Goal: Transaction & Acquisition: Purchase product/service

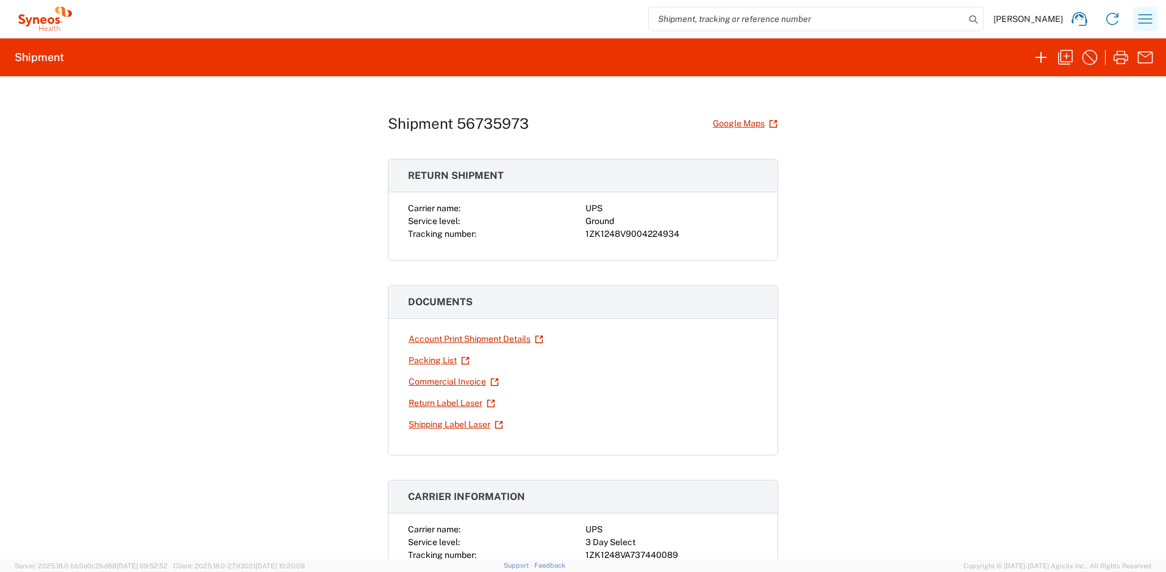
click at [1146, 20] on icon "button" at bounding box center [1146, 19] width 20 height 20
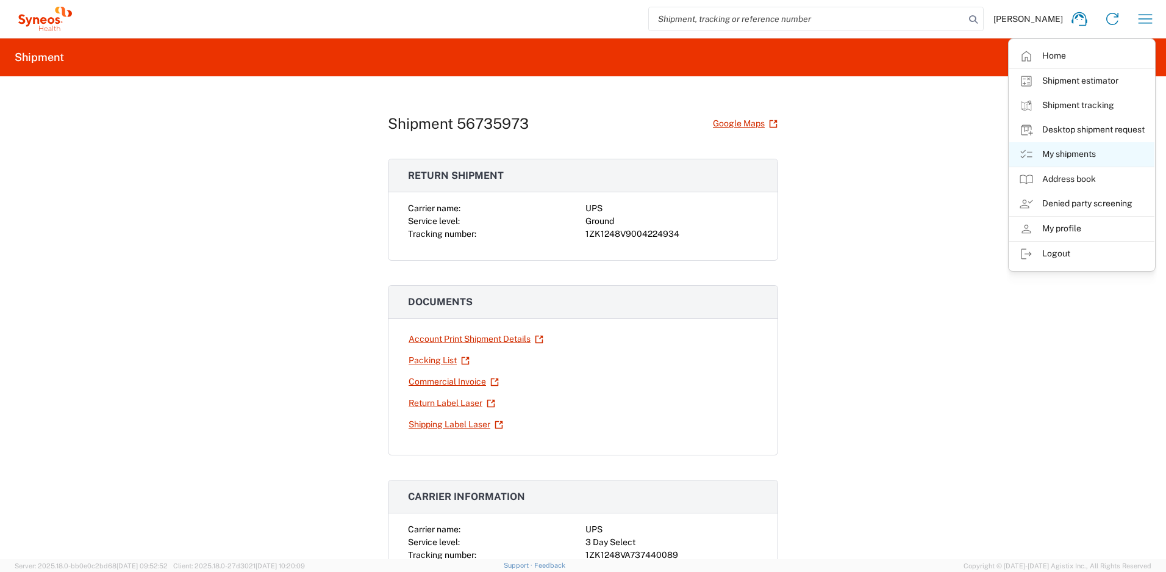
click at [1056, 146] on link "My shipments" at bounding box center [1082, 154] width 145 height 24
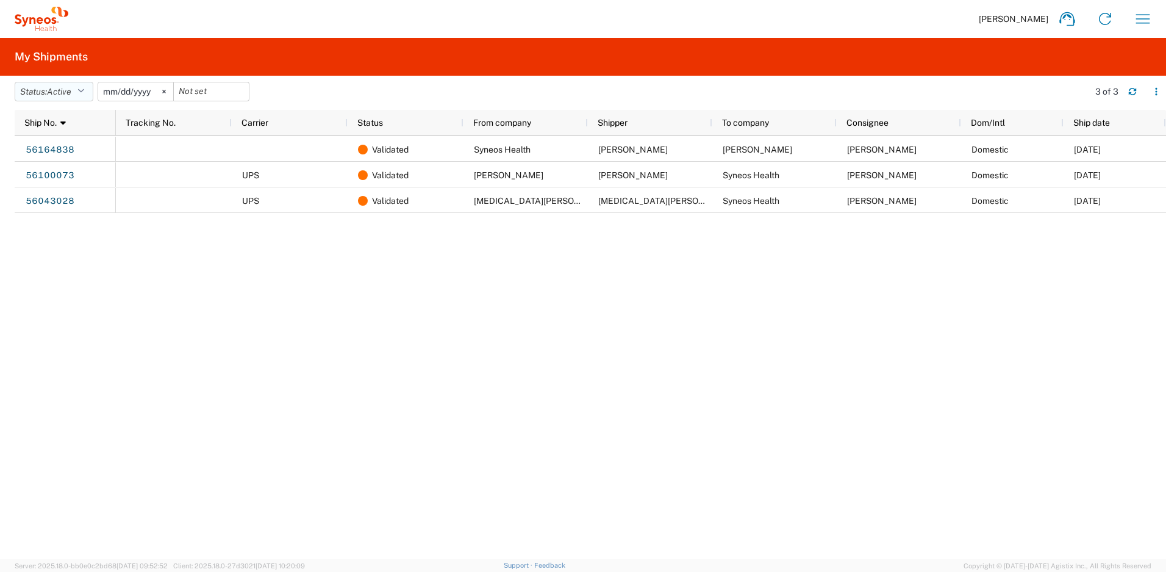
click at [84, 87] on icon "button" at bounding box center [80, 91] width 7 height 9
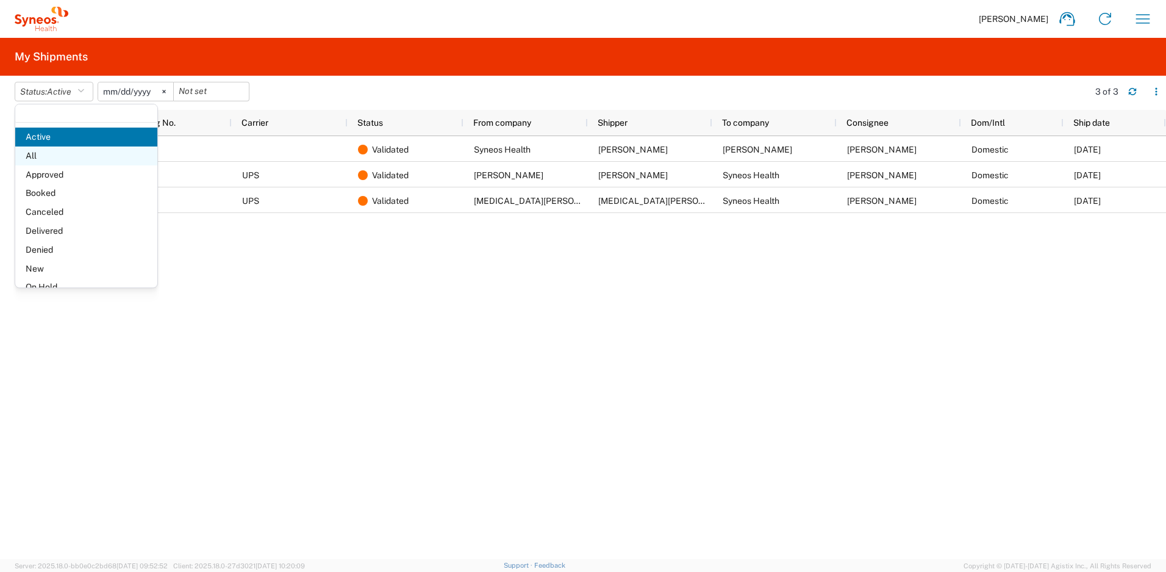
click at [42, 157] on span "All" at bounding box center [86, 155] width 142 height 19
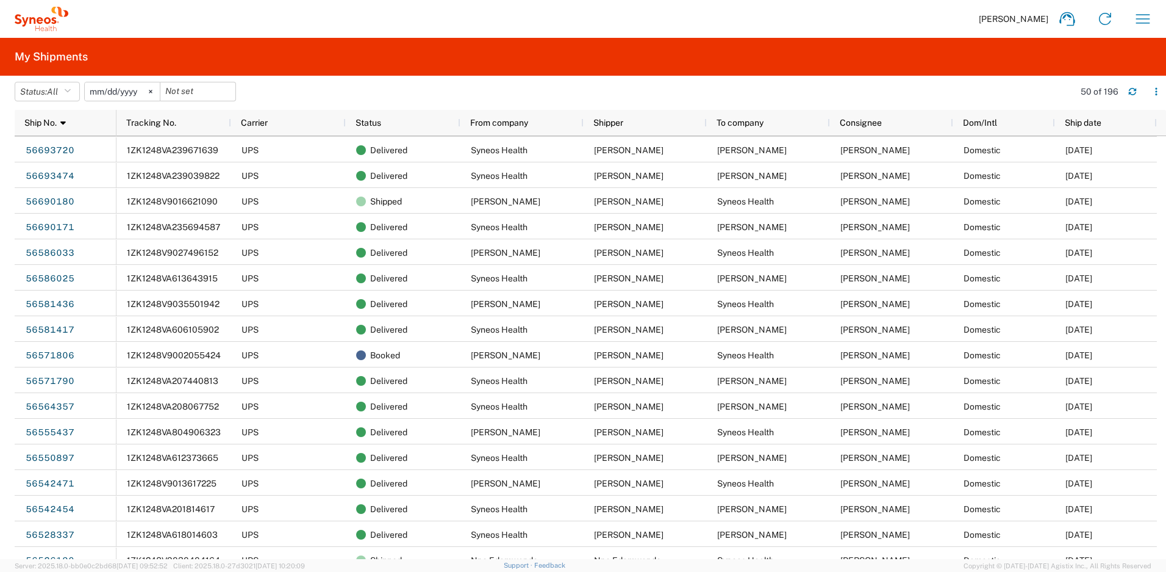
scroll to position [428, 0]
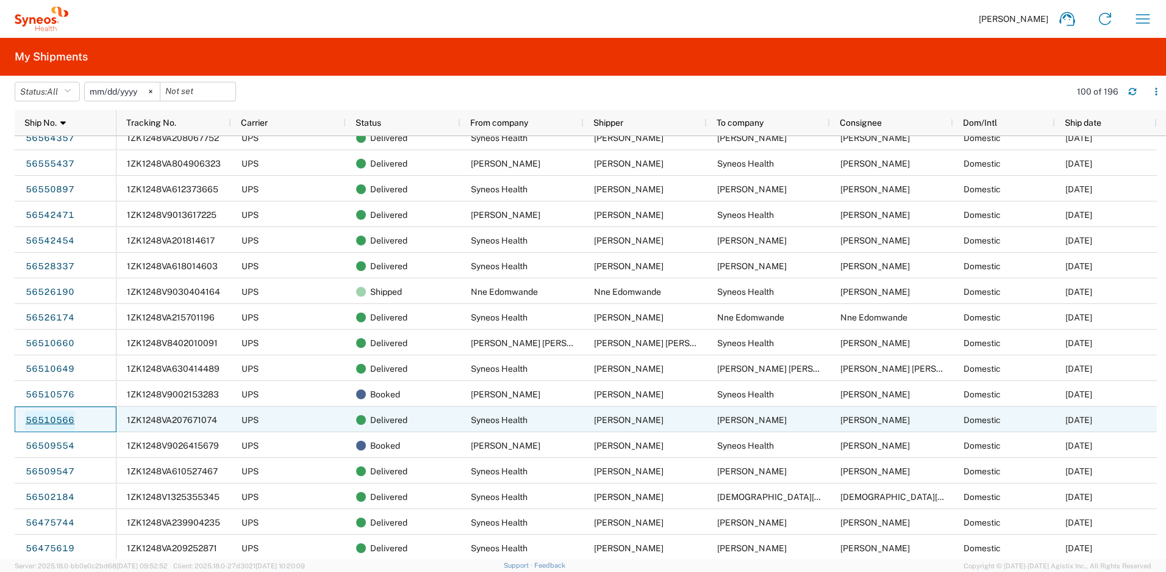
click at [57, 420] on link "56510566" at bounding box center [50, 421] width 50 height 20
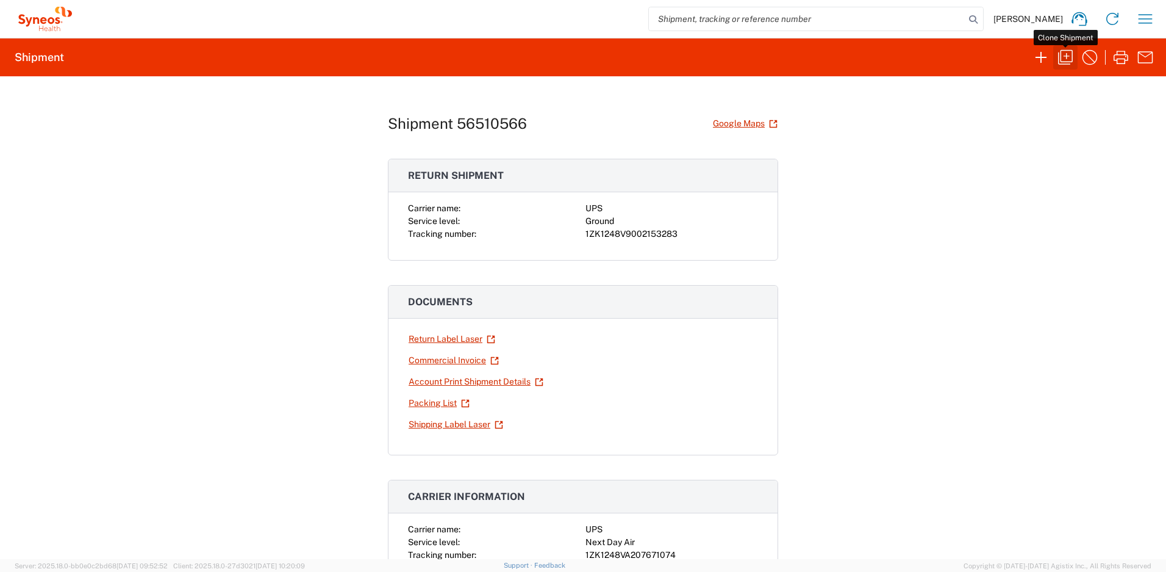
click at [1064, 59] on icon "button" at bounding box center [1066, 58] width 20 height 20
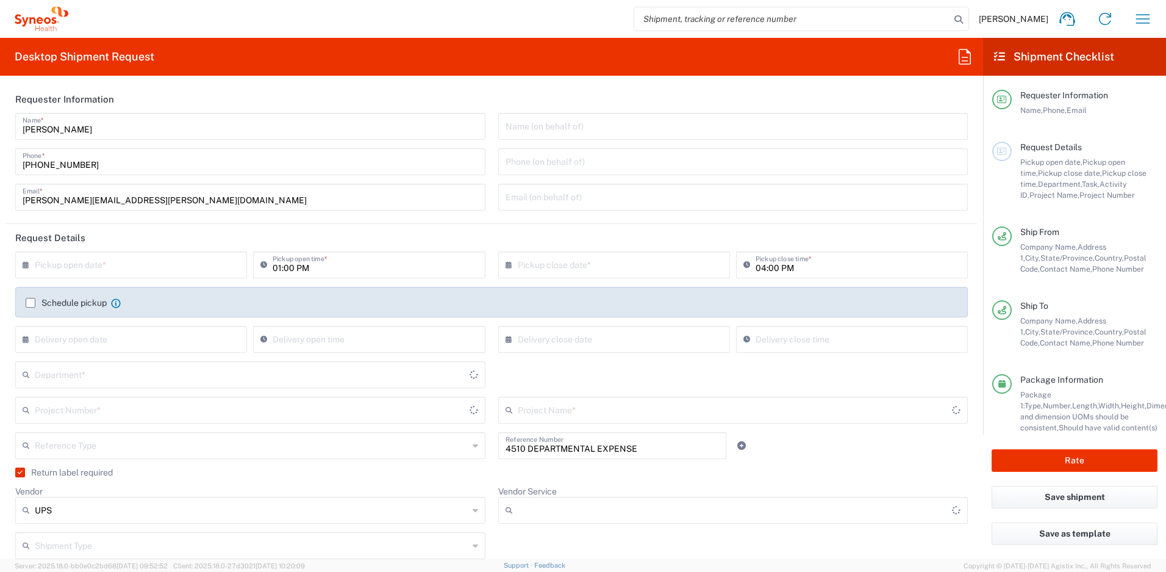
type input "Project"
type input "Your Packaging"
type input "[US_STATE]"
type input "[GEOGRAPHIC_DATA]"
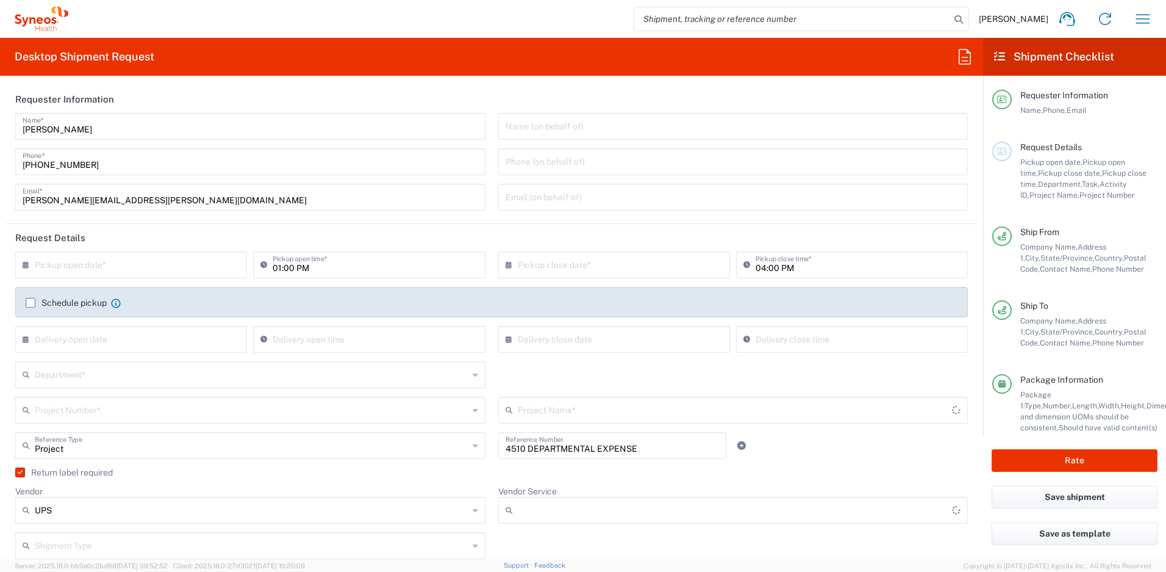
type input "Ground"
type input "Syneos Health, LLC-[GEOGRAPHIC_DATA] [GEOGRAPHIC_DATA] [GEOGRAPHIC_DATA]"
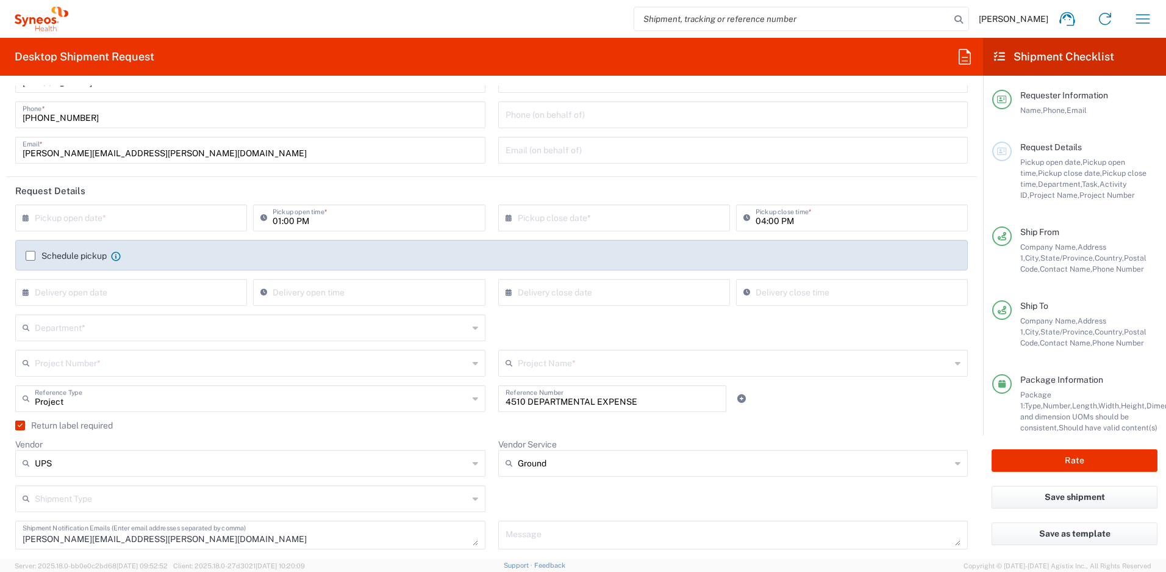
click at [170, 220] on input "text" at bounding box center [134, 216] width 198 height 21
click at [115, 298] on span "9" at bounding box center [115, 293] width 18 height 17
type input "[DATE]"
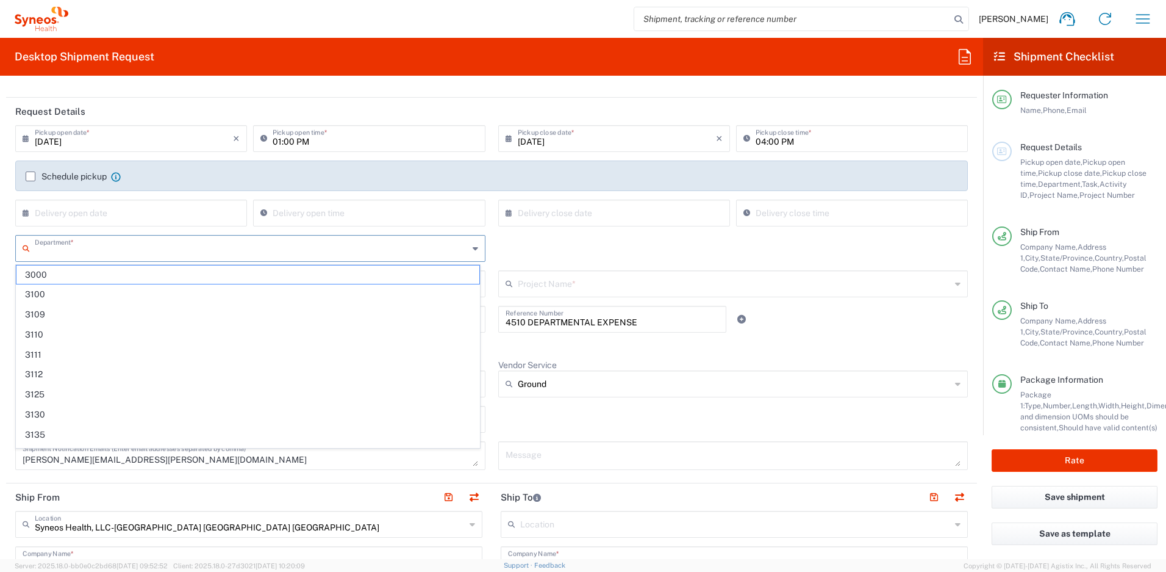
click at [150, 248] on input "text" at bounding box center [252, 247] width 434 height 21
click at [699, 258] on div "Department * 3000 3100 3109 3110 3111 3112 3125 3130 3135 3136 3150 3155 3165 3…" at bounding box center [492, 252] width 966 height 35
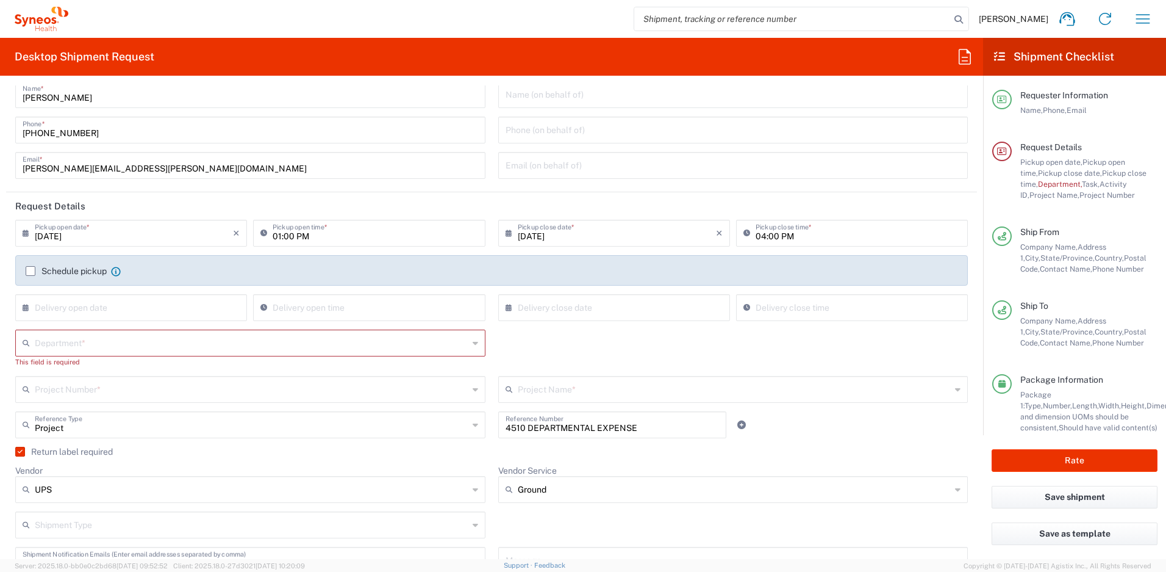
scroll to position [32, 0]
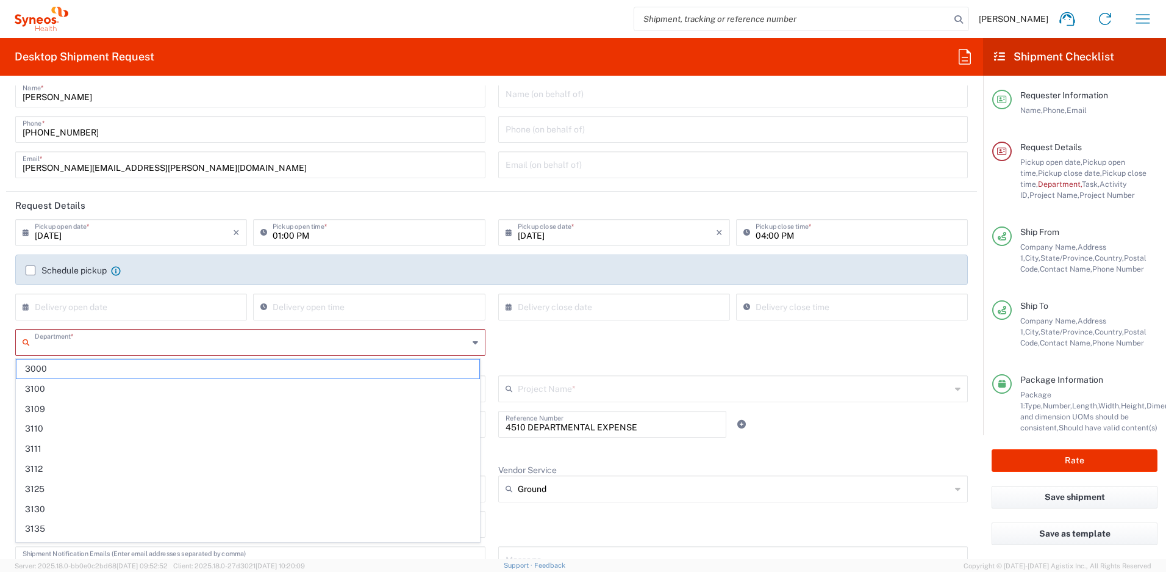
click at [175, 343] on input "text" at bounding box center [252, 341] width 434 height 21
type input "4510"
click at [415, 365] on span "4510" at bounding box center [247, 368] width 463 height 19
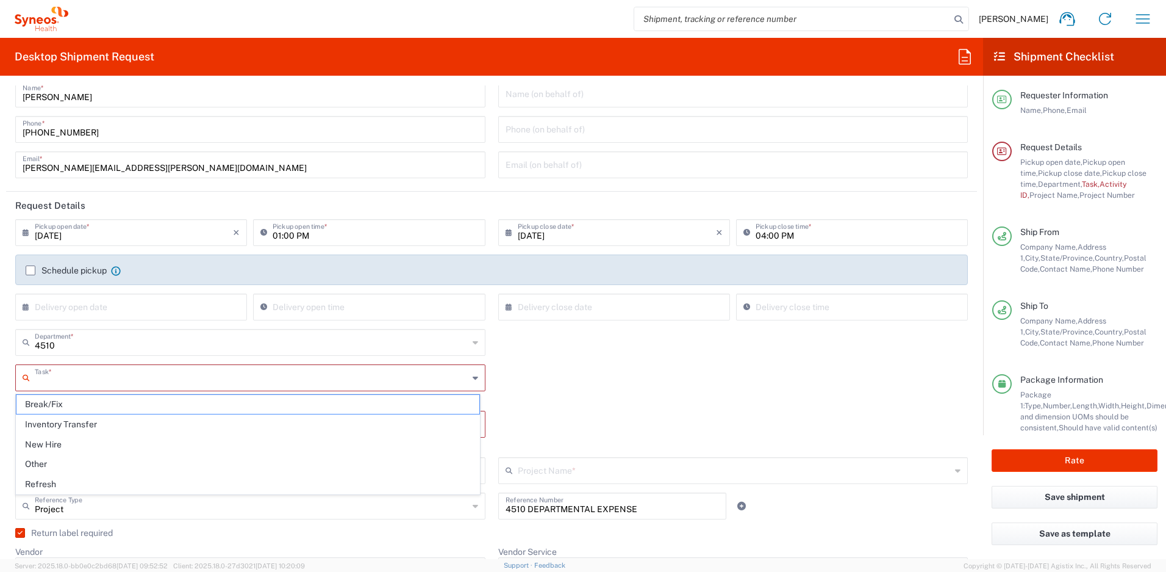
click at [170, 379] on input "text" at bounding box center [252, 376] width 434 height 21
click at [123, 406] on span "Break/Fix" at bounding box center [247, 404] width 463 height 19
type input "Break/Fix"
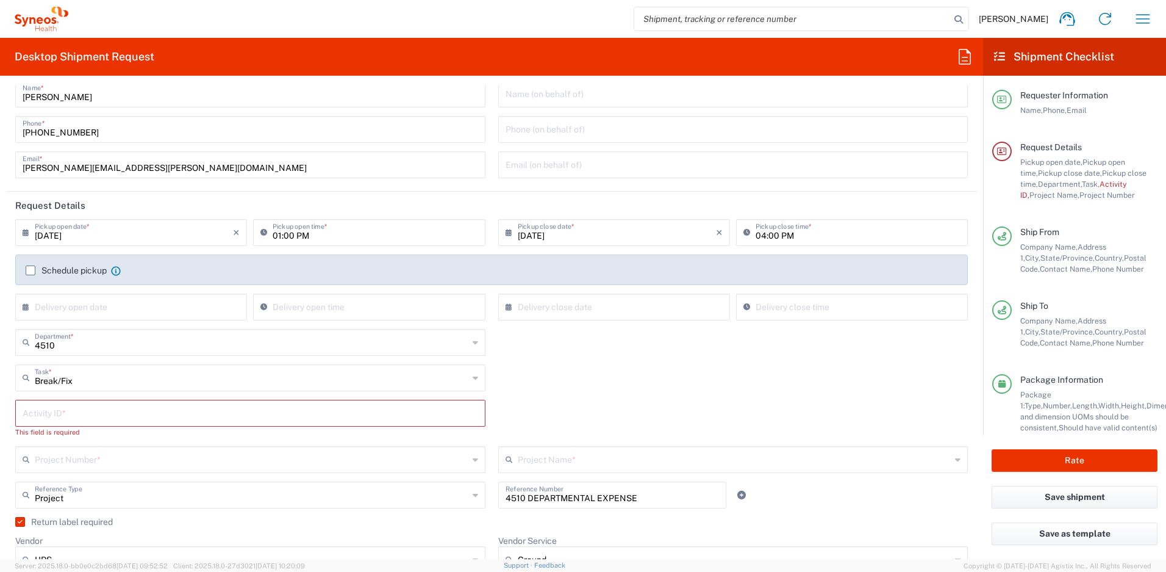
click at [118, 414] on input "text" at bounding box center [251, 411] width 456 height 21
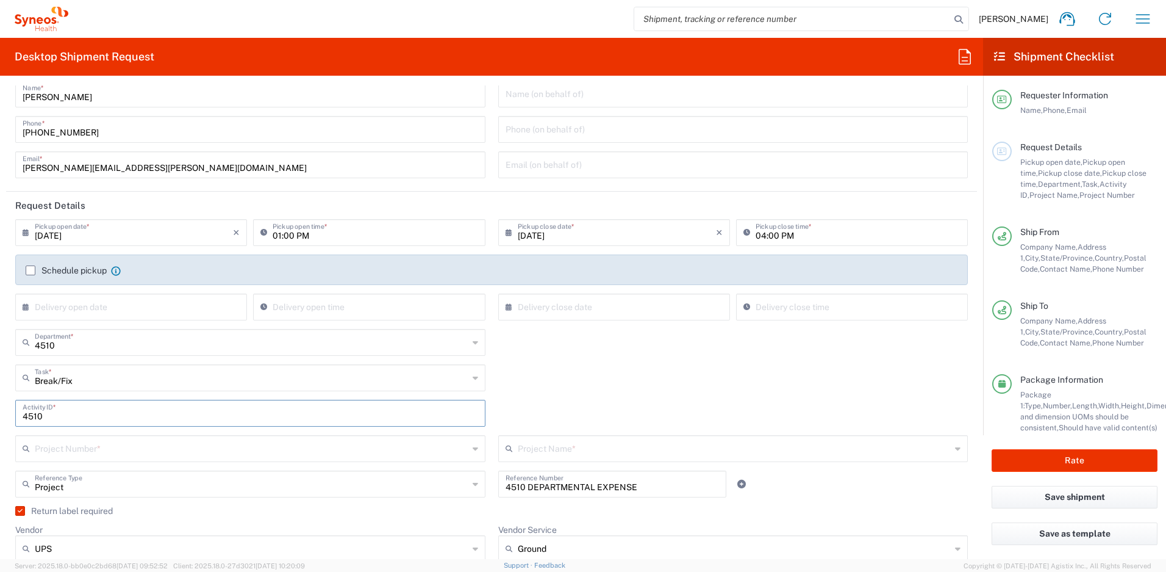
type input "4510 d"
drag, startPoint x: 105, startPoint y: 417, endPoint x: -18, endPoint y: 398, distance: 124.7
click at [0, 398] on html "[PERSON_NAME] Home Shipment estimator Shipment tracking Desktop shipment reques…" at bounding box center [583, 286] width 1166 height 572
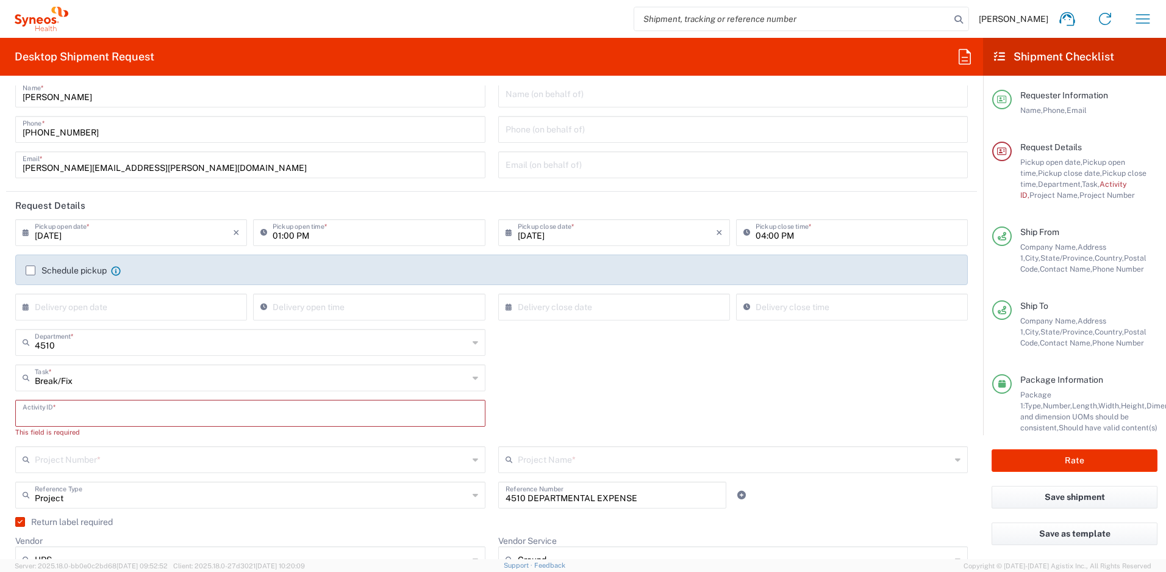
paste input "INC2643874"
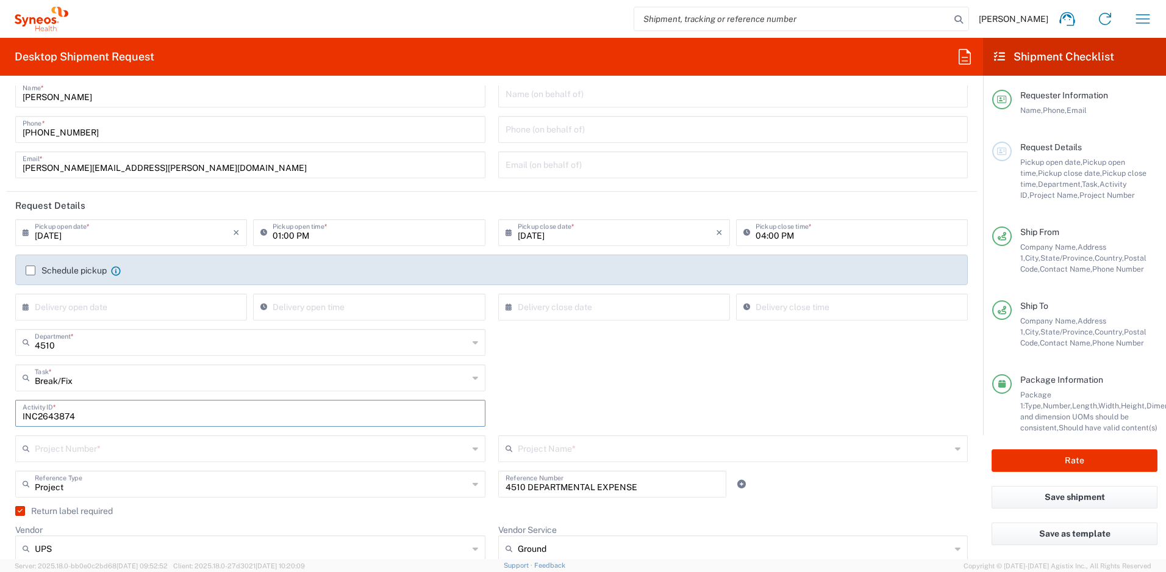
type input "INC2643874"
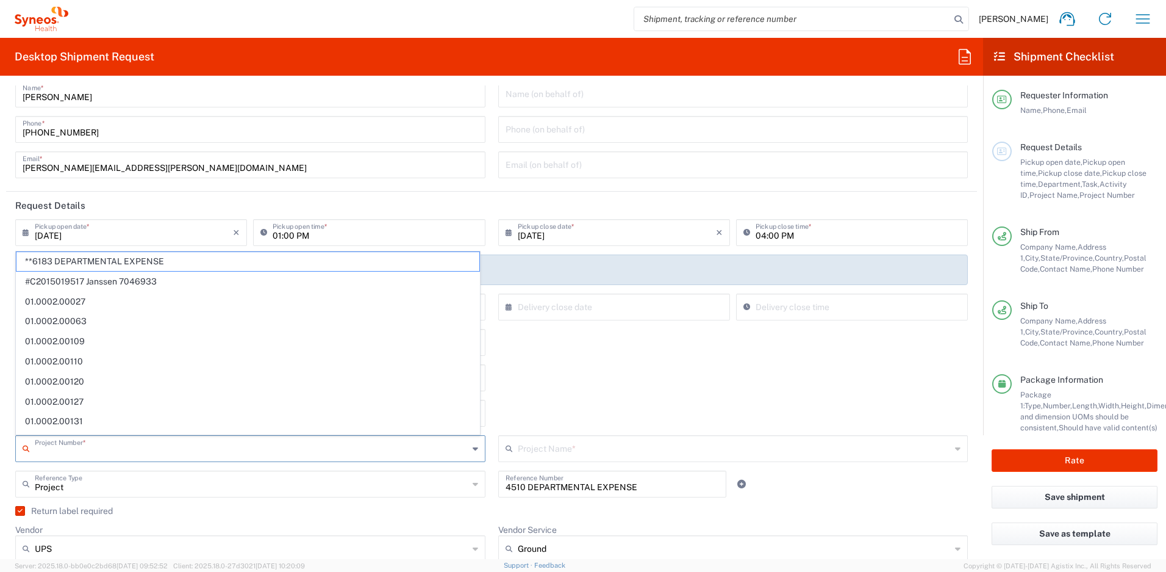
click at [117, 450] on input "text" at bounding box center [252, 447] width 434 height 21
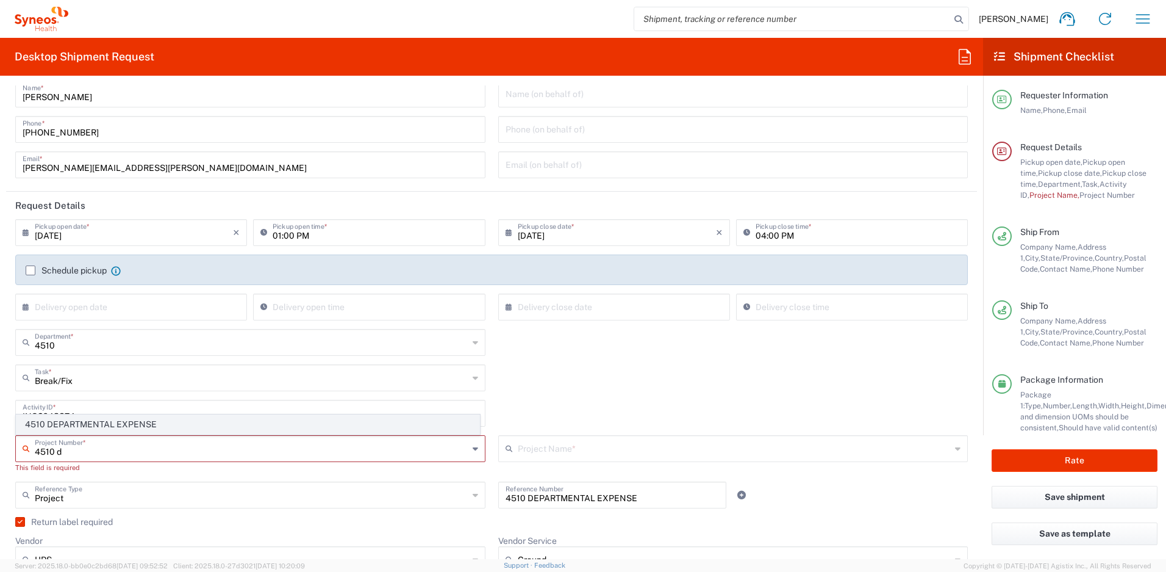
click at [101, 417] on span "4510 DEPARTMENTAL EXPENSE" at bounding box center [247, 424] width 463 height 19
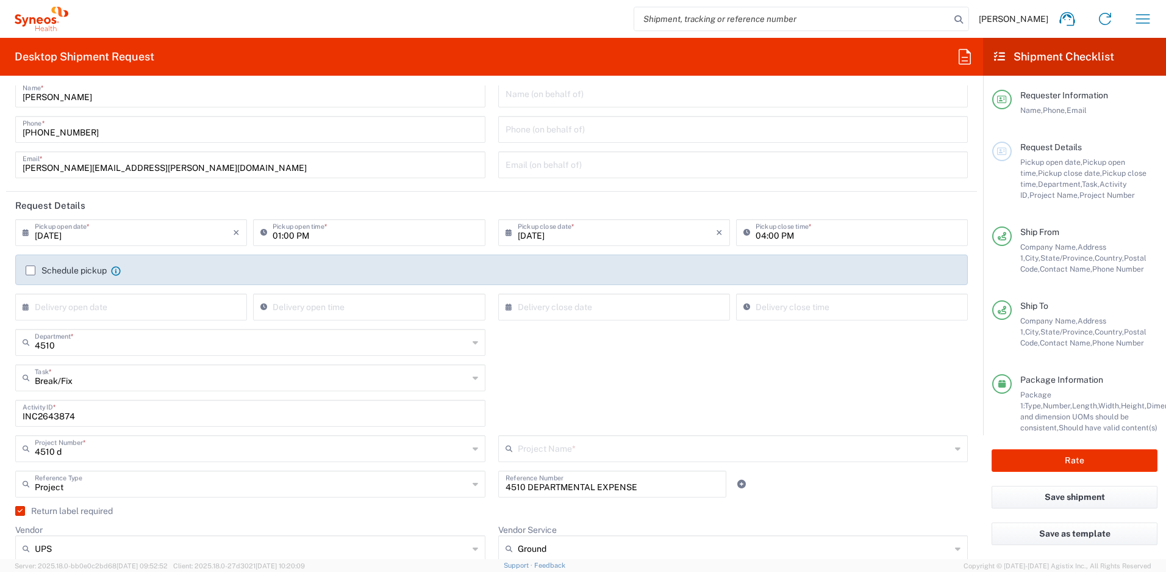
type input "4510 DEPARTMENTAL EXPENSE"
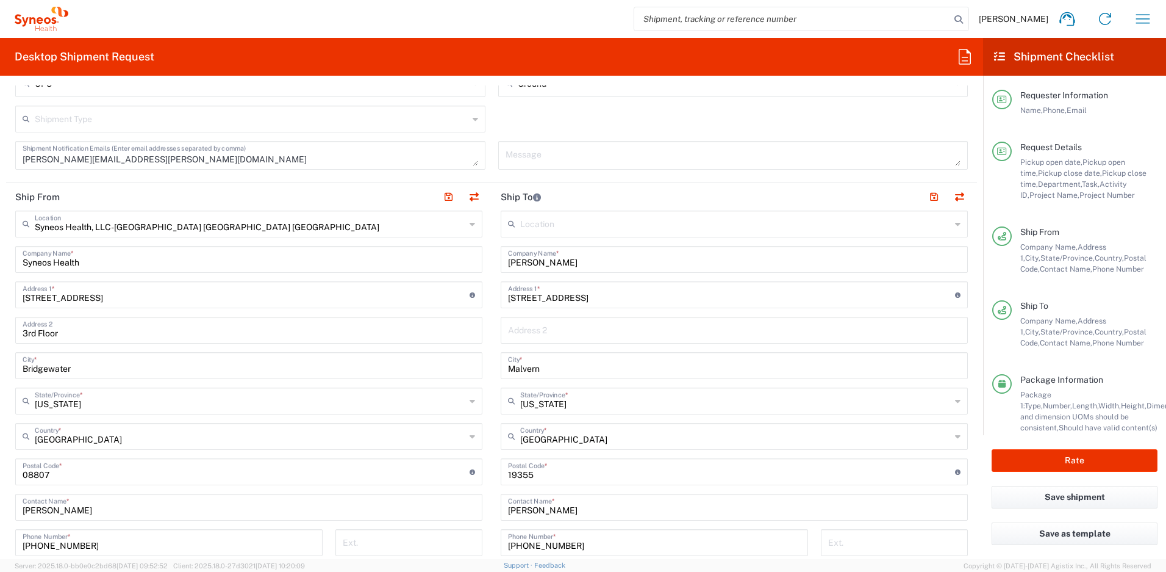
scroll to position [389, 0]
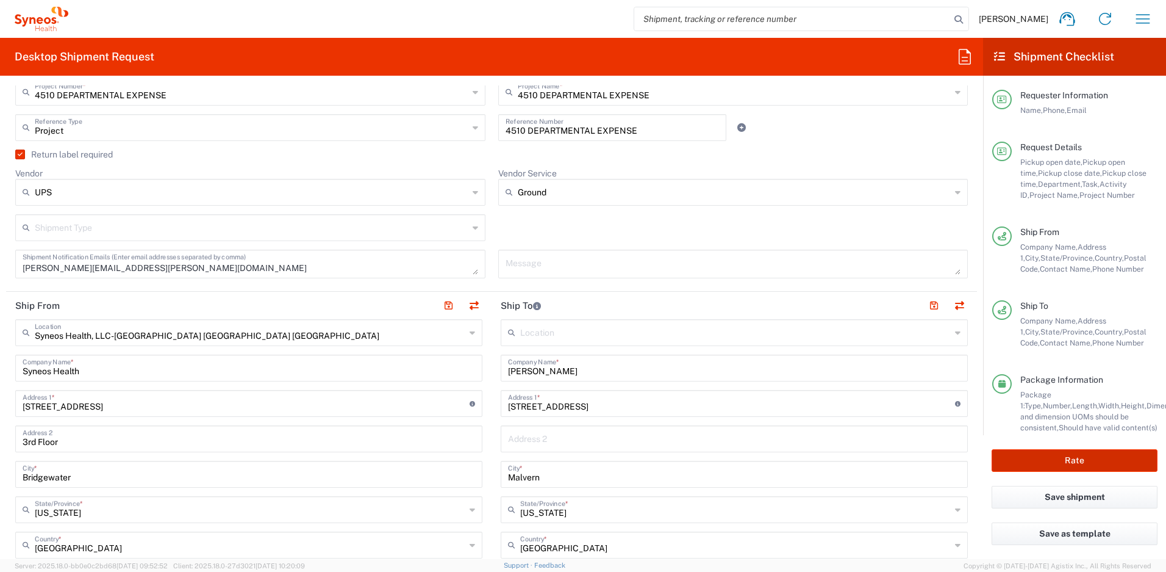
click at [1057, 457] on button "Rate" at bounding box center [1075, 460] width 166 height 23
type input "4510 DEPARTMENTAL EXPENSE"
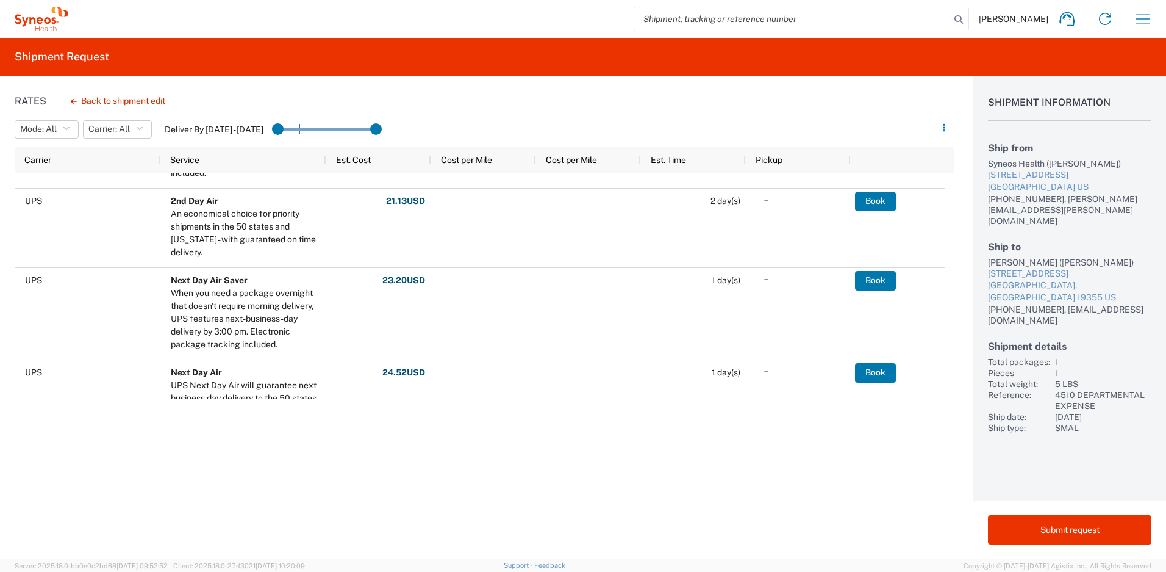
scroll to position [514, 0]
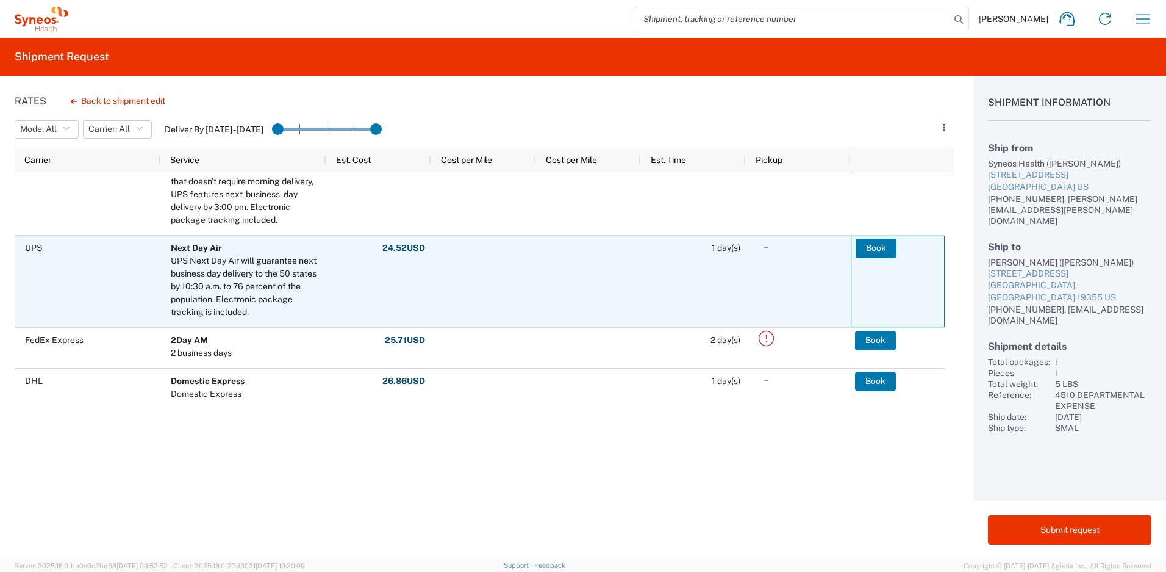
click at [882, 247] on button "Book" at bounding box center [876, 249] width 41 height 20
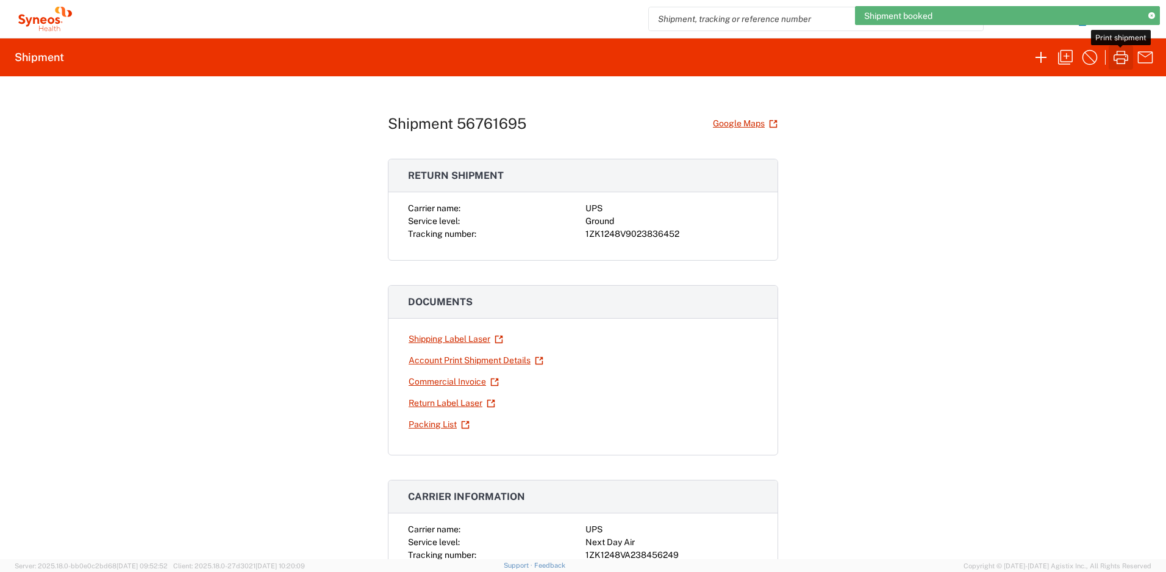
click at [1122, 59] on icon "button" at bounding box center [1122, 58] width 20 height 20
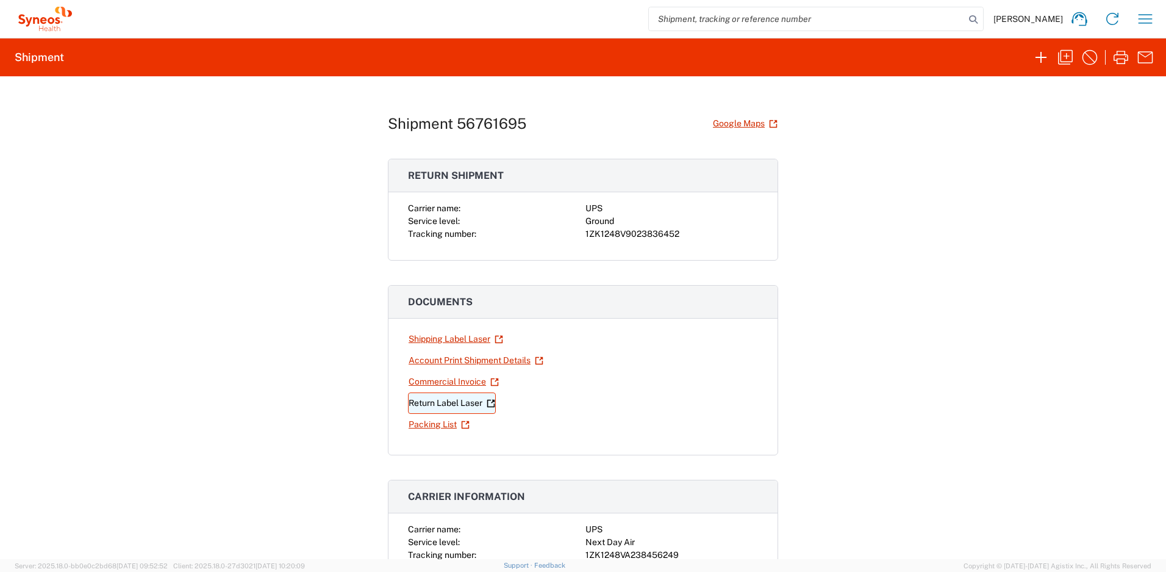
click at [442, 406] on link "Return Label Laser" at bounding box center [452, 402] width 88 height 21
click at [1150, 25] on icon "button" at bounding box center [1146, 19] width 20 height 20
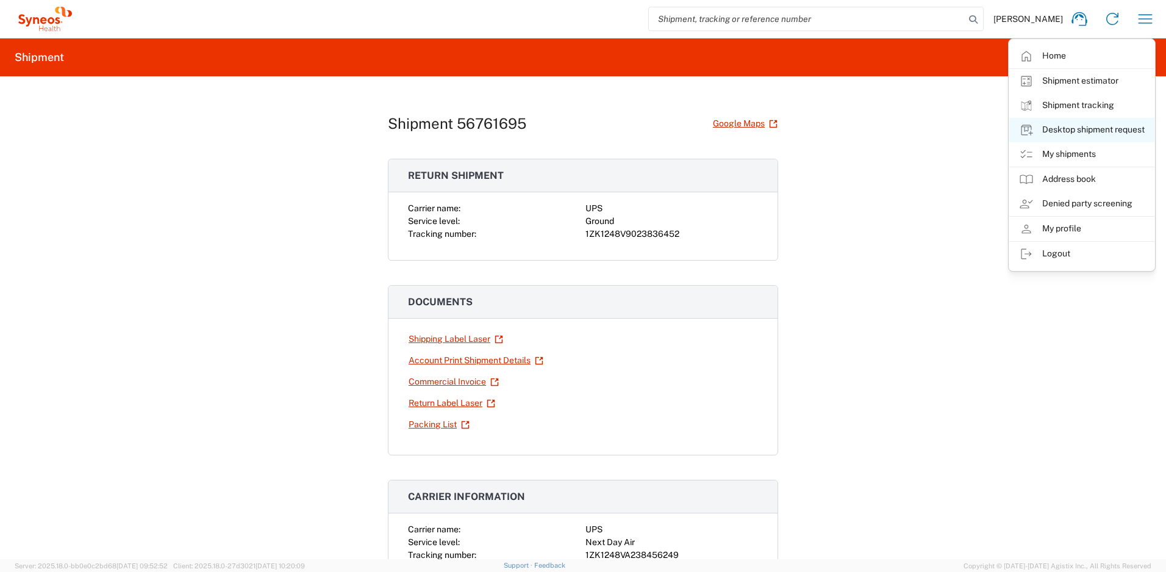
click at [1073, 131] on link "Desktop shipment request" at bounding box center [1082, 130] width 145 height 24
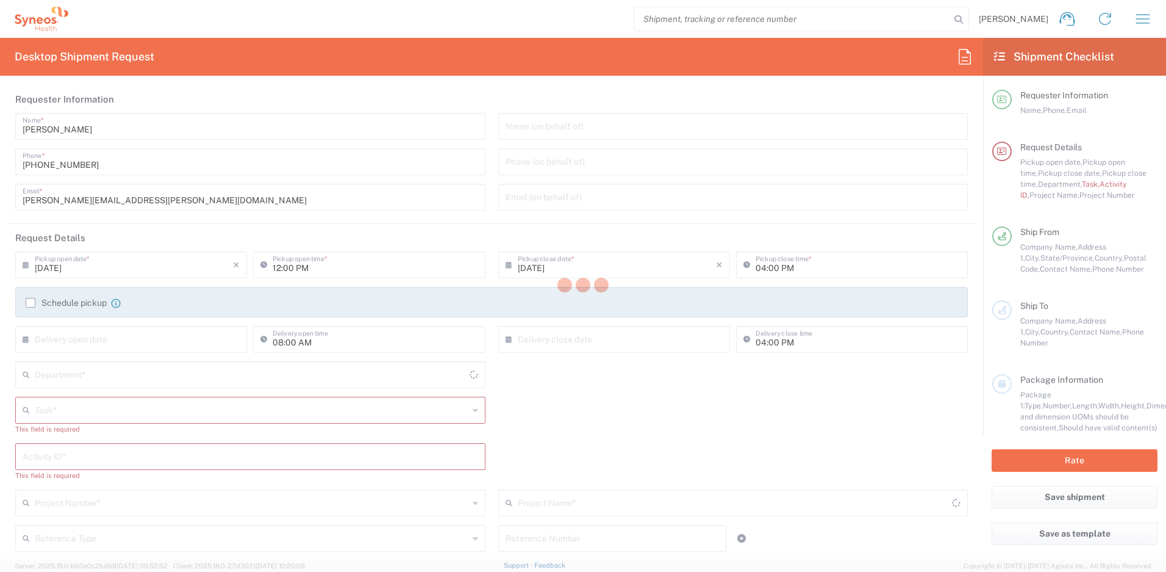
type input "[US_STATE]"
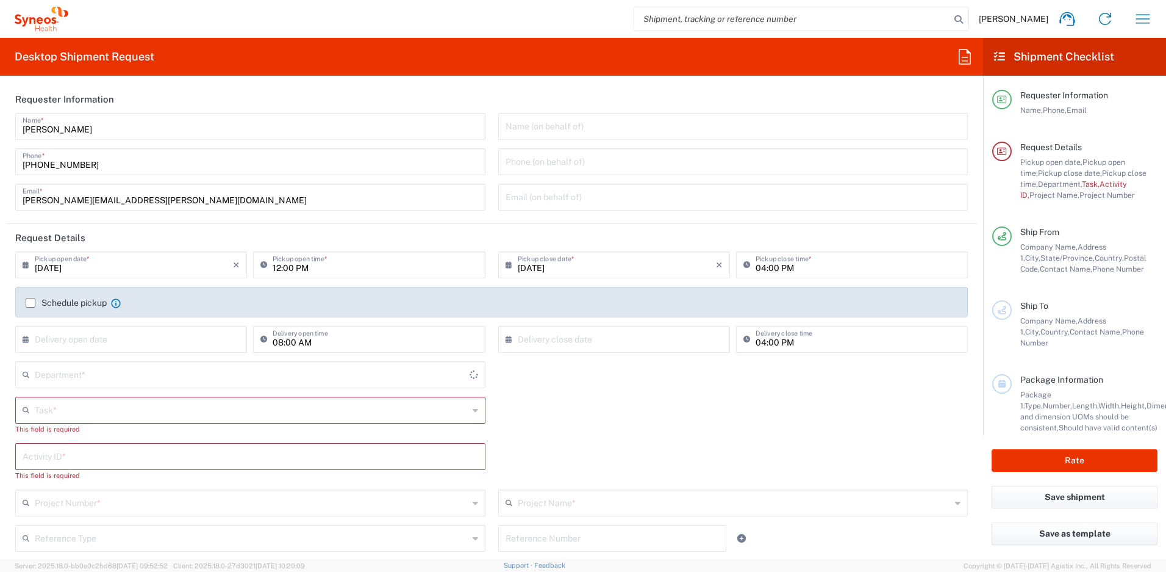
type input "4510"
click at [96, 401] on input "text" at bounding box center [252, 408] width 434 height 21
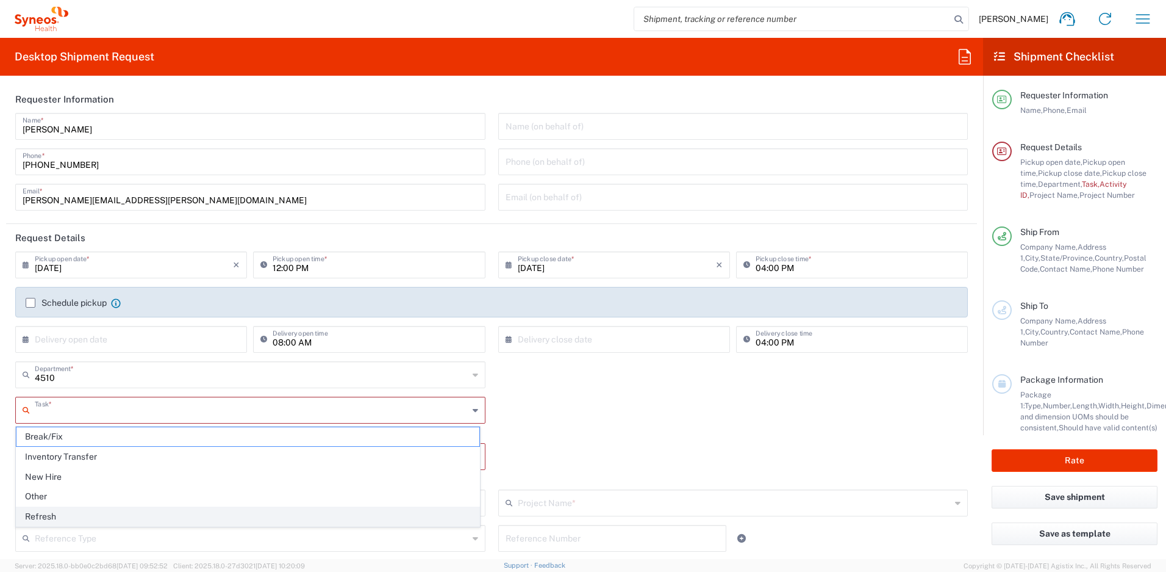
click at [64, 515] on span "Refresh" at bounding box center [247, 516] width 463 height 19
type input "Refresh"
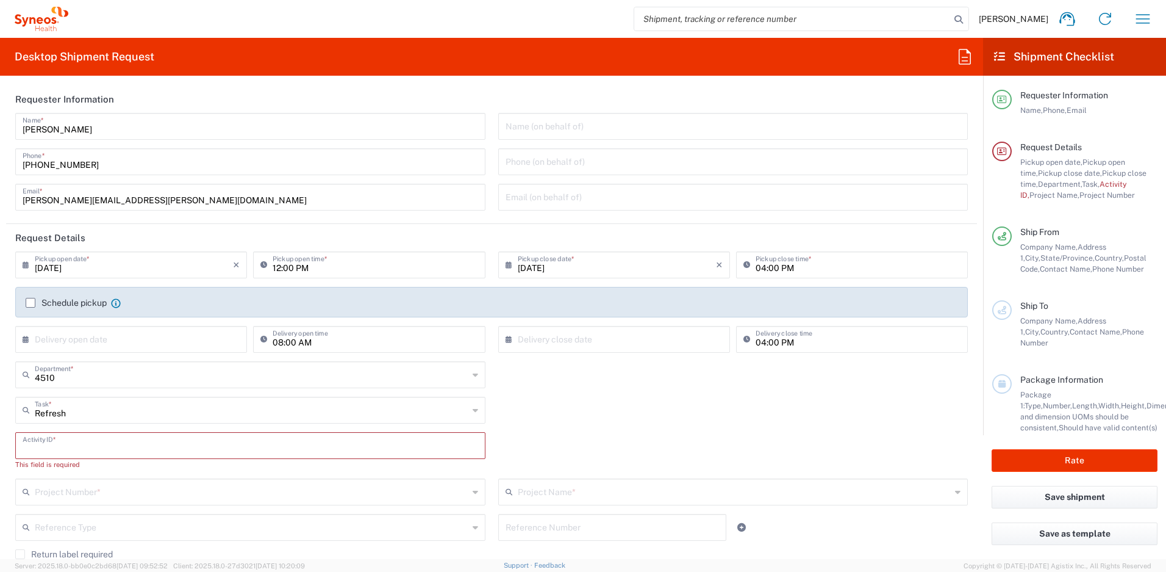
click at [71, 447] on input "text" at bounding box center [251, 444] width 456 height 21
paste input "SCTASK2708553"
type input "SCTASK2708553"
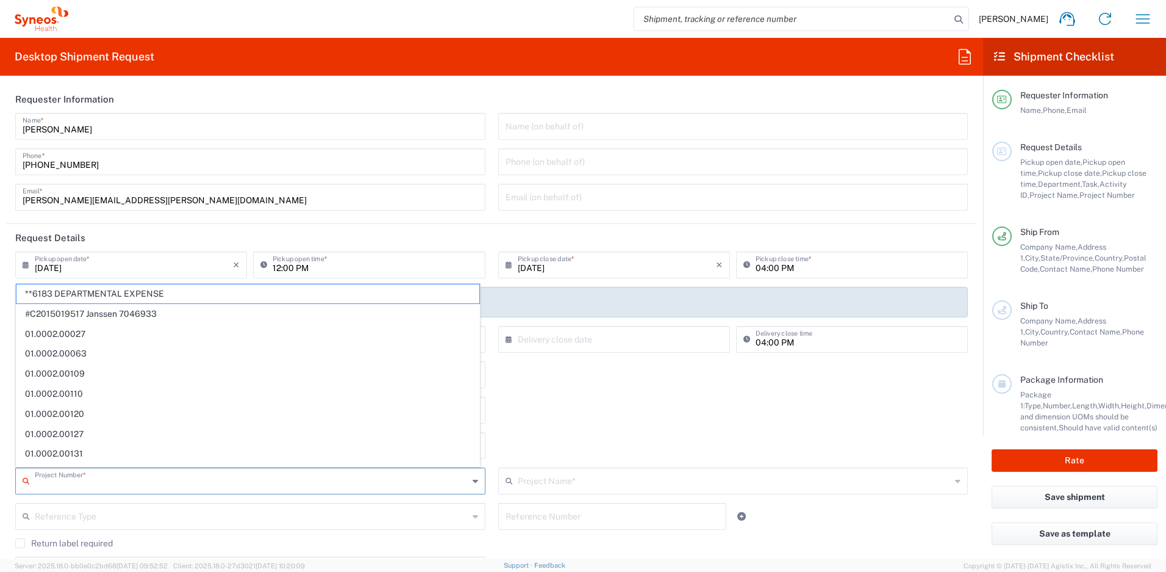
click at [129, 473] on input "text" at bounding box center [252, 479] width 434 height 21
click at [557, 419] on div "Refresh Task * Break/Fix Inventory Transfer New Hire Other Refresh" at bounding box center [492, 414] width 966 height 35
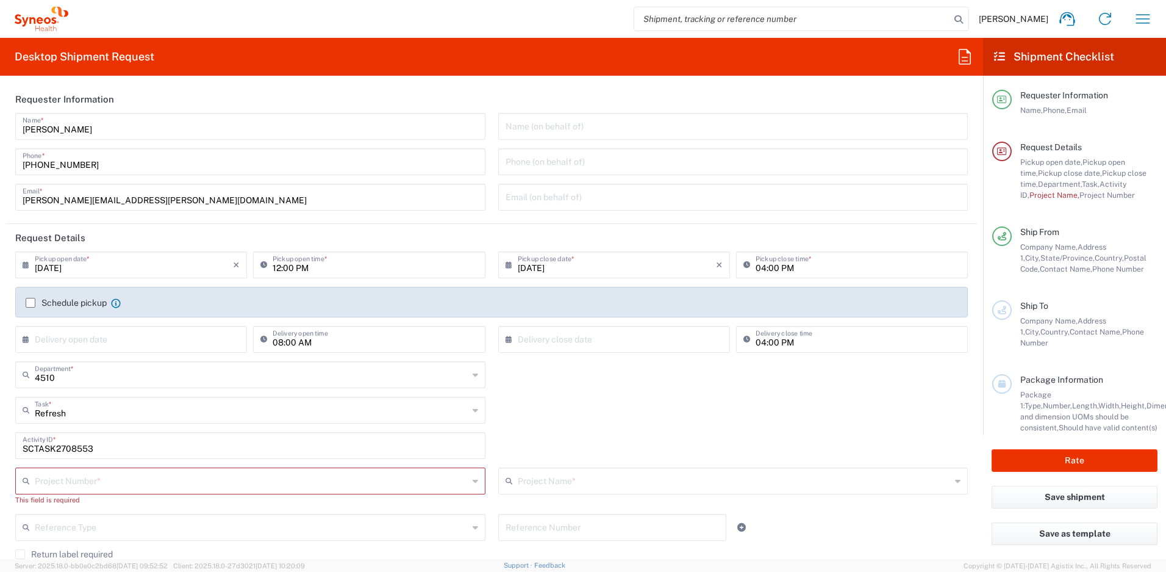
click at [178, 474] on input "text" at bounding box center [252, 479] width 434 height 21
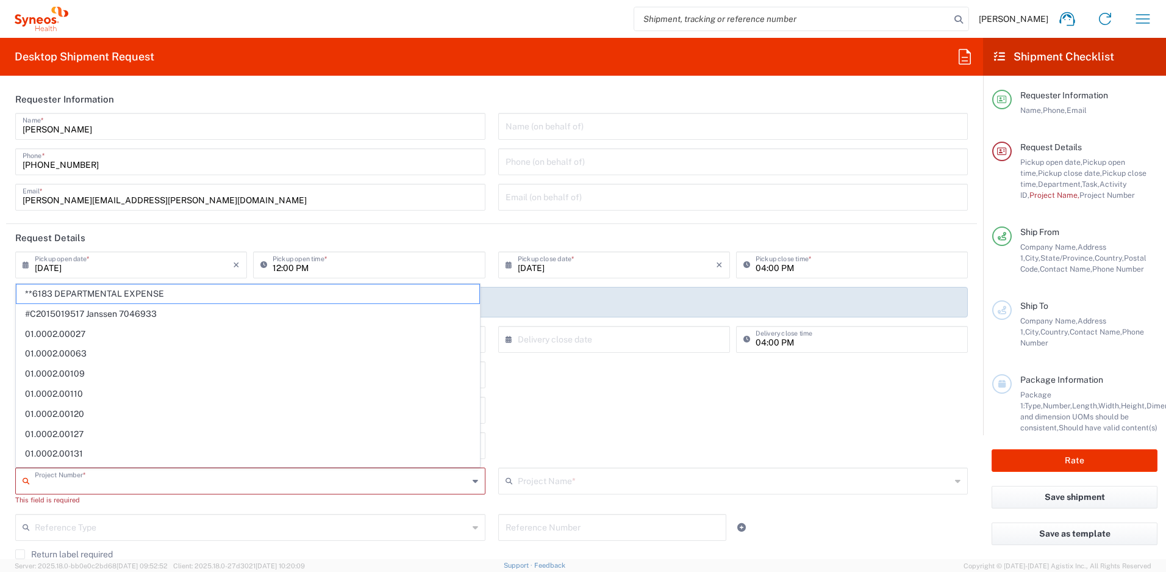
type input "5"
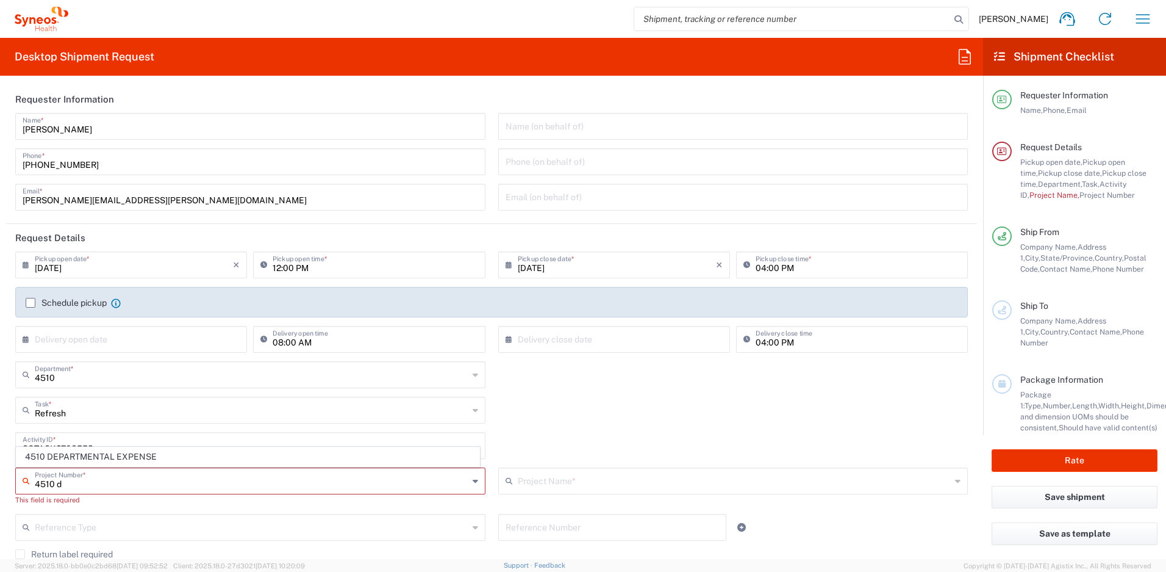
click at [181, 454] on span "4510 DEPARTMENTAL EXPENSE" at bounding box center [247, 456] width 463 height 19
type input "4510 DEPARTMENTAL EXPENSE"
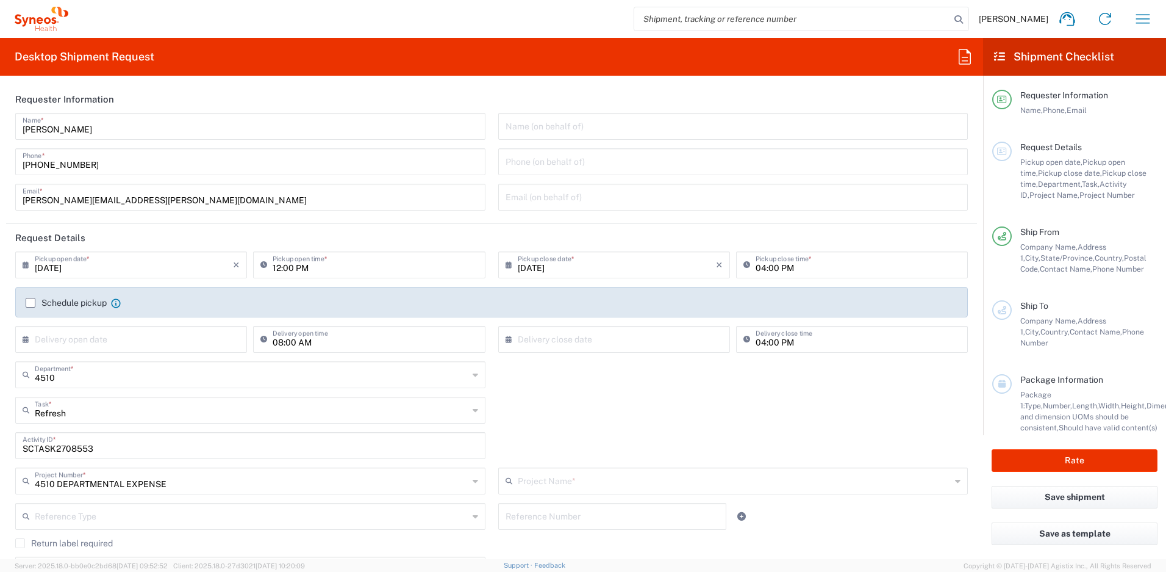
type input "4510 DEPARTMENTAL EXPENSE"
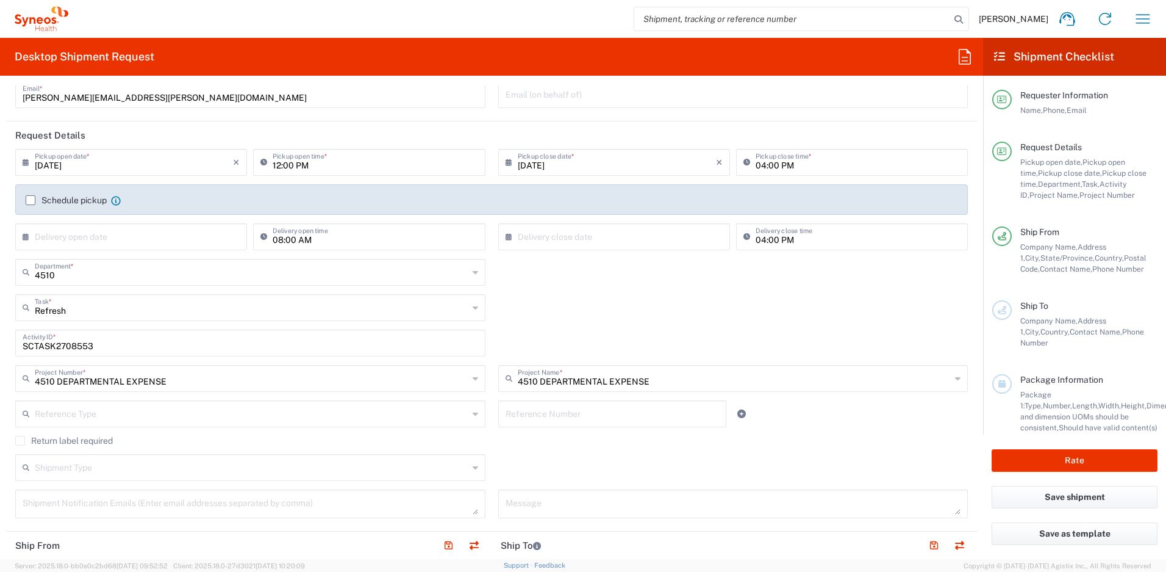
scroll to position [131, 0]
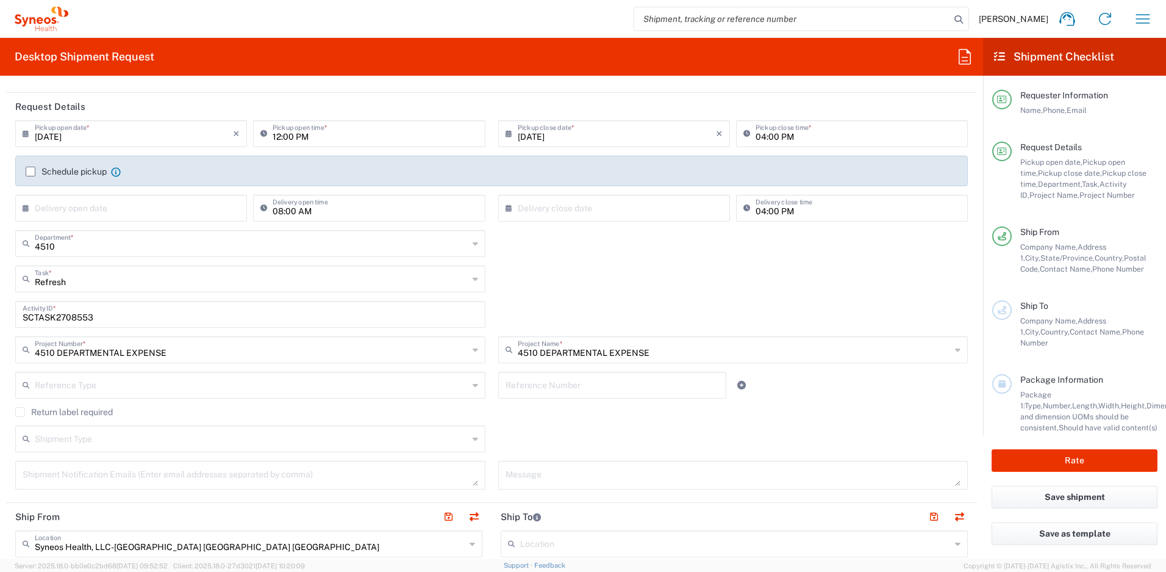
click at [24, 412] on label "Return label required" at bounding box center [64, 412] width 98 height 10
click at [20, 412] on input "Return label required" at bounding box center [20, 412] width 0 height 0
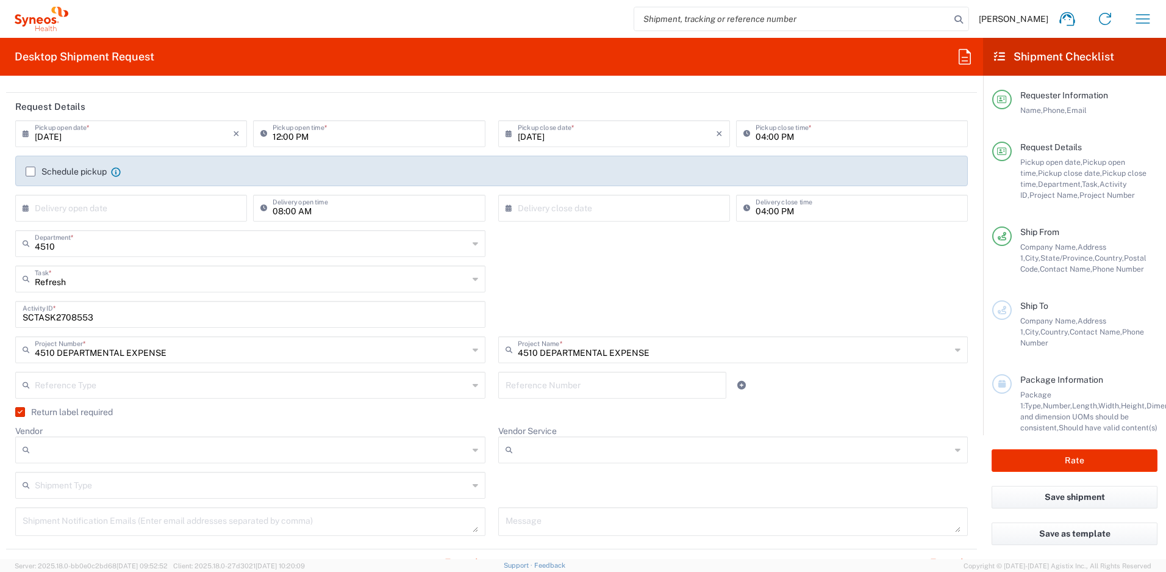
click at [81, 451] on input "Vendor" at bounding box center [252, 450] width 434 height 20
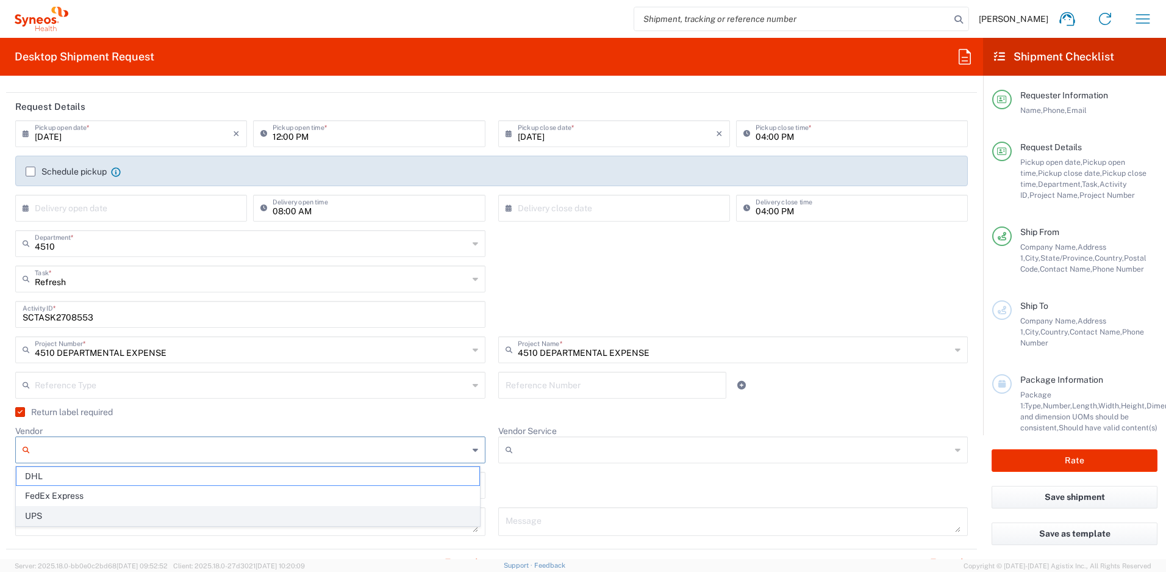
click at [60, 512] on span "UPS" at bounding box center [247, 515] width 463 height 19
type input "UPS"
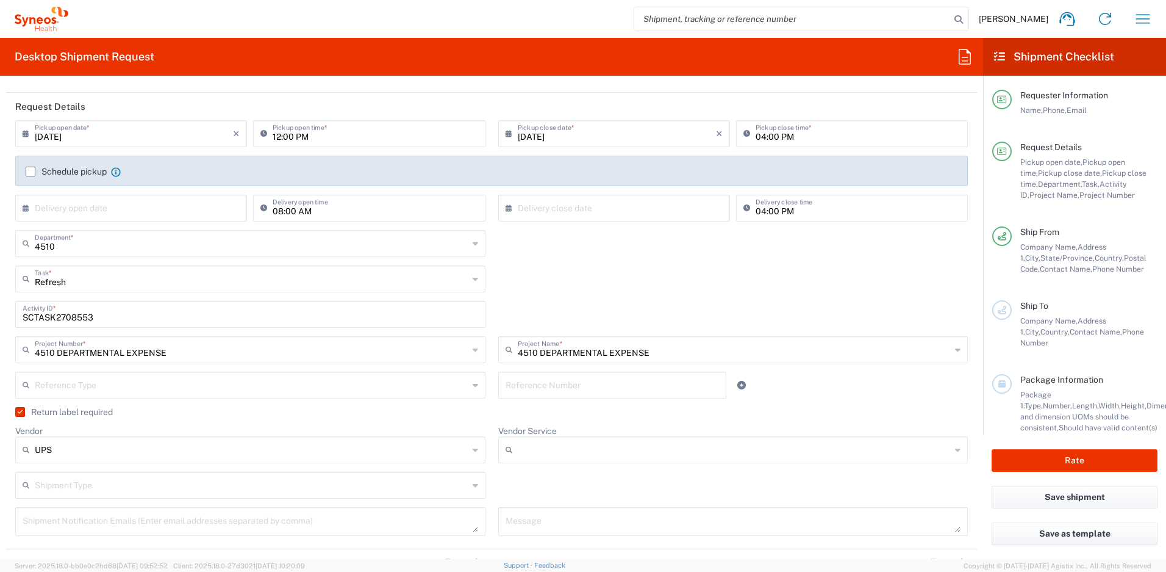
click at [523, 451] on input "Vendor Service" at bounding box center [735, 450] width 434 height 20
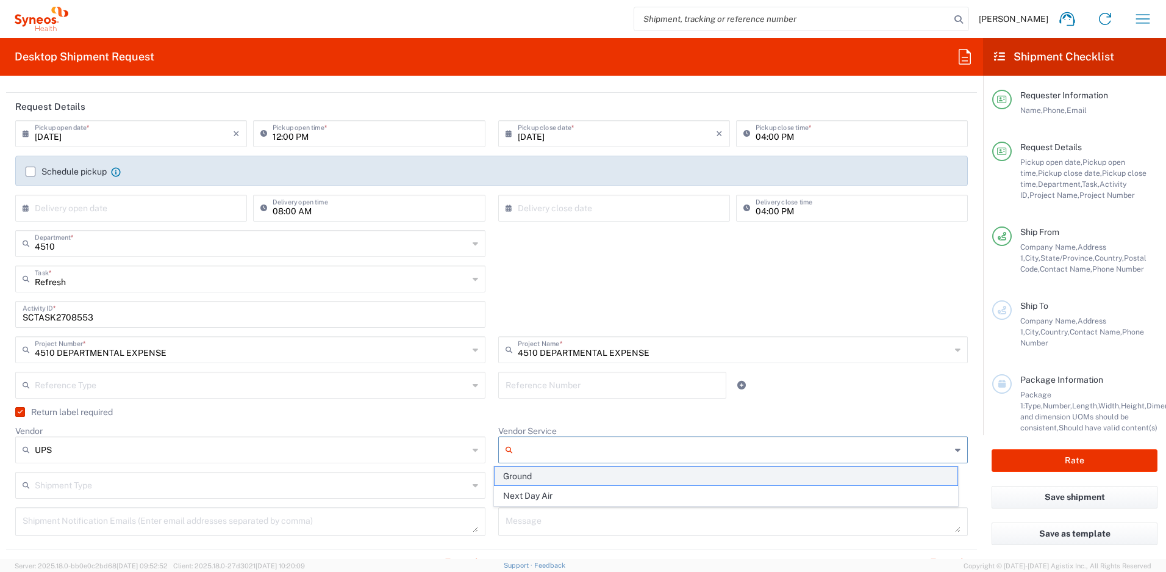
click at [522, 477] on span "Ground" at bounding box center [726, 476] width 463 height 19
type input "Ground"
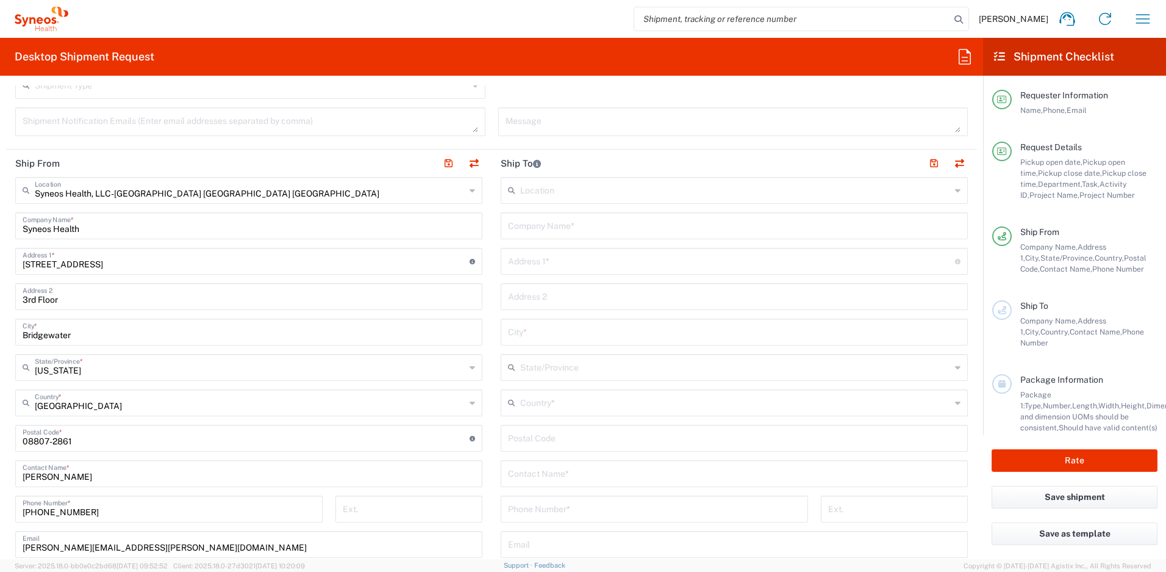
scroll to position [541, 0]
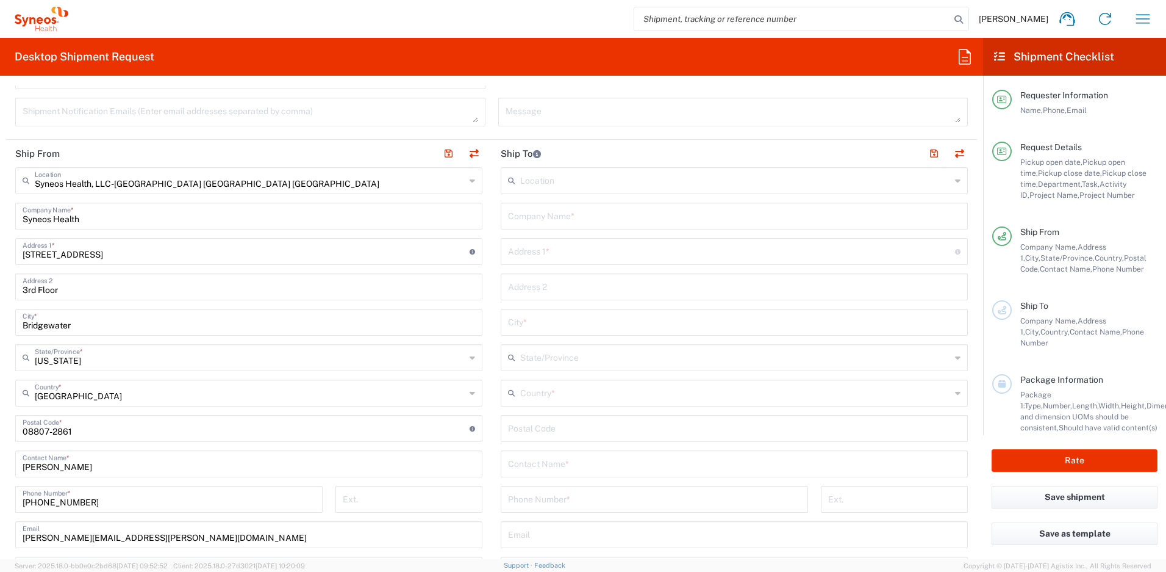
click at [557, 398] on input "text" at bounding box center [735, 391] width 431 height 21
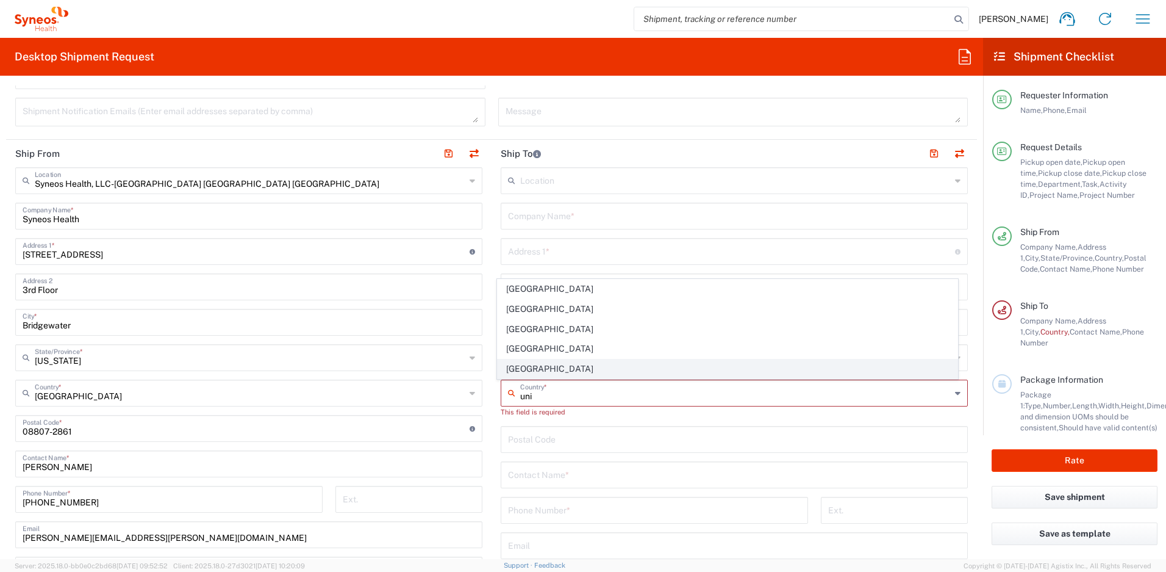
click at [536, 369] on span "[GEOGRAPHIC_DATA]" at bounding box center [728, 368] width 461 height 19
type input "[GEOGRAPHIC_DATA]"
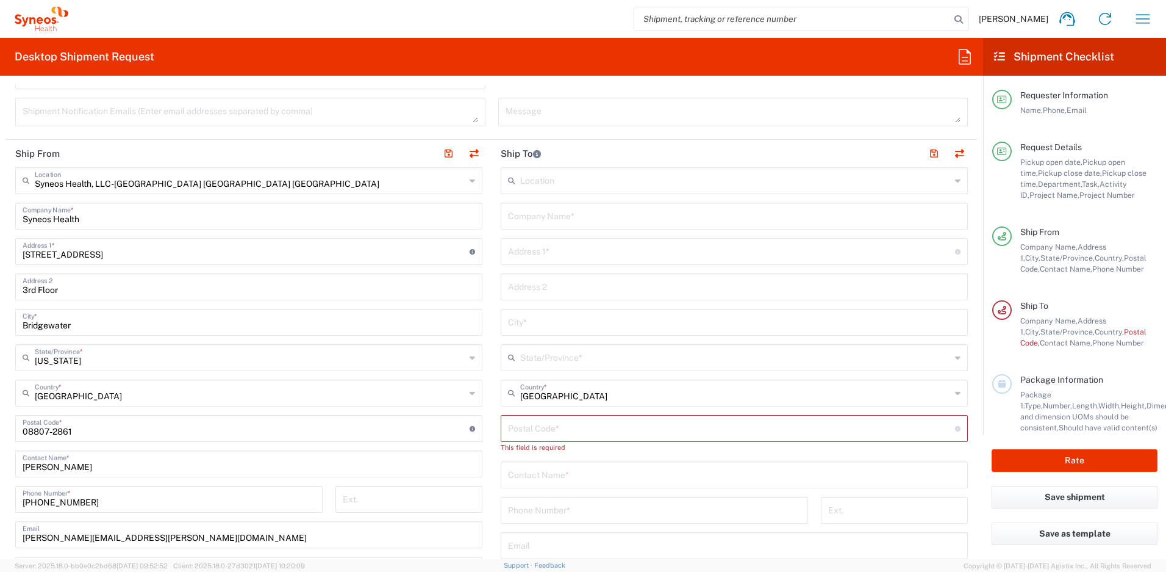
click at [542, 219] on input "text" at bounding box center [734, 214] width 453 height 21
drag, startPoint x: 559, startPoint y: 216, endPoint x: 472, endPoint y: 215, distance: 87.2
click at [472, 215] on div "Ship From Syneos Health, LLC-[GEOGRAPHIC_DATA] [GEOGRAPHIC_DATA] [GEOGRAPHIC_DA…" at bounding box center [491, 418] width 971 height 556
type input "[PERSON_NAME]"
click at [551, 482] on input "text" at bounding box center [734, 473] width 453 height 21
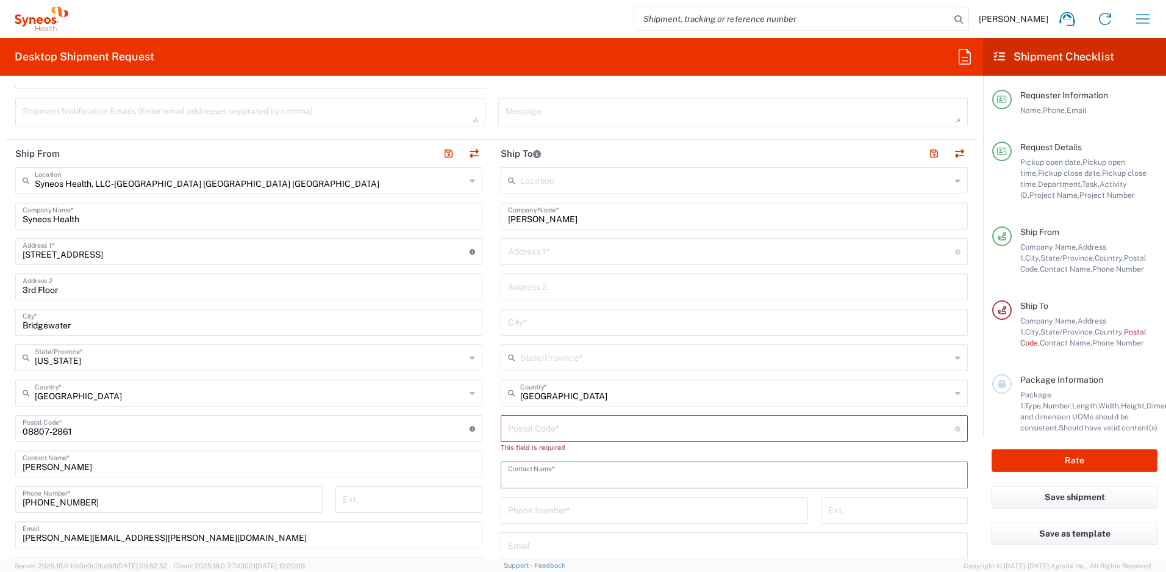
paste input "[PERSON_NAME]"
type input "[PERSON_NAME]"
click at [518, 248] on input "text" at bounding box center [731, 250] width 447 height 21
paste input "[STREET_ADDRESS]"
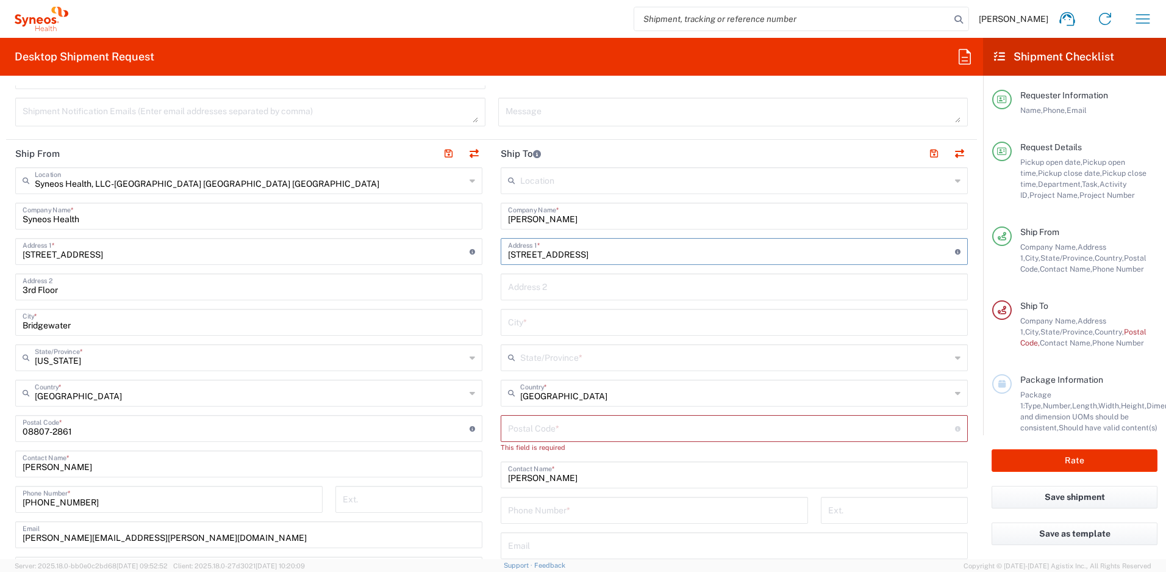
type input "[STREET_ADDRESS]"
click at [527, 314] on input "text" at bounding box center [734, 321] width 453 height 21
paste input "Charlotte"
type input "Charlotte"
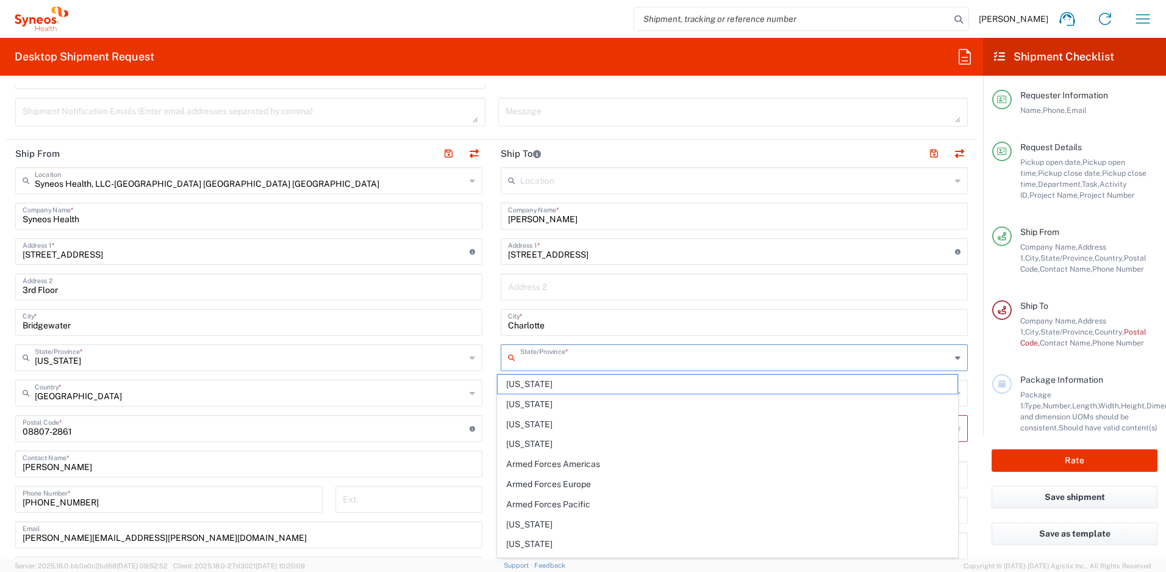
click at [537, 351] on input "text" at bounding box center [735, 356] width 431 height 21
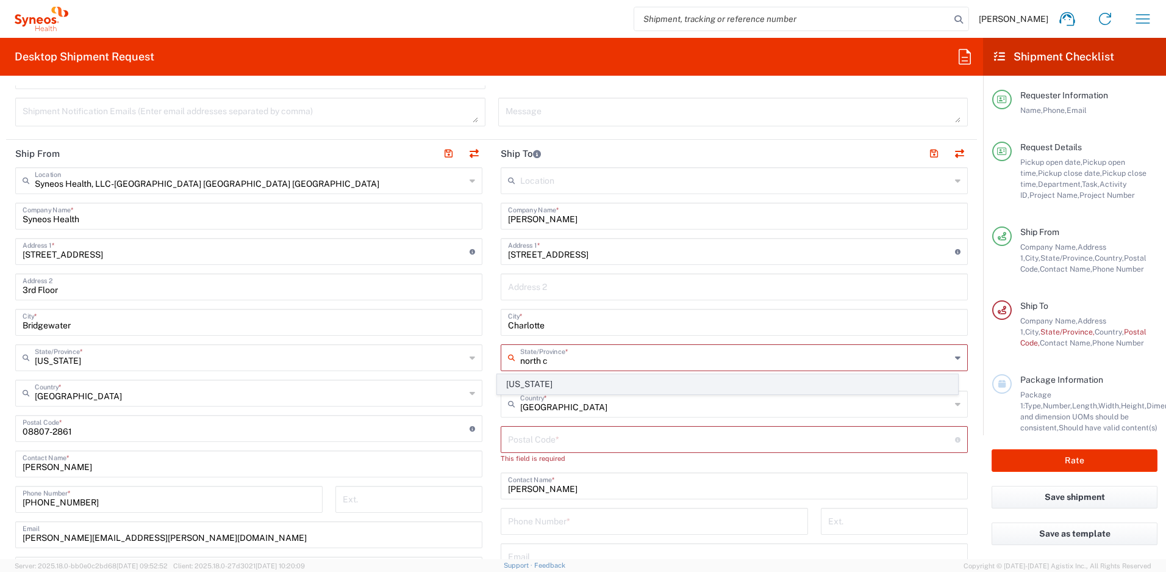
click at [520, 382] on span "[US_STATE]" at bounding box center [728, 384] width 461 height 19
type input "[US_STATE]"
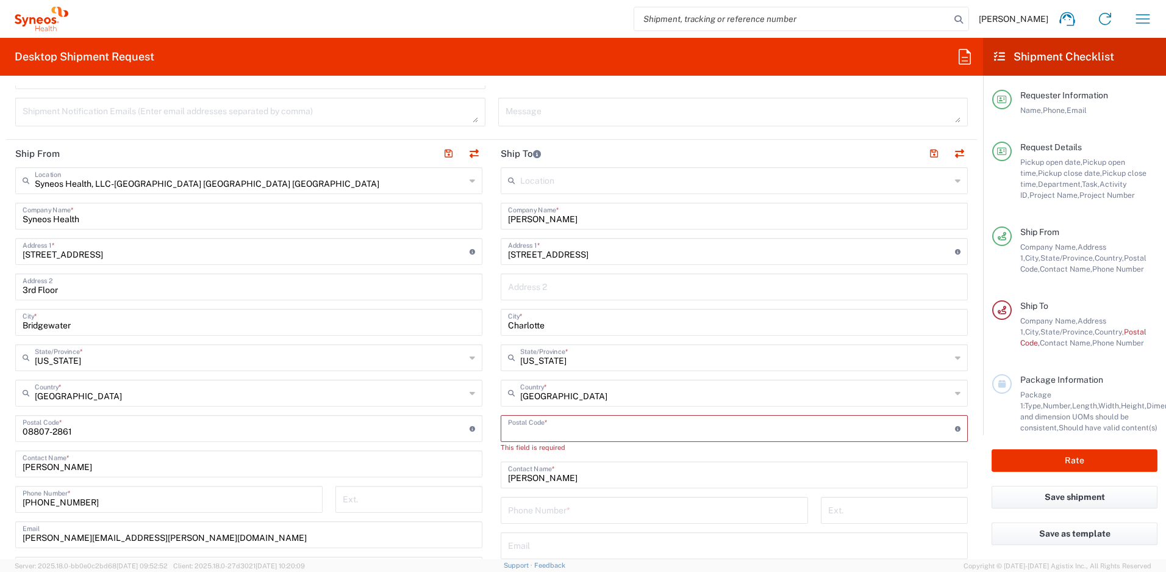
click at [512, 425] on input "undefined" at bounding box center [731, 427] width 447 height 21
paste input "28210"
type input "28210"
drag, startPoint x: 20, startPoint y: 498, endPoint x: 10, endPoint y: 497, distance: 9.8
click at [10, 497] on div "[PHONE_NUMBER] Phone Number *" at bounding box center [169, 503] width 320 height 35
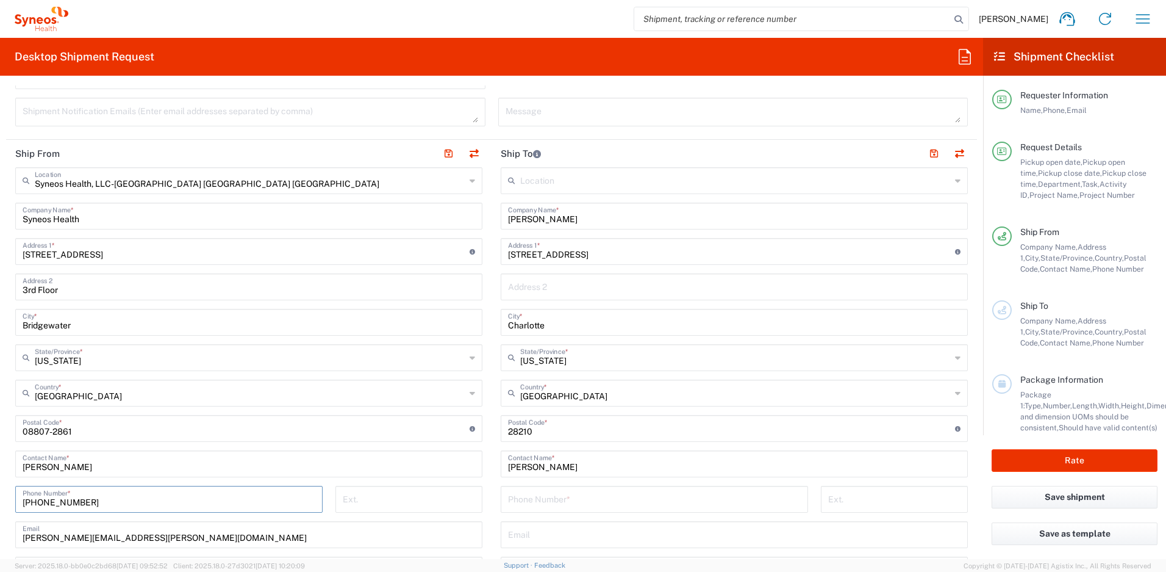
click at [586, 505] on input "tel" at bounding box center [654, 497] width 293 height 21
paste input "[PHONE_NUMBER]"
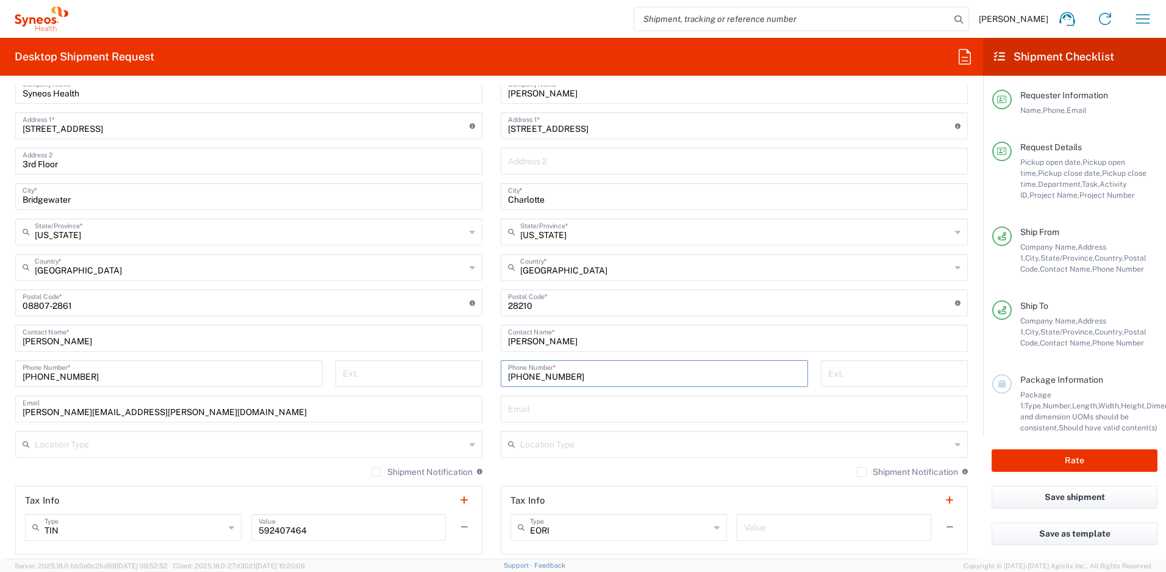
scroll to position [667, 0]
type input "[PHONE_NUMBER]"
click at [531, 408] on input "text" at bounding box center [734, 407] width 453 height 21
paste input "[PERSON_NAME][EMAIL_ADDRESS][PERSON_NAME][DOMAIN_NAME]"
type input "[PERSON_NAME][EMAIL_ADDRESS][PERSON_NAME][DOMAIN_NAME]"
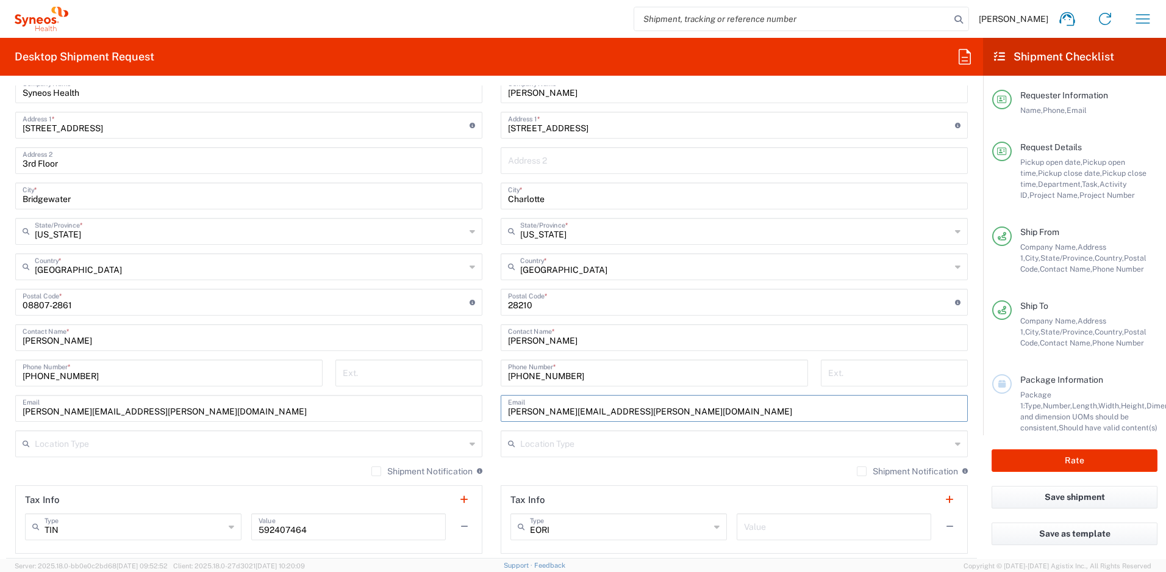
click at [857, 471] on label "Shipment Notification" at bounding box center [907, 471] width 101 height 10
click at [862, 471] on input "Shipment Notification" at bounding box center [862, 471] width 0 height 0
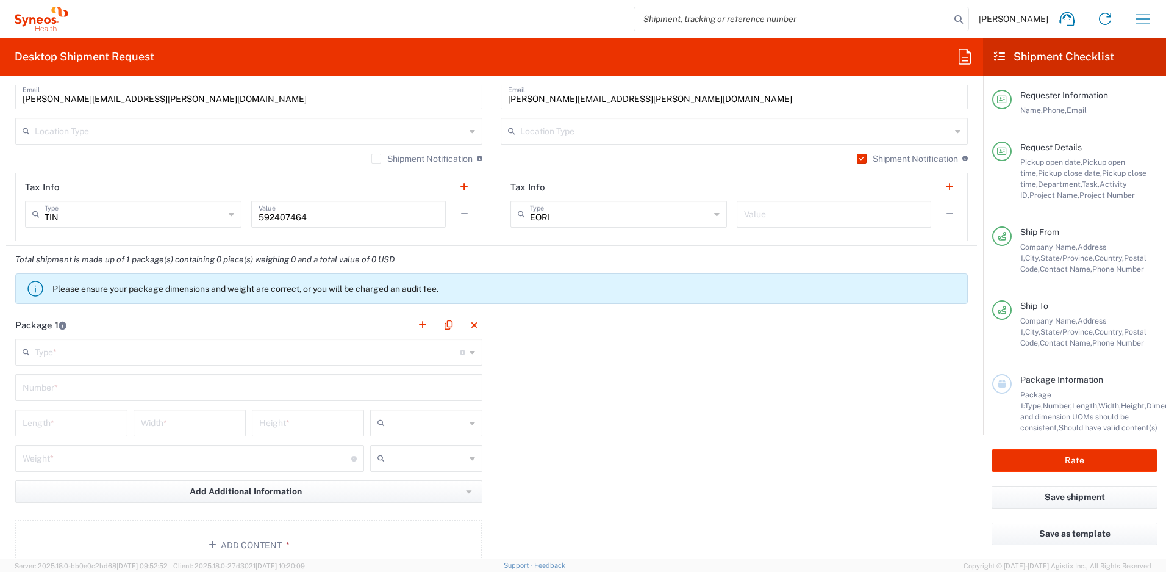
scroll to position [1101, 0]
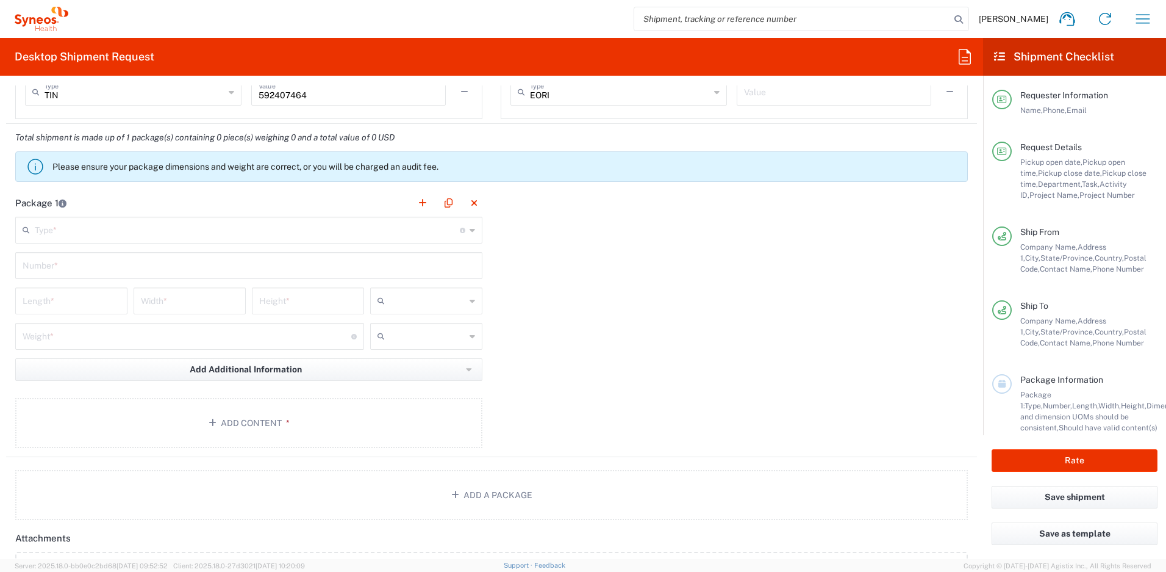
click at [214, 220] on input "text" at bounding box center [247, 228] width 425 height 21
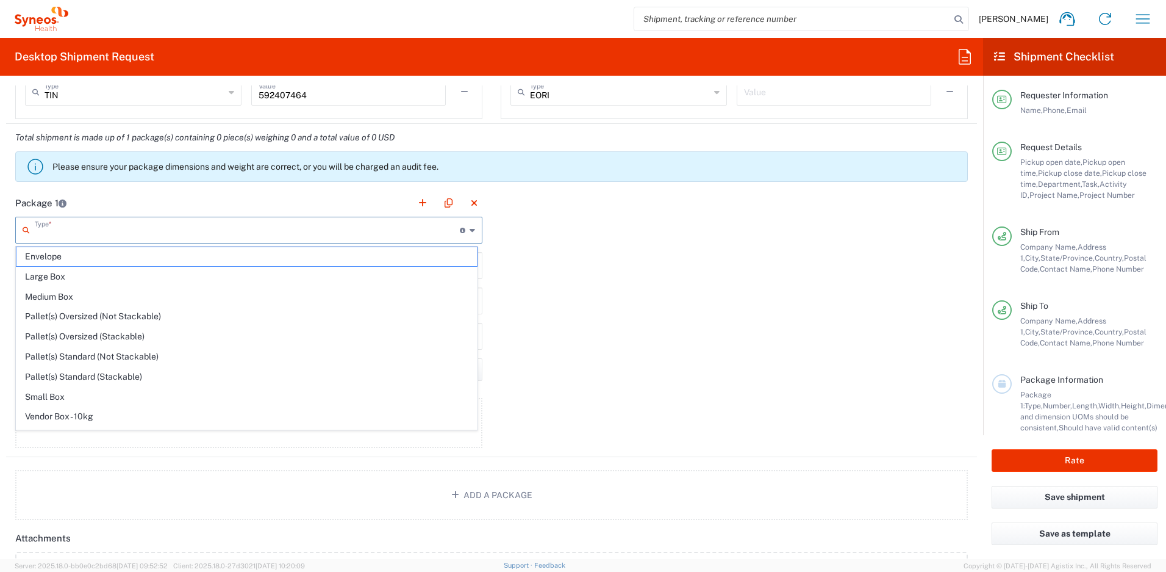
scroll to position [37, 0]
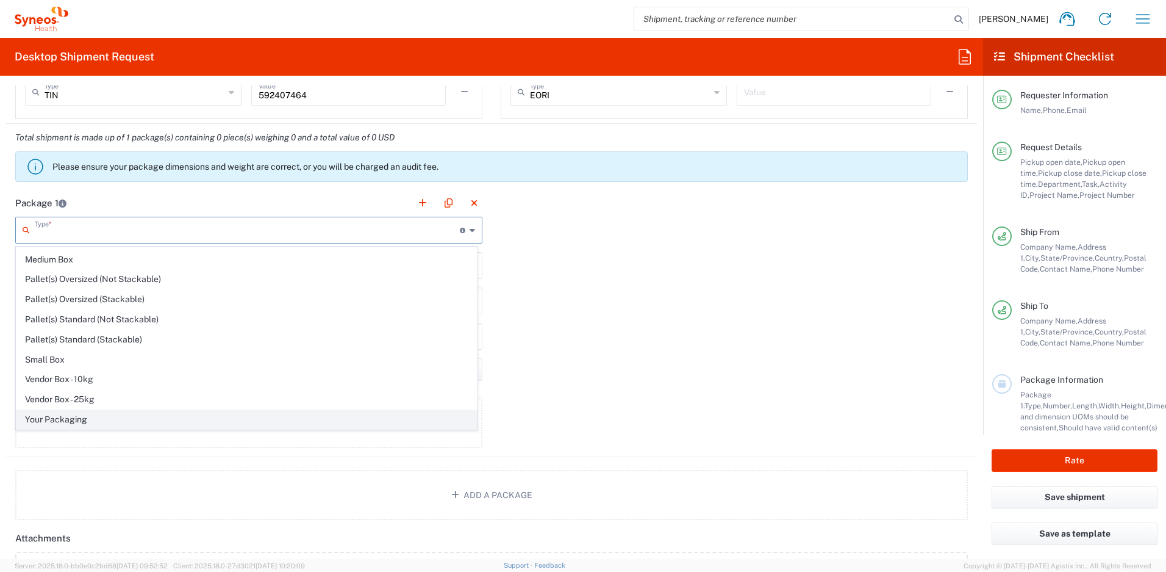
click at [147, 423] on span "Your Packaging" at bounding box center [246, 419] width 461 height 19
type input "Your Packaging"
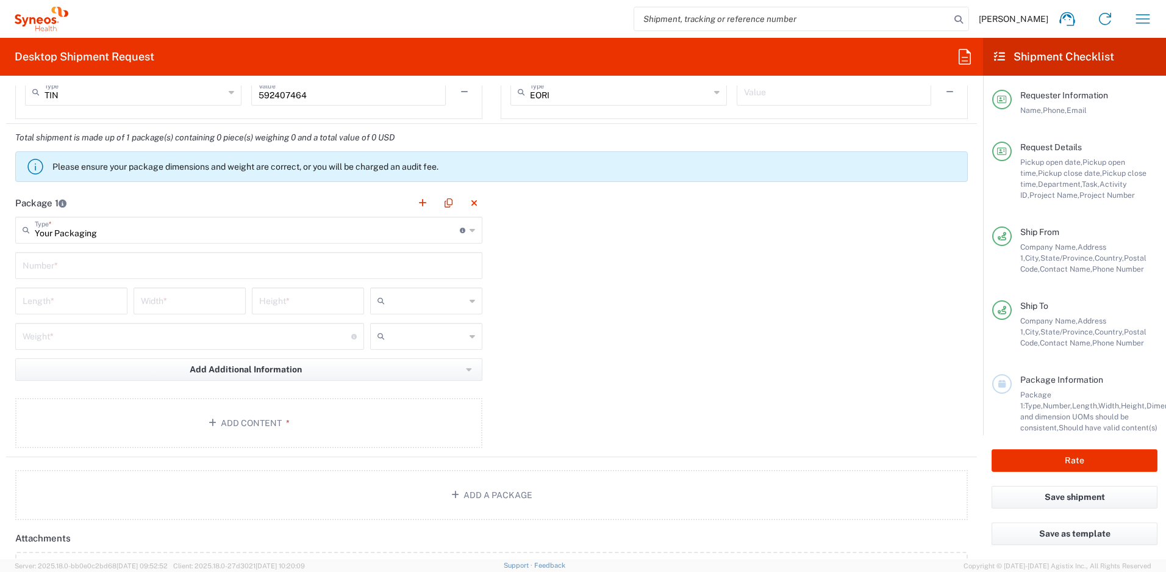
click at [92, 265] on input "text" at bounding box center [249, 264] width 453 height 21
type input "1"
click at [85, 299] on input "number" at bounding box center [72, 299] width 98 height 21
type input "16"
type input "12"
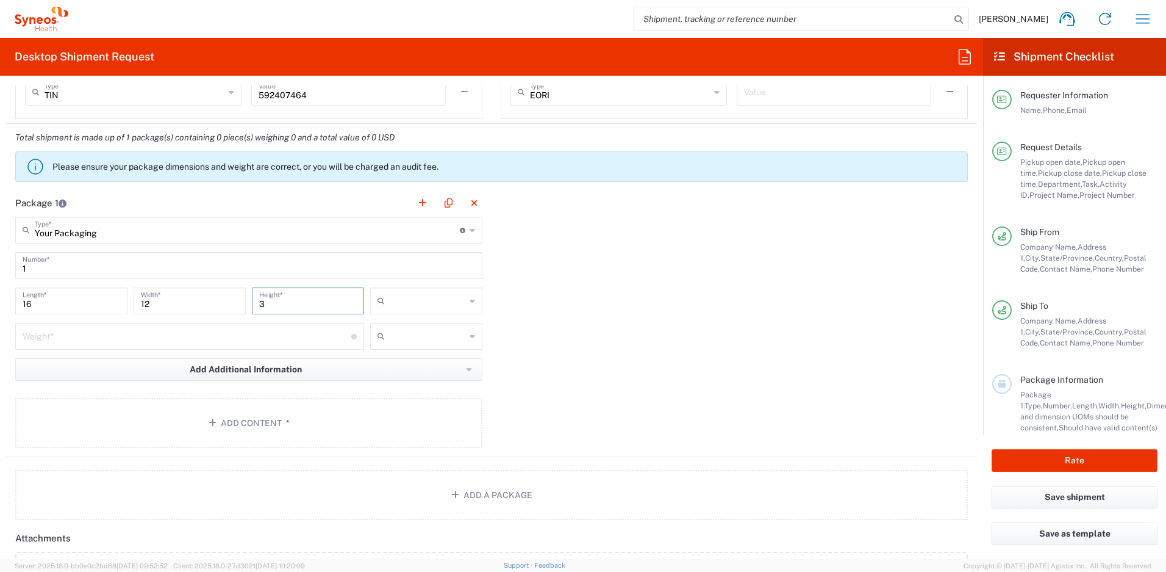
type input "3"
click at [92, 339] on input "number" at bounding box center [187, 335] width 329 height 21
type input "5"
click at [391, 298] on input "text" at bounding box center [428, 301] width 76 height 20
click at [400, 364] on span "in" at bounding box center [422, 367] width 109 height 19
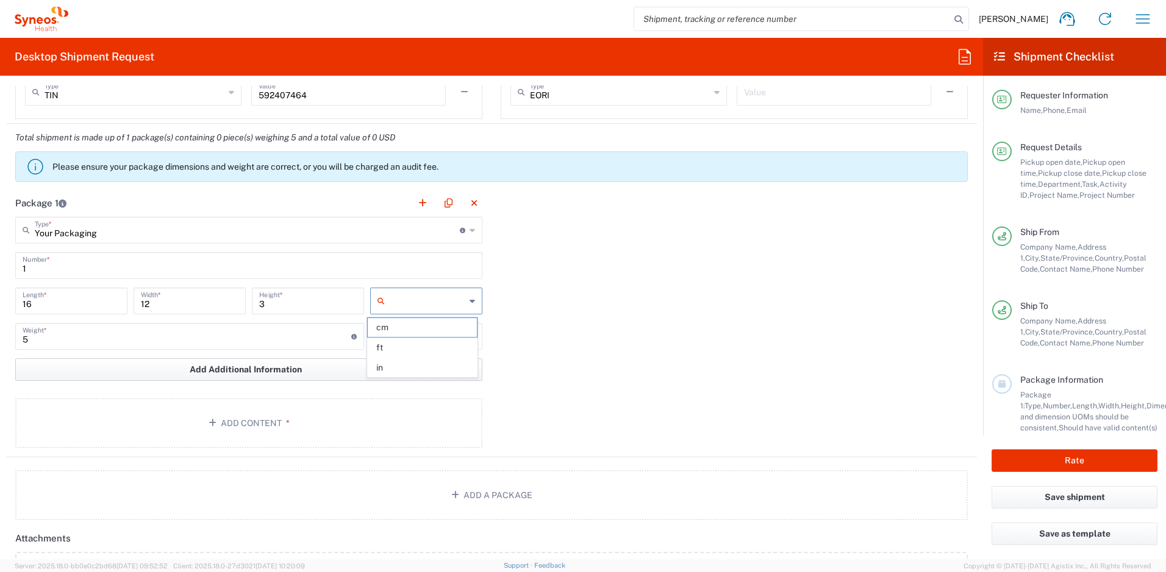
type input "in"
click at [414, 341] on input "text" at bounding box center [428, 336] width 76 height 20
click at [407, 380] on span "lbs" at bounding box center [422, 382] width 109 height 19
type input "lbs"
click at [317, 416] on button "Add Content *" at bounding box center [248, 423] width 467 height 50
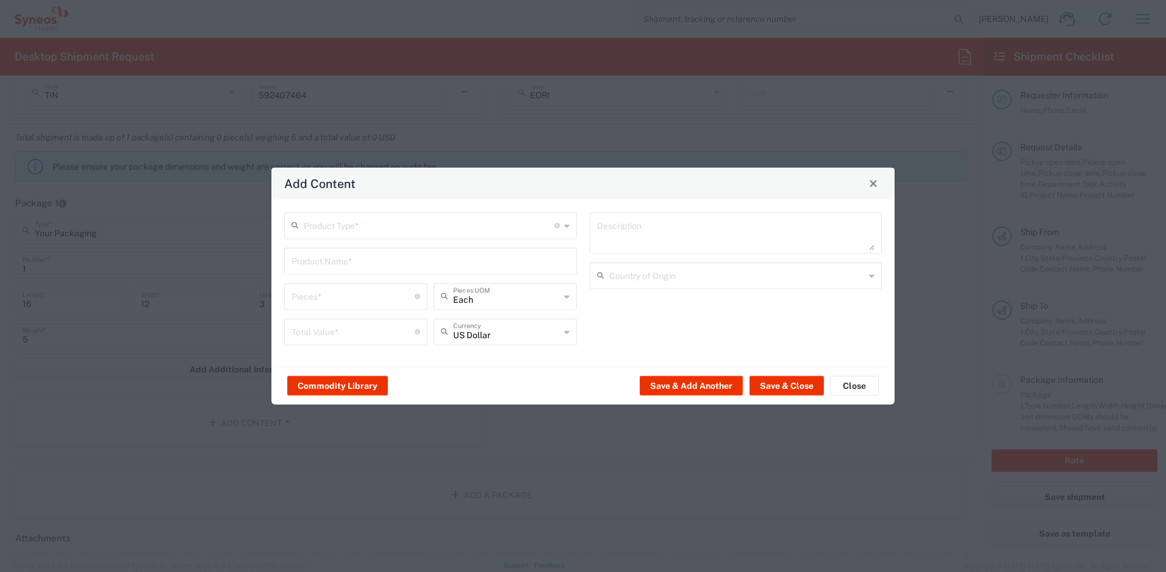
click at [406, 214] on input "text" at bounding box center [429, 224] width 251 height 21
click at [390, 268] on span "General Commodity" at bounding box center [431, 271] width 290 height 19
type input "General Commodity"
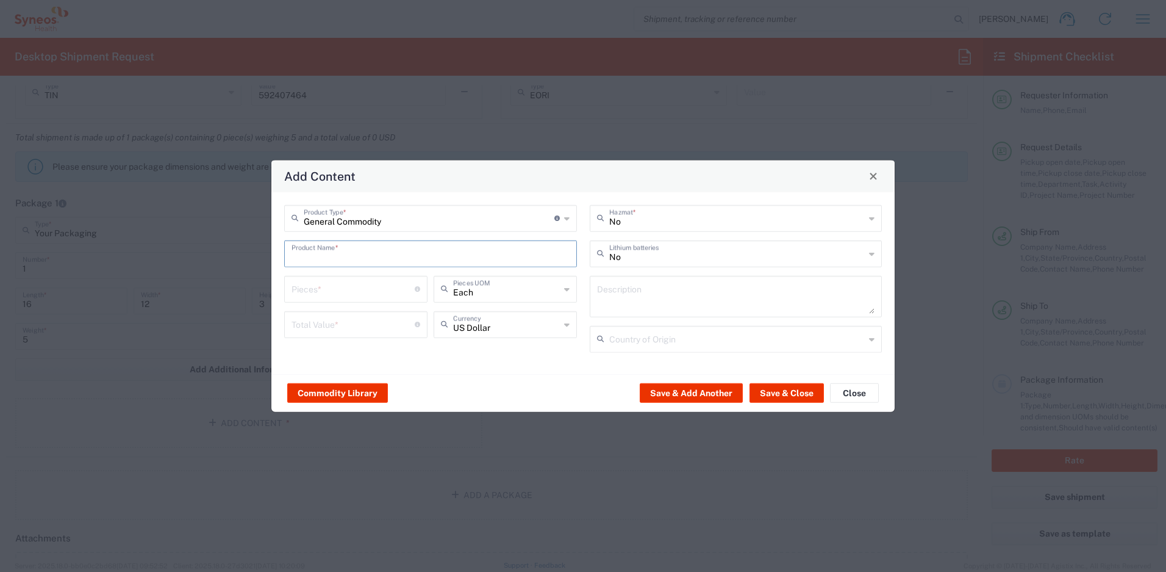
click at [363, 251] on input "text" at bounding box center [431, 252] width 278 height 21
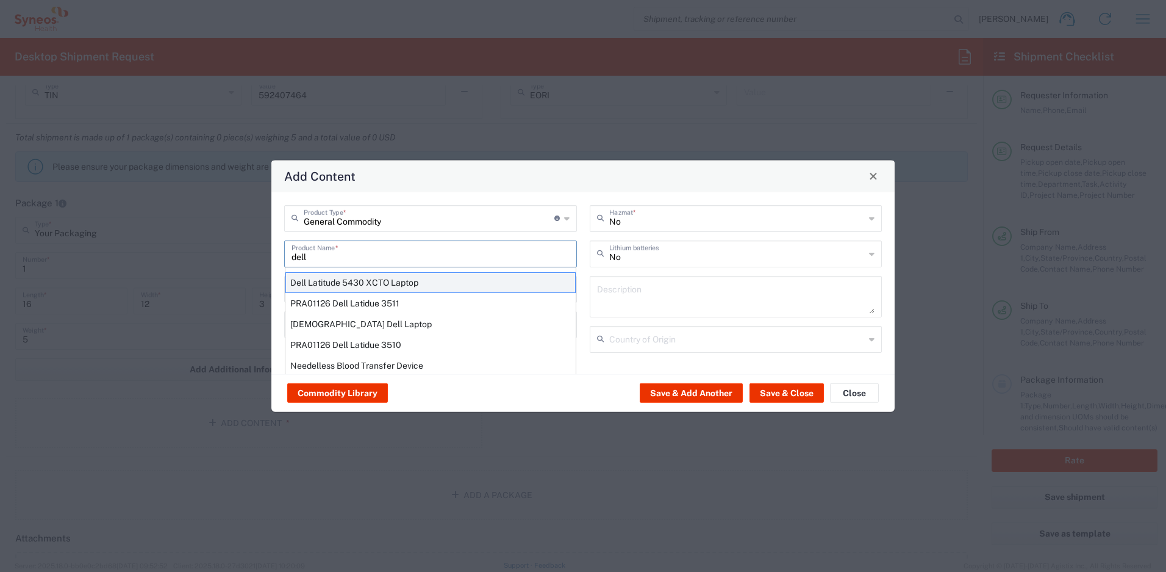
click at [353, 283] on div "Dell Latitude 5430 XCTO Laptop" at bounding box center [431, 281] width 290 height 21
type input "Dell Latitude 5430 XCTO Laptop"
type input "1"
type textarea "BaseIntel Core i7-1265U vProÂ® Processor - 14" 16 GB RAM - 512 GB SSD"
type input "[GEOGRAPHIC_DATA]"
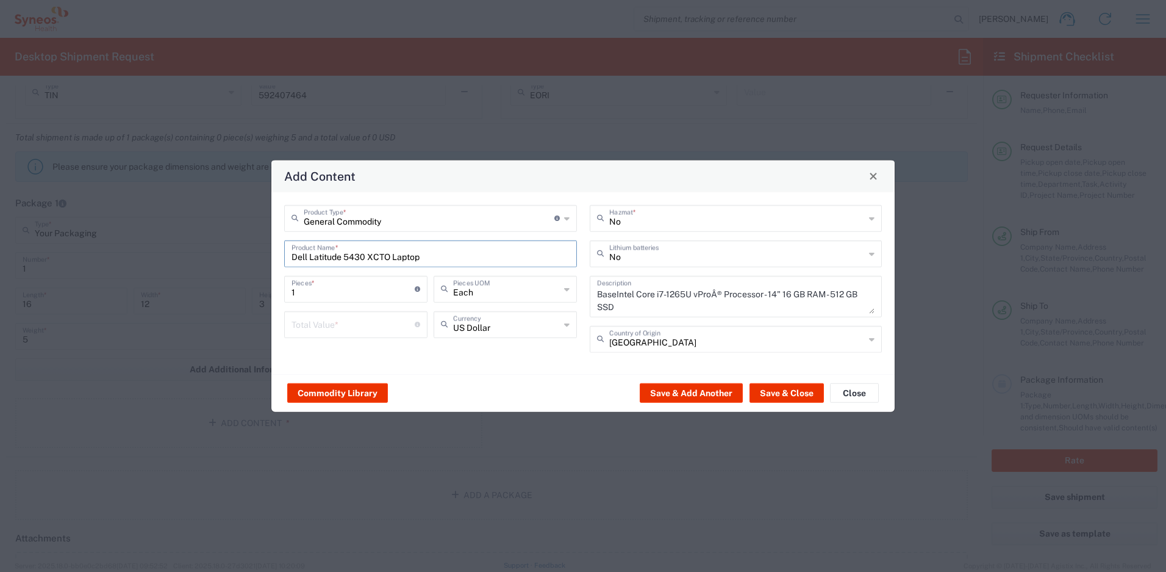
click at [358, 320] on input "number" at bounding box center [353, 322] width 123 height 21
type input "1000"
click at [627, 248] on input "text" at bounding box center [737, 252] width 256 height 21
click at [620, 300] on span "Yes" at bounding box center [736, 299] width 290 height 19
type input "Yes"
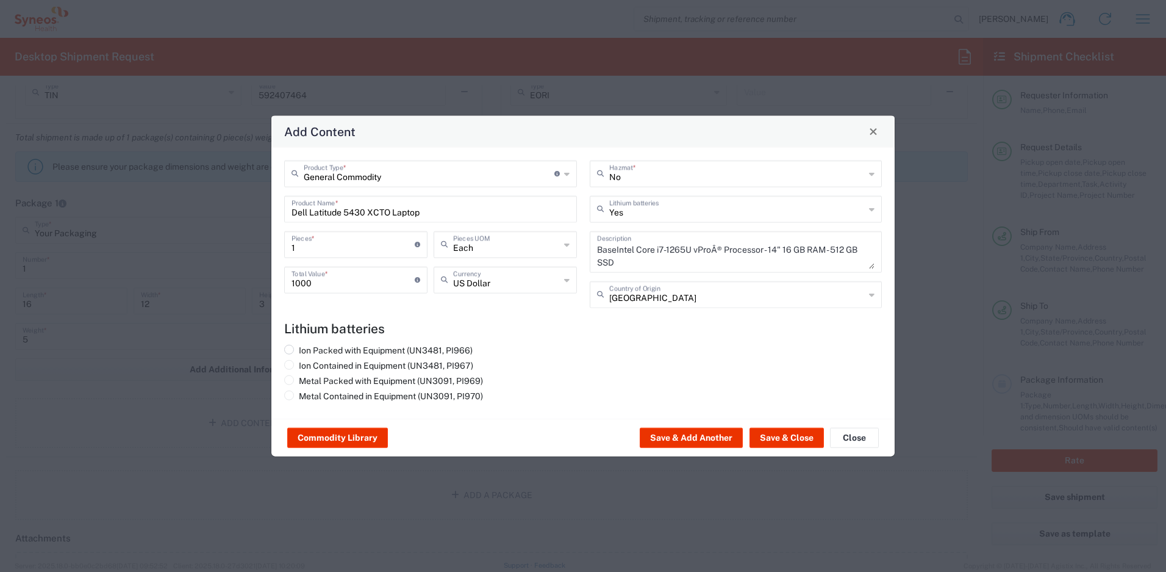
click at [451, 346] on label "Ion Packed with Equipment (UN3481, PI966)" at bounding box center [378, 349] width 189 height 11
click at [307, 346] on input "Ion Packed with Equipment (UN3481, PI966)" at bounding box center [303, 348] width 8 height 8
radio input "true"
click at [768, 436] on button "Save & Close" at bounding box center [787, 438] width 74 height 20
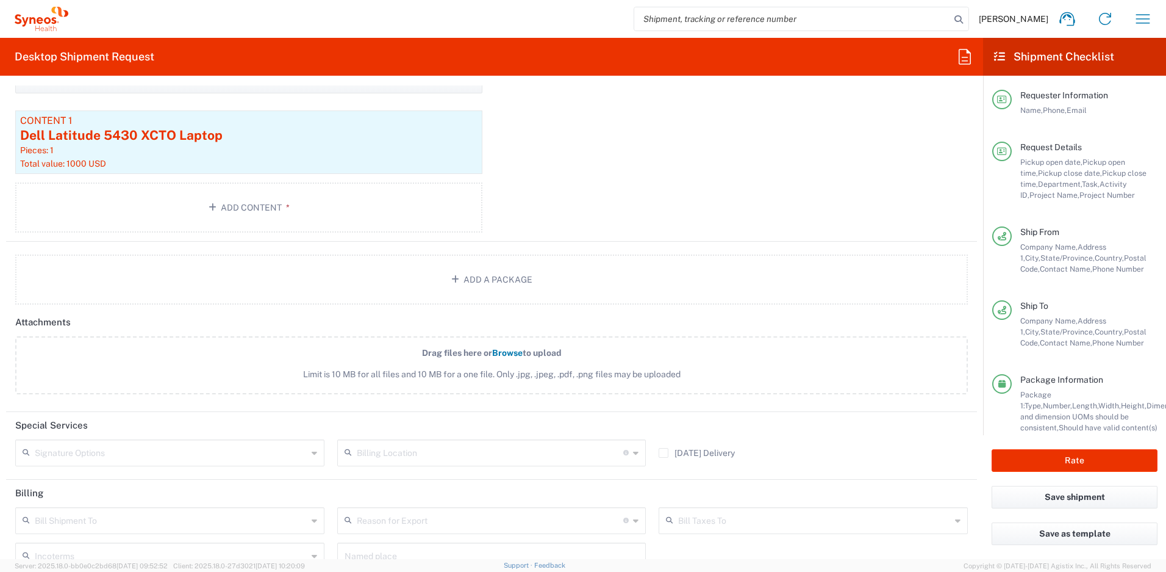
scroll to position [1432, 0]
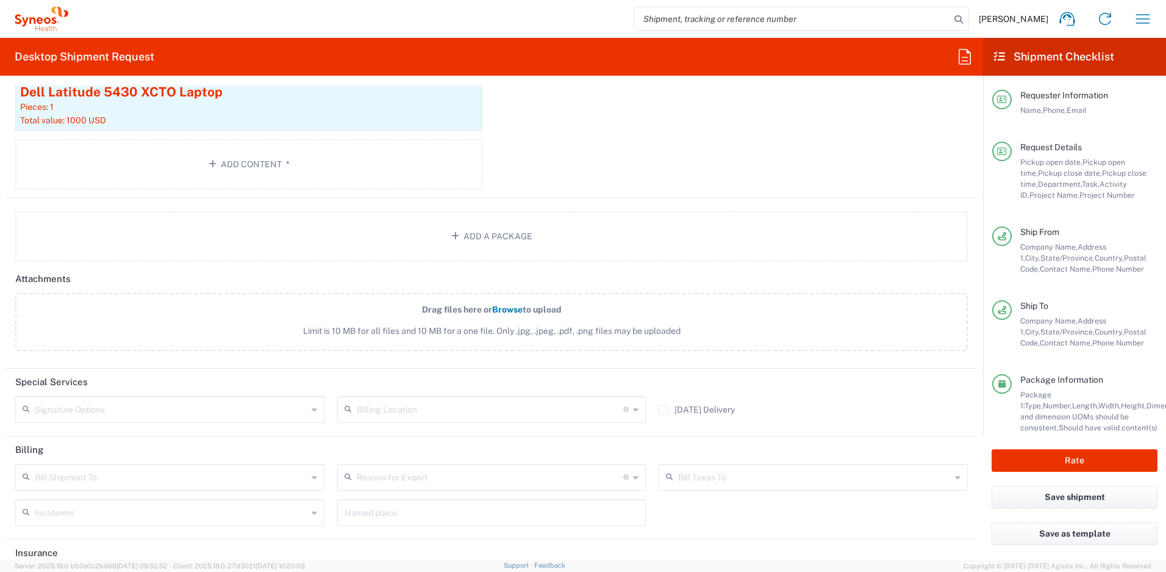
click at [106, 414] on input "text" at bounding box center [171, 408] width 273 height 21
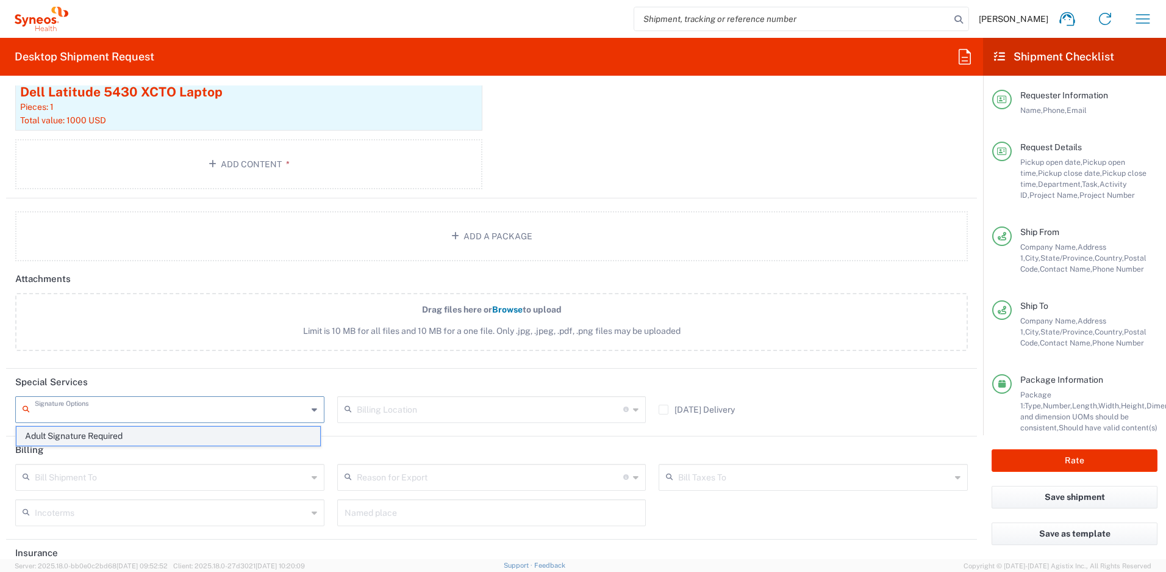
click at [101, 434] on span "Adult Signature Required" at bounding box center [168, 435] width 304 height 19
type input "Adult Signature Required"
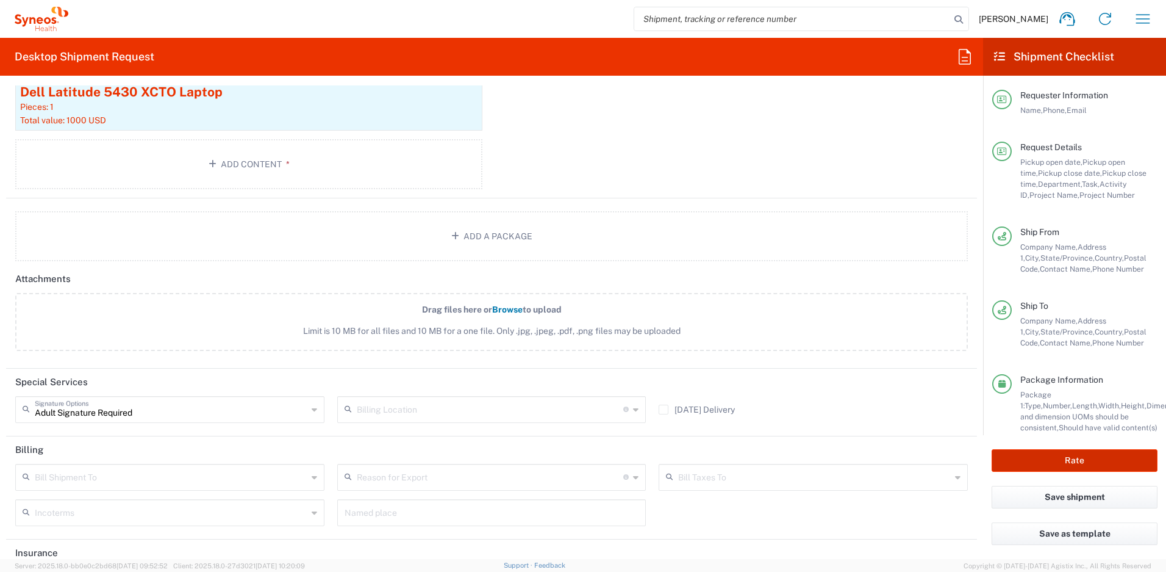
click at [1041, 461] on button "Rate" at bounding box center [1075, 460] width 166 height 23
type input "4510 DEPARTMENTAL EXPENSE"
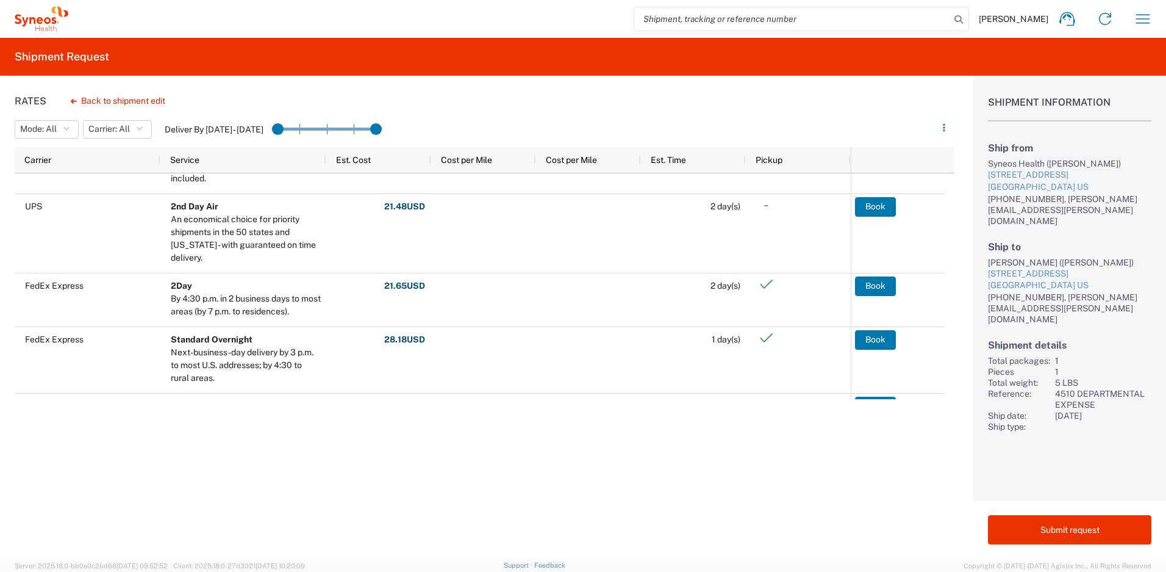
scroll to position [192, 0]
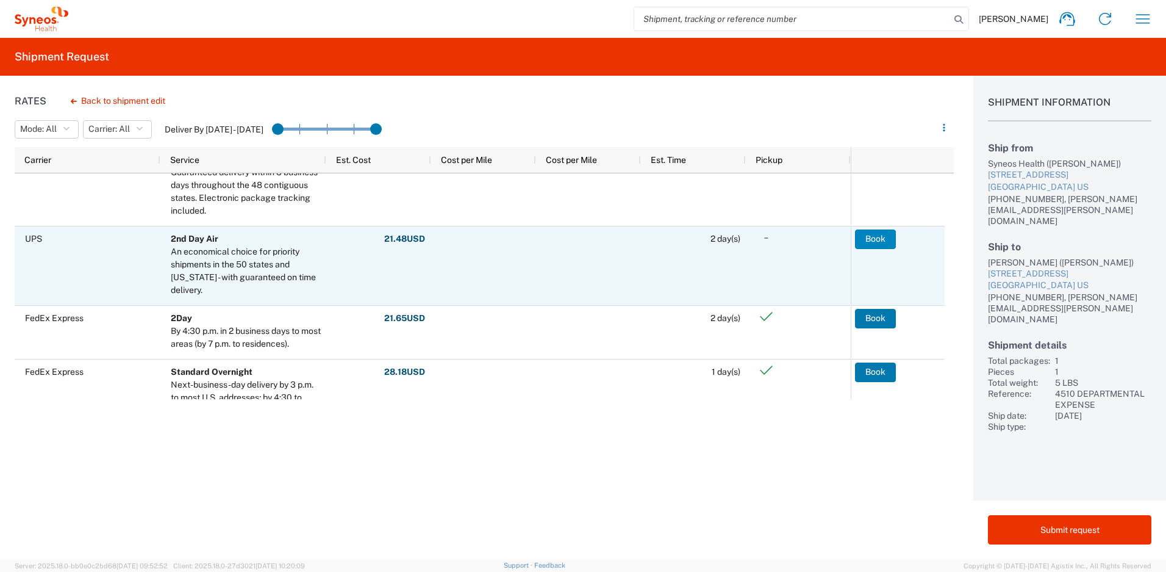
click at [870, 241] on button "Book" at bounding box center [875, 239] width 41 height 20
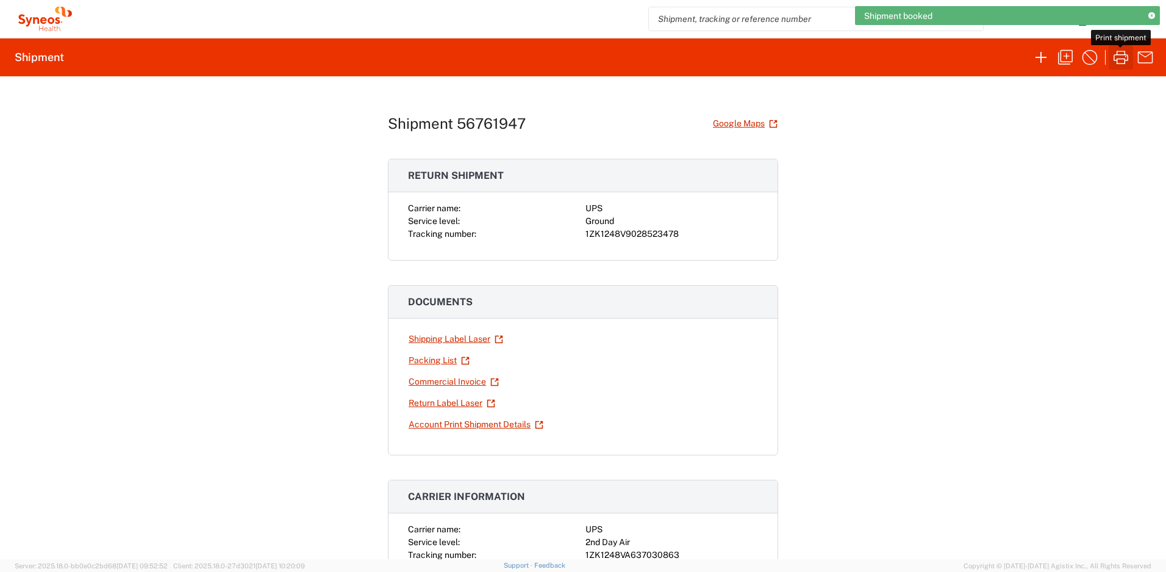
click at [1122, 59] on icon "button" at bounding box center [1121, 57] width 15 height 13
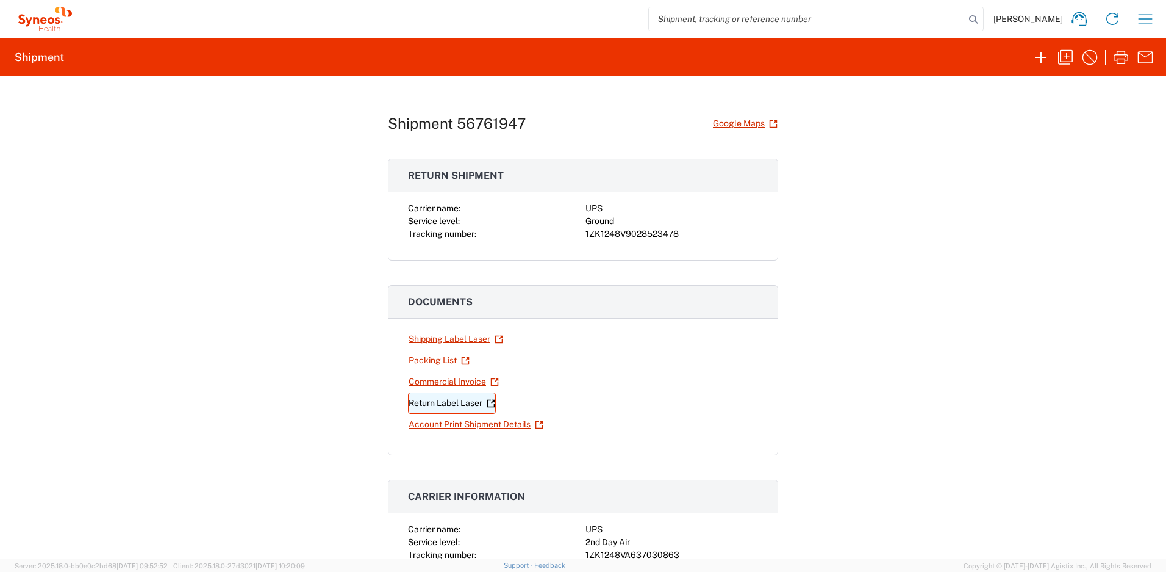
click at [436, 406] on link "Return Label Laser" at bounding box center [452, 402] width 88 height 21
click at [1151, 21] on icon "button" at bounding box center [1146, 19] width 20 height 20
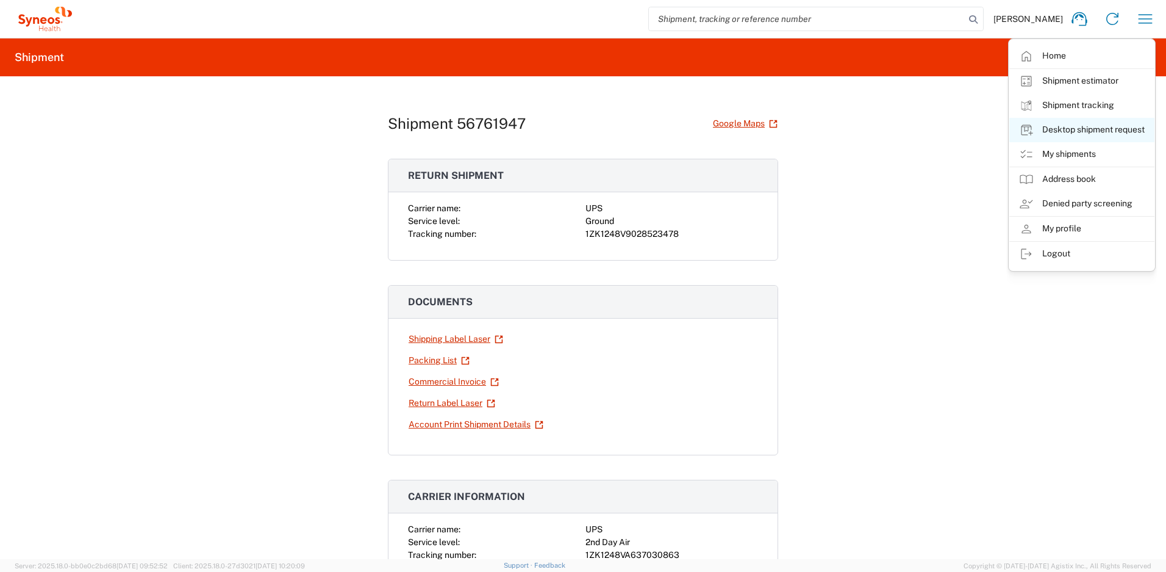
click at [1057, 134] on link "Desktop shipment request" at bounding box center [1082, 130] width 145 height 24
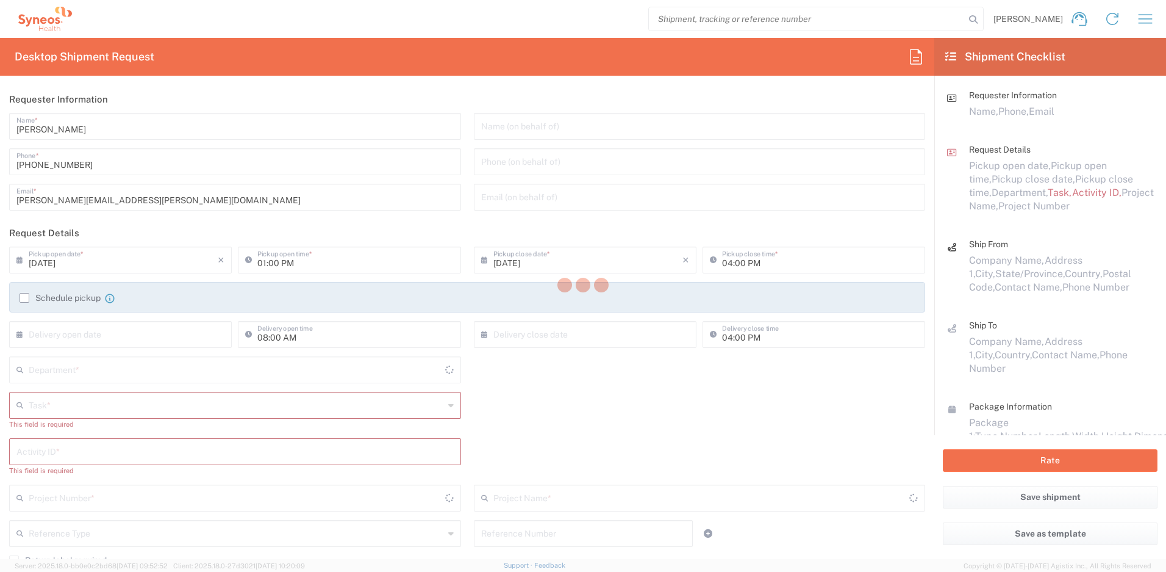
type input "[US_STATE]"
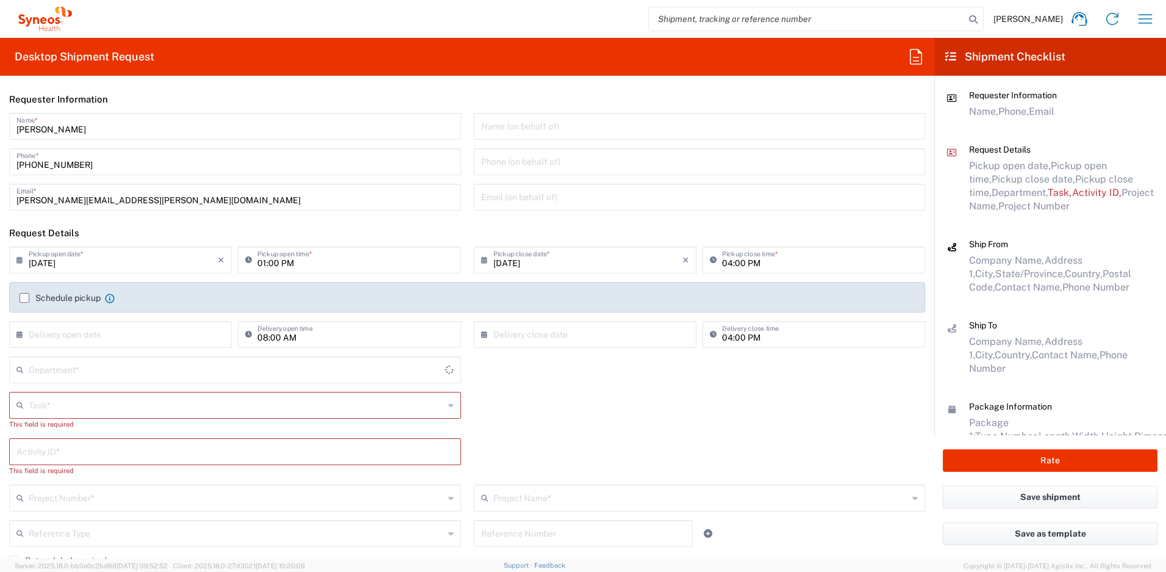
type input "4510"
click at [119, 401] on input "text" at bounding box center [236, 403] width 415 height 21
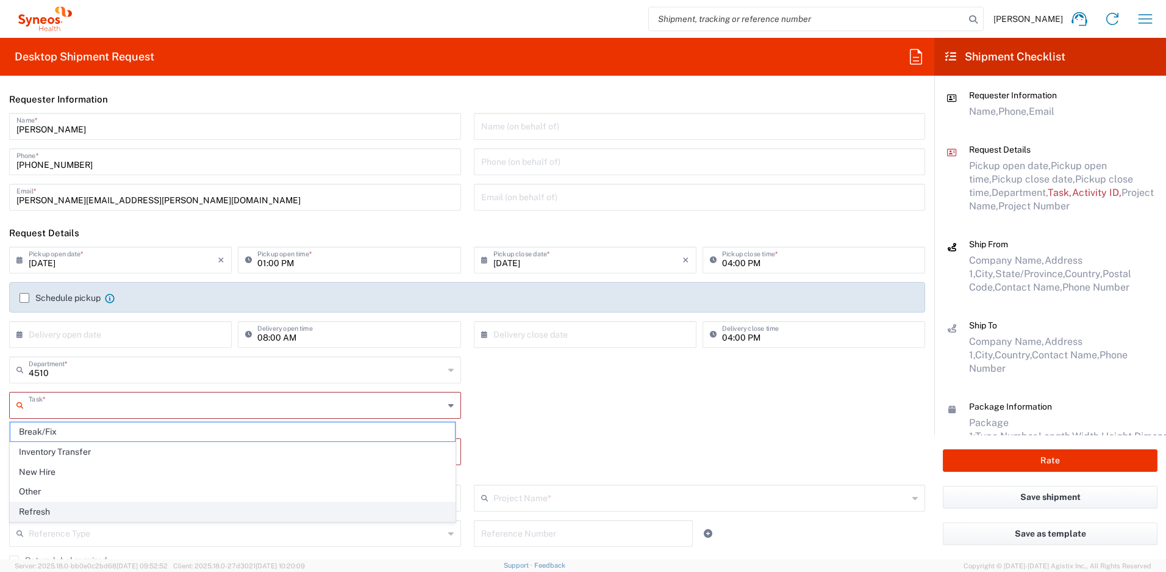
click at [51, 509] on span "Refresh" at bounding box center [232, 511] width 445 height 19
type input "Refresh"
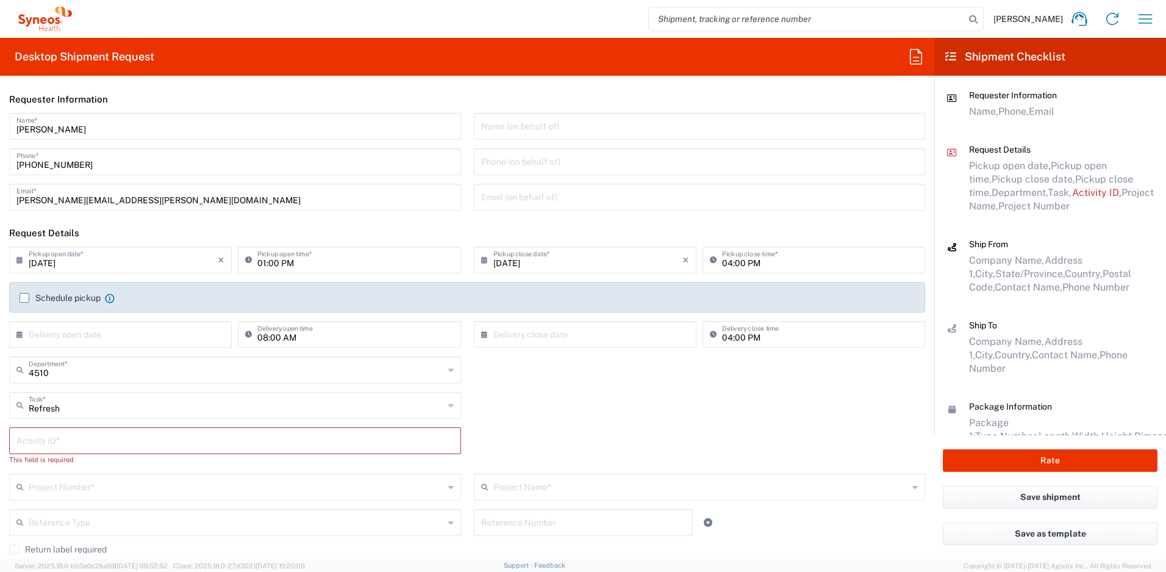
click at [63, 445] on input "text" at bounding box center [234, 439] width 437 height 21
paste input "SCTASK2708597"
type input "SCTASK2708597"
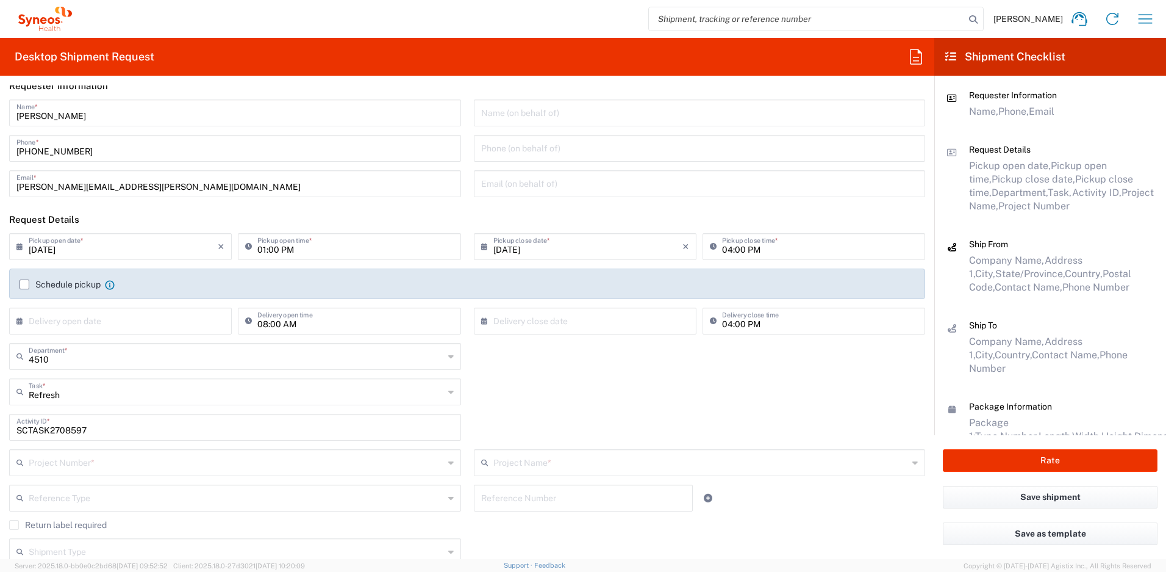
scroll to position [14, 0]
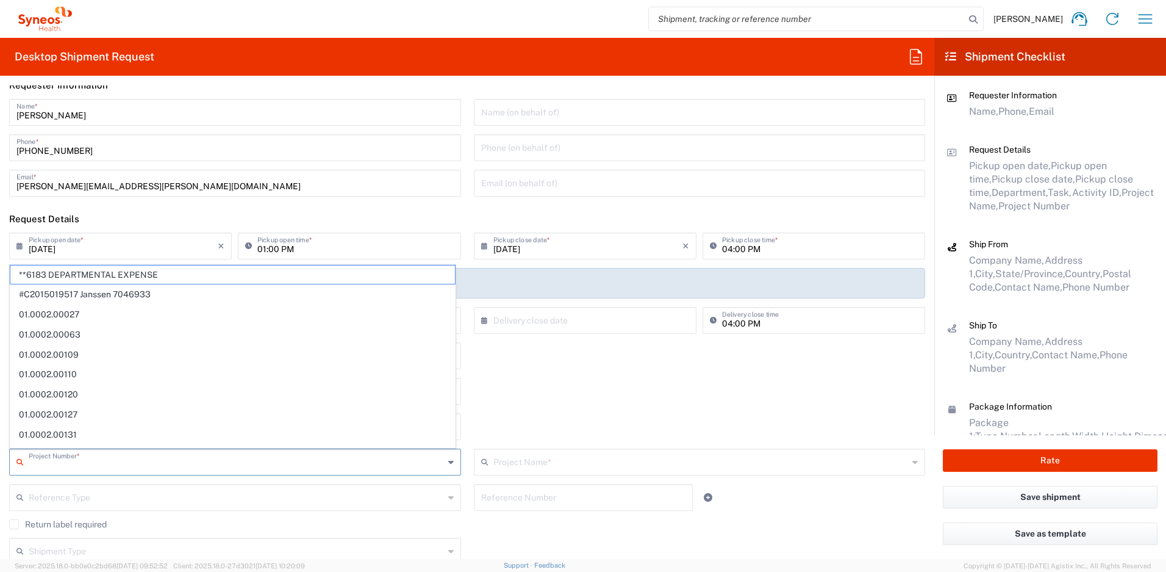
click at [133, 459] on input "text" at bounding box center [236, 460] width 415 height 21
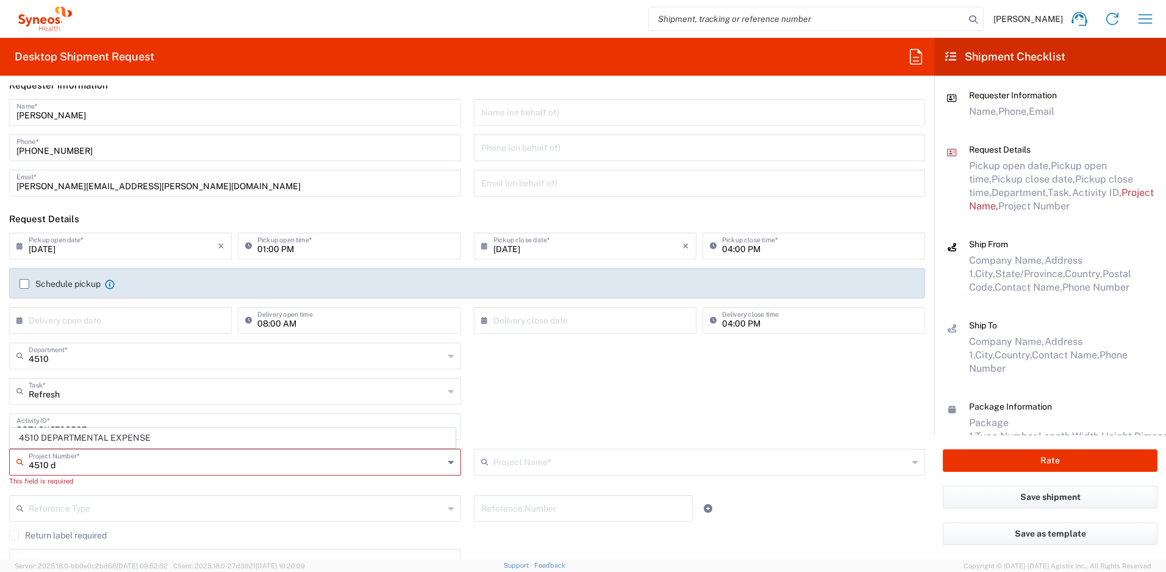
click at [129, 437] on span "4510 DEPARTMENTAL EXPENSE" at bounding box center [232, 437] width 445 height 19
type input "4510 DEPARTMENTAL EXPENSE"
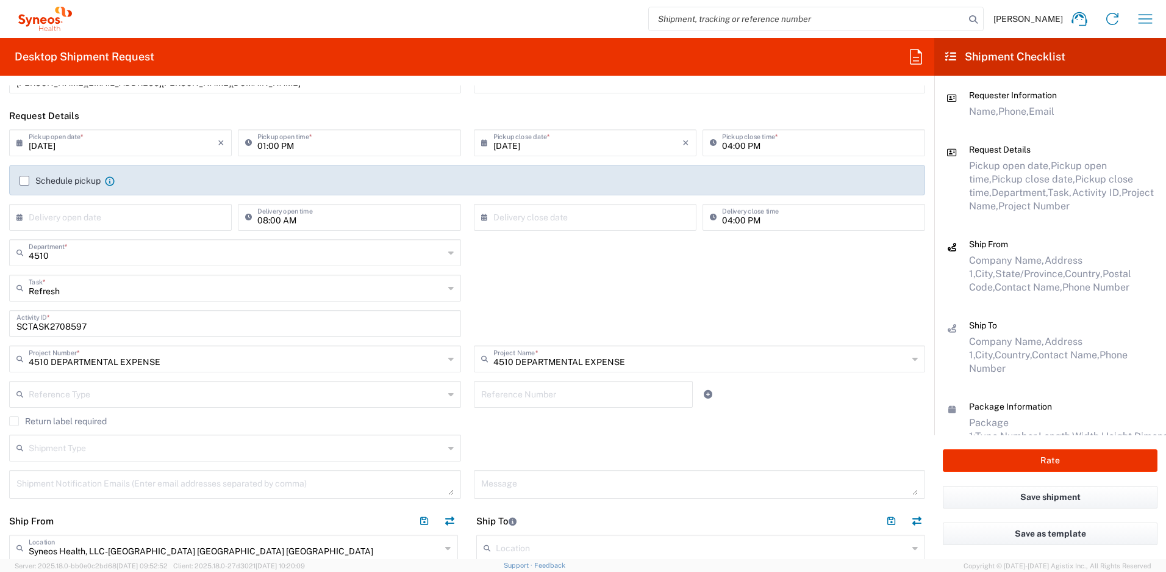
scroll to position [148, 0]
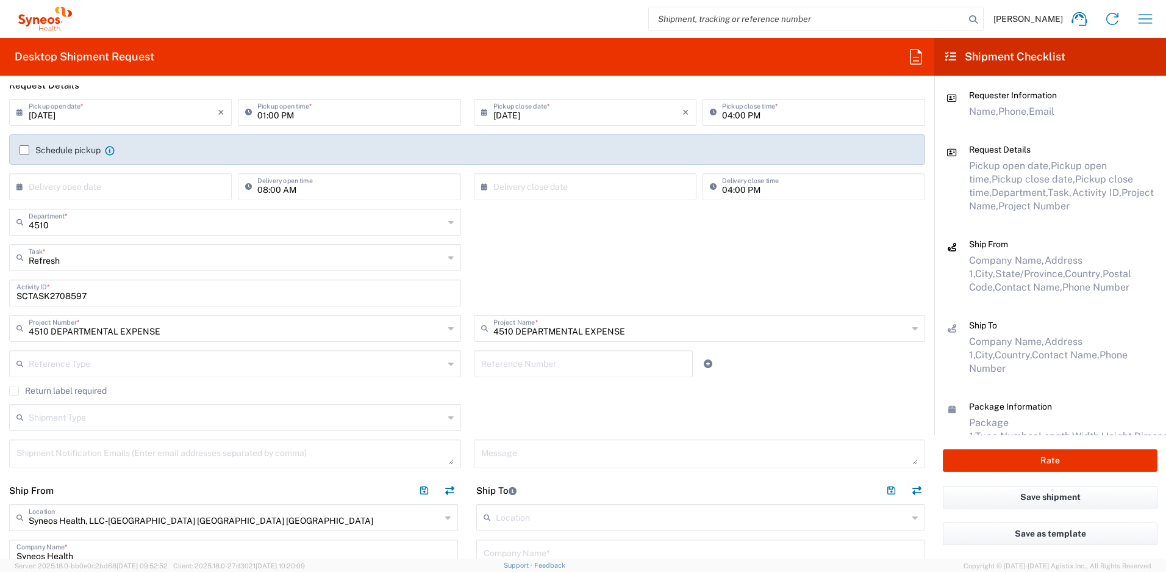
click at [15, 391] on label "Return label required" at bounding box center [58, 391] width 98 height 10
click at [14, 390] on input "Return label required" at bounding box center [14, 390] width 0 height 0
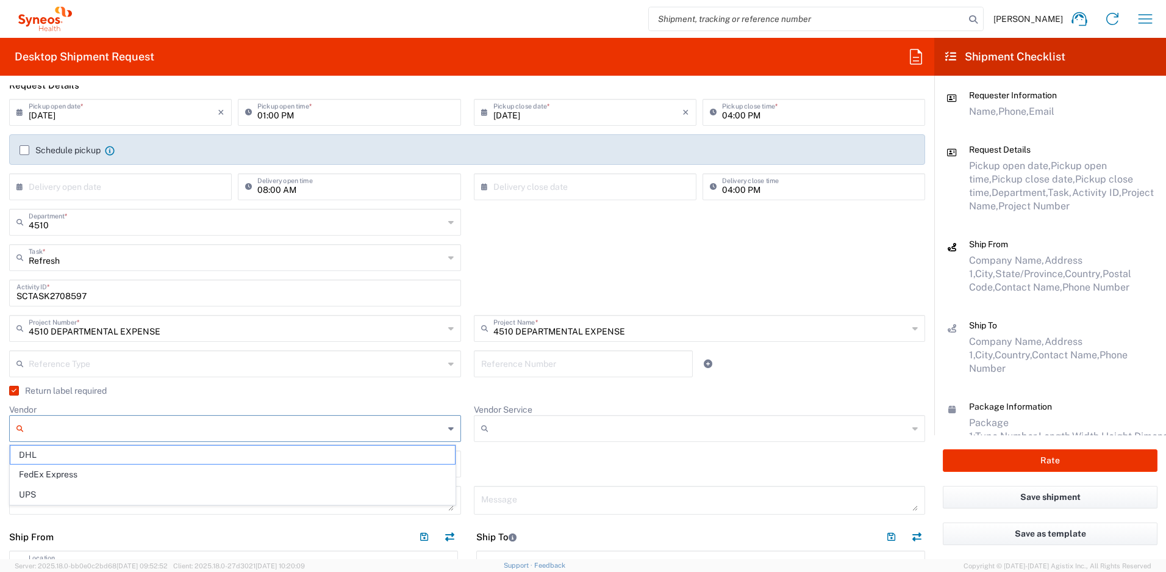
click at [77, 427] on input "Vendor" at bounding box center [236, 429] width 415 height 20
click at [70, 490] on span "UPS" at bounding box center [232, 494] width 445 height 19
type input "UPS"
click at [483, 431] on icon at bounding box center [487, 429] width 12 height 20
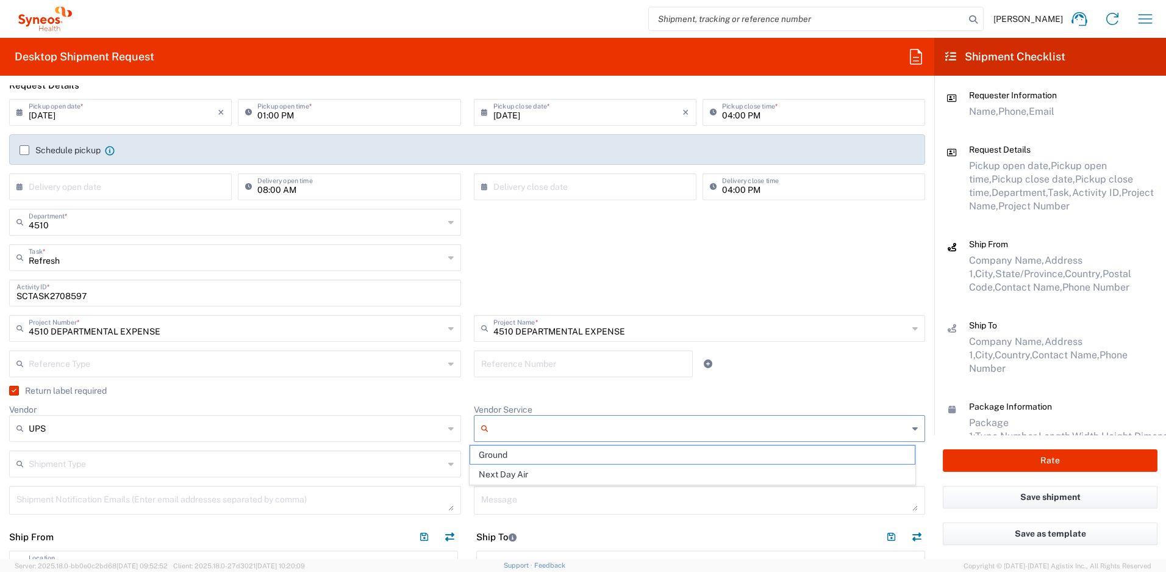
click at [517, 452] on span "Ground" at bounding box center [692, 454] width 445 height 19
type input "Ground"
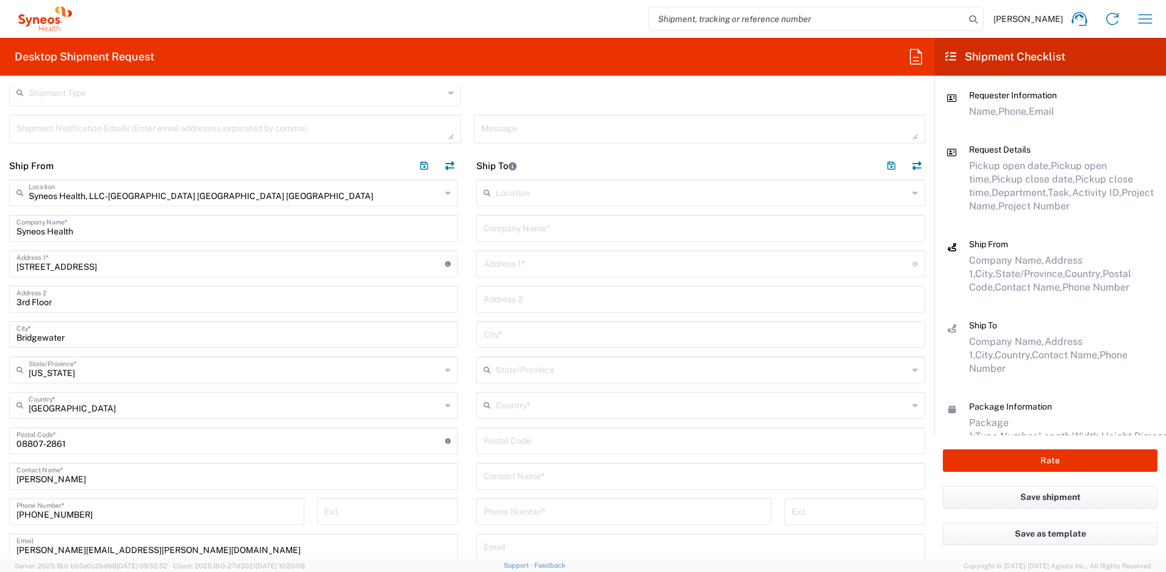
scroll to position [534, 0]
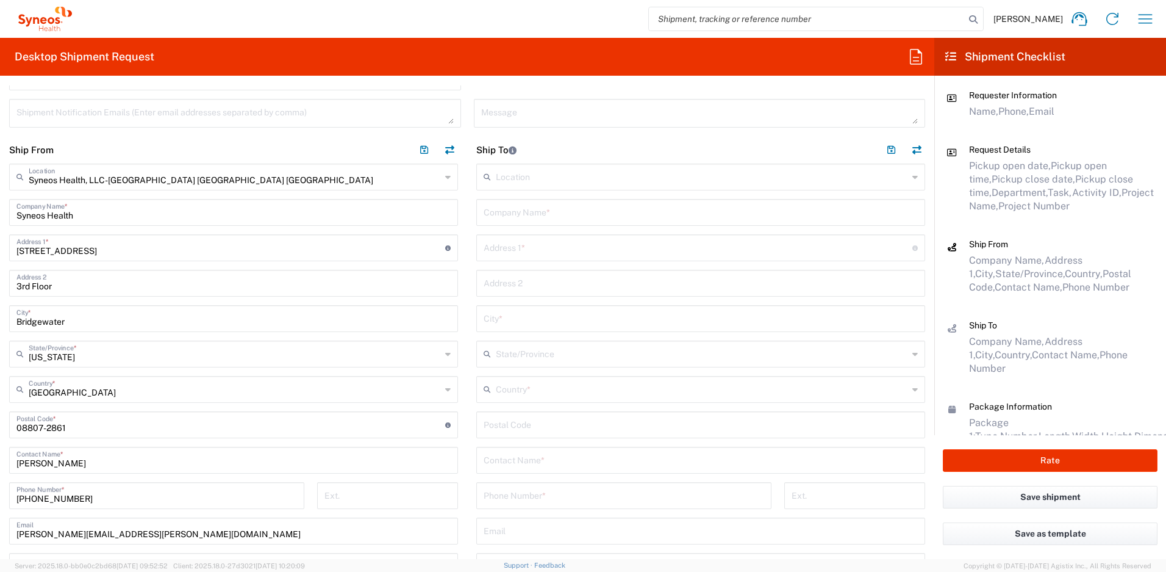
click at [541, 466] on input "text" at bounding box center [701, 458] width 434 height 21
click at [540, 393] on input "text" at bounding box center [702, 388] width 412 height 21
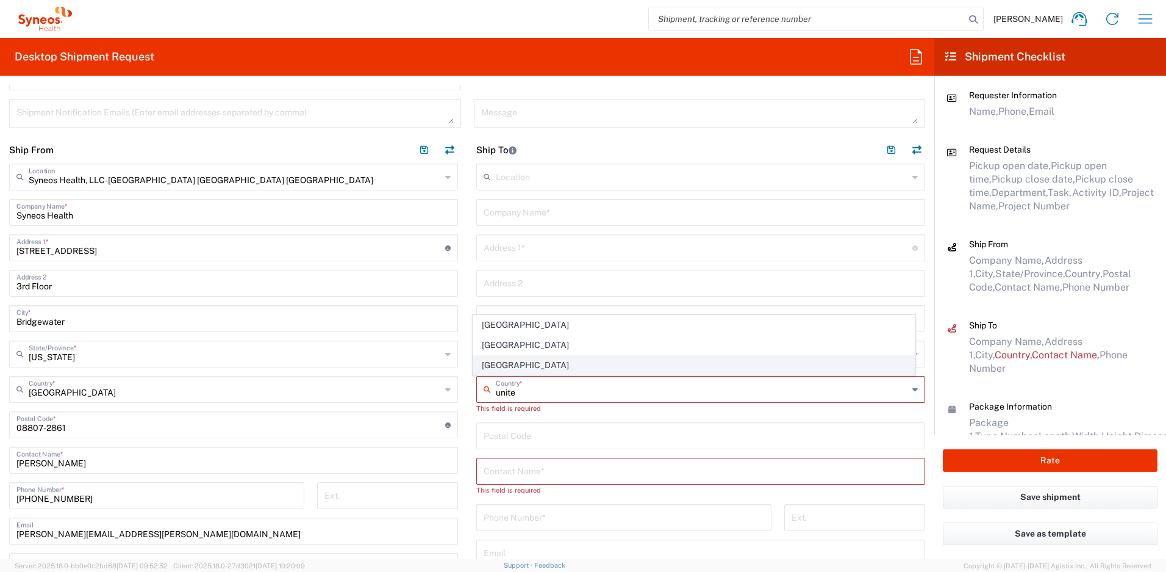
click at [532, 360] on span "[GEOGRAPHIC_DATA]" at bounding box center [694, 365] width 442 height 19
type input "[GEOGRAPHIC_DATA]"
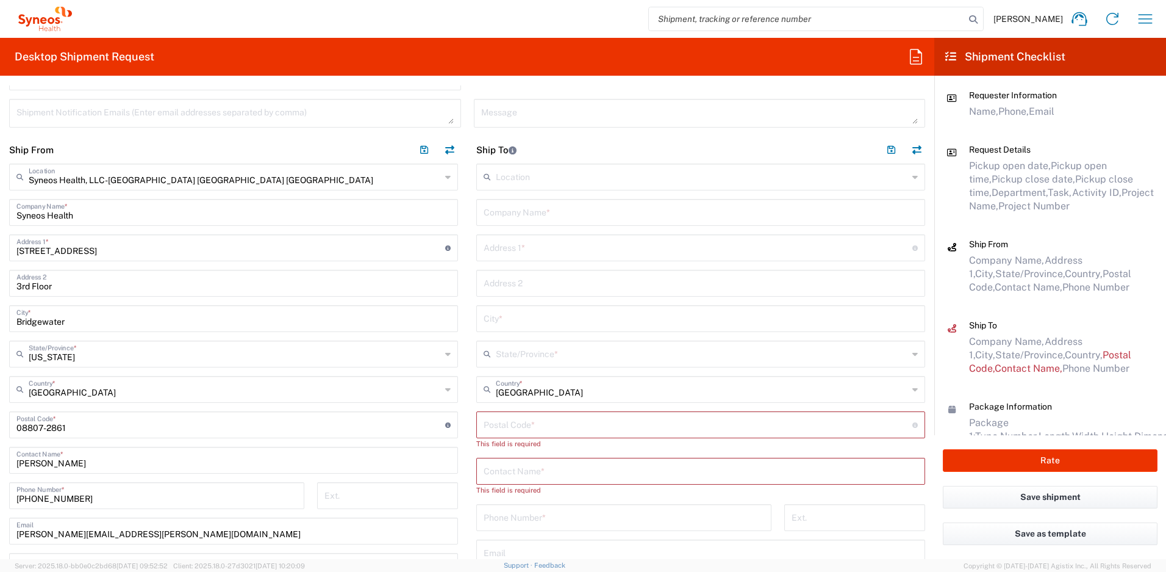
click at [575, 217] on input "text" at bounding box center [701, 211] width 434 height 21
drag, startPoint x: 578, startPoint y: 213, endPoint x: 417, endPoint y: 210, distance: 160.5
click at [417, 210] on div "Ship From Syneos Health, LLC-[GEOGRAPHIC_DATA] [GEOGRAPHIC_DATA] [GEOGRAPHIC_DA…" at bounding box center [467, 414] width 935 height 556
type input "[PERSON_NAME]"
click at [528, 472] on input "text" at bounding box center [701, 469] width 434 height 21
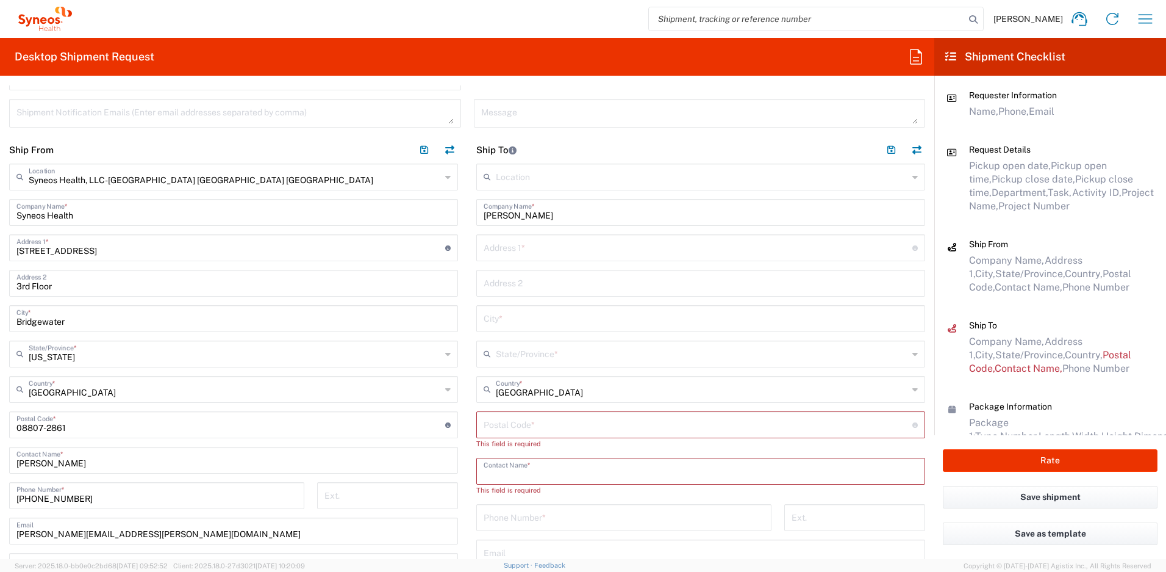
paste input "[PERSON_NAME]"
type input "[PERSON_NAME]"
click at [533, 242] on input "text" at bounding box center [698, 246] width 429 height 21
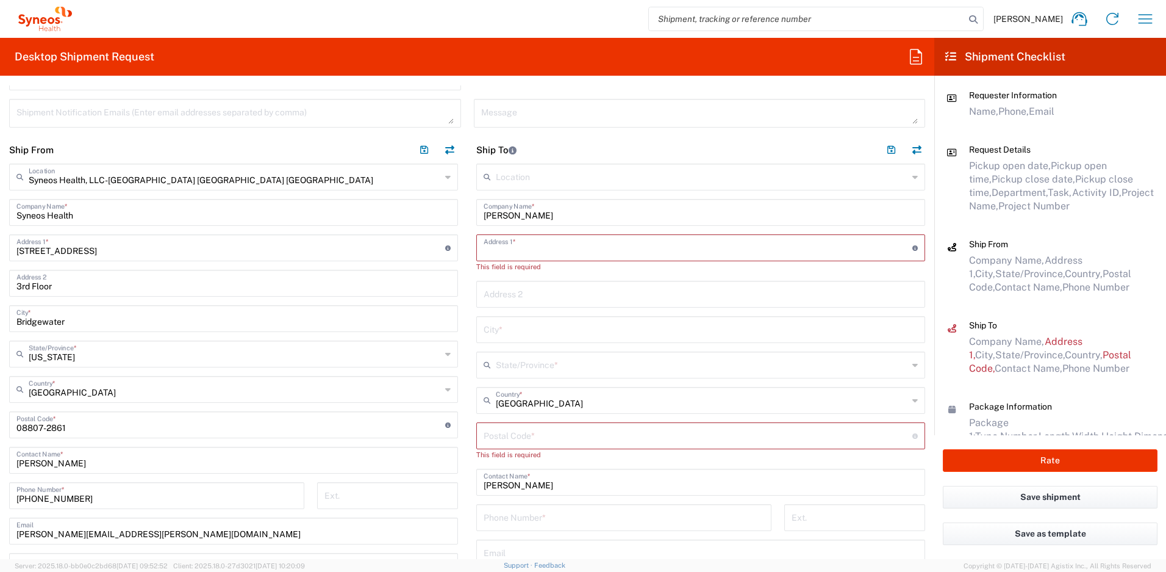
click at [501, 252] on input "text" at bounding box center [698, 246] width 429 height 21
paste input "[STREET_ADDRESS]"
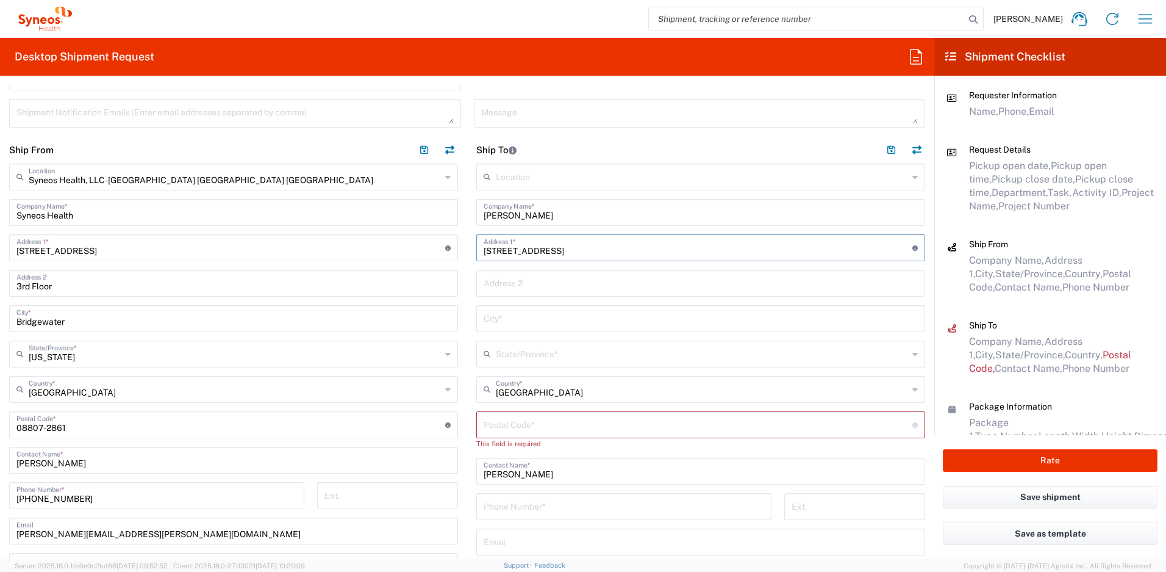
type input "[STREET_ADDRESS]"
click at [509, 279] on input "text" at bounding box center [701, 281] width 434 height 21
paste input "Apt 322"
type input "Apt 322"
click at [503, 314] on input "text" at bounding box center [701, 317] width 434 height 21
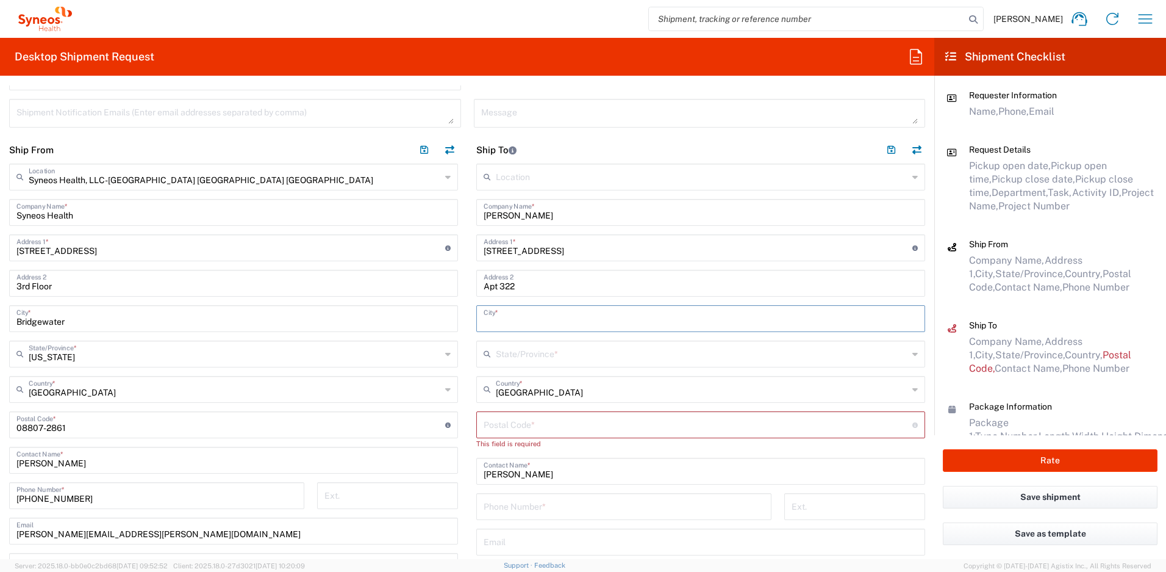
paste input "[GEOGRAPHIC_DATA]"
type input "[GEOGRAPHIC_DATA]"
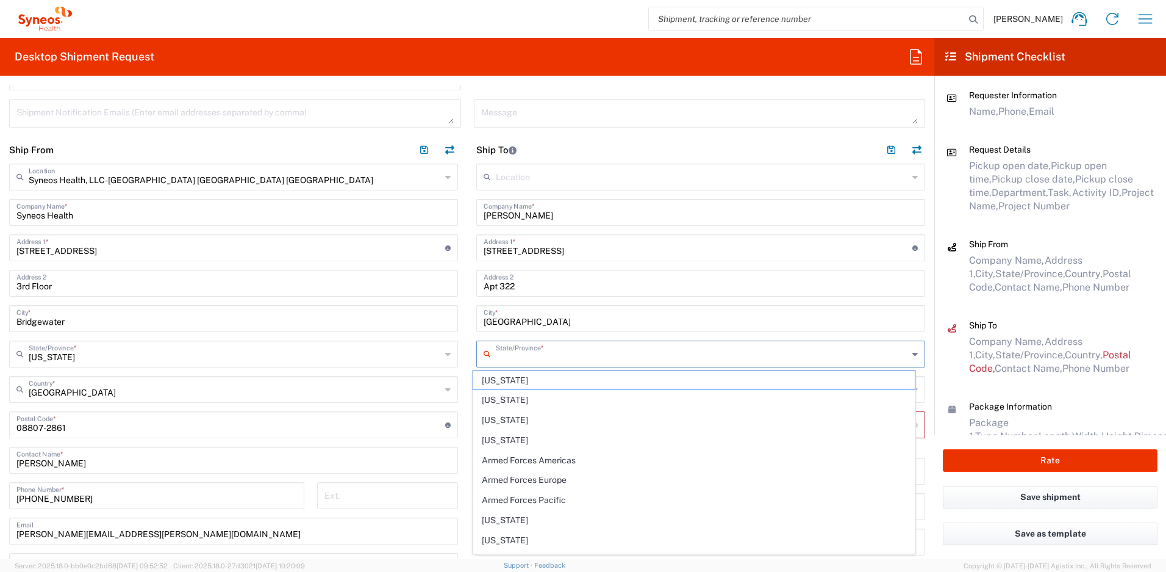
click at [503, 359] on input "text" at bounding box center [702, 352] width 412 height 21
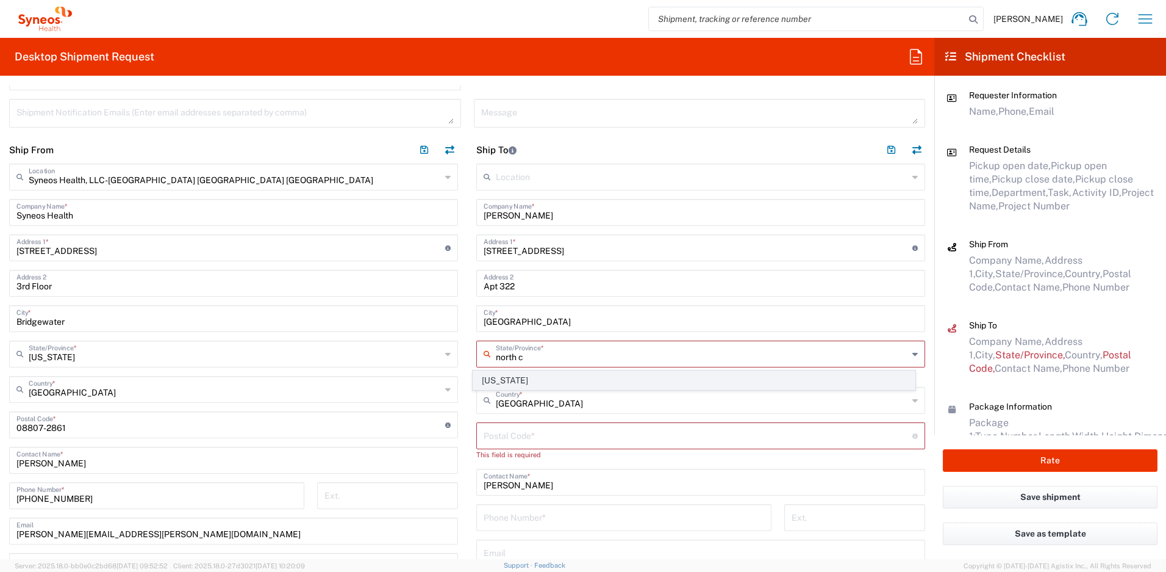
click at [507, 375] on span "[US_STATE]" at bounding box center [694, 380] width 442 height 19
type input "[US_STATE]"
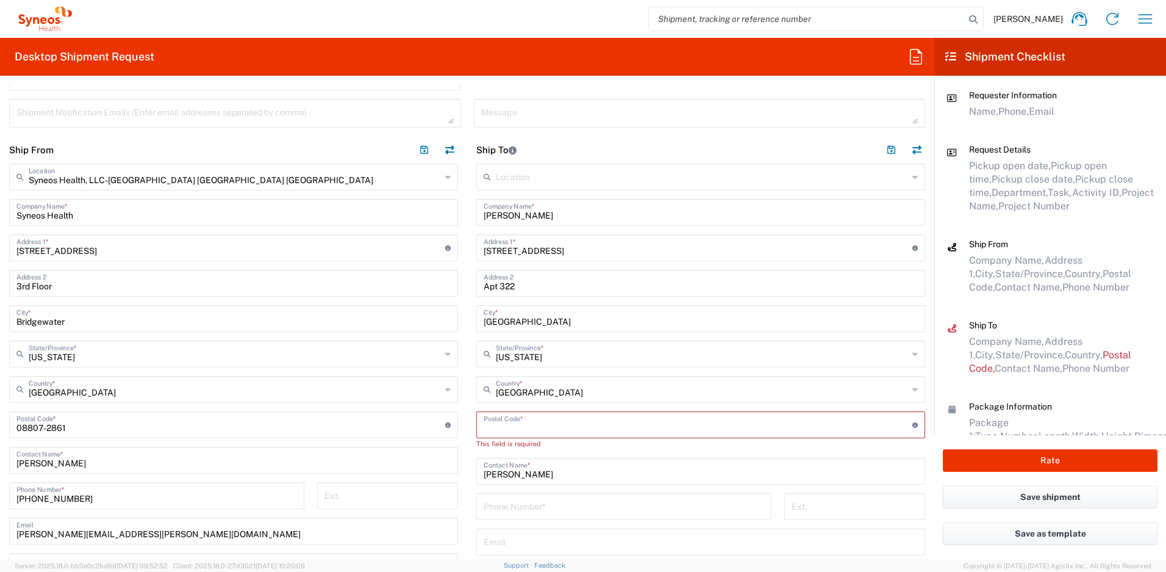
click at [526, 426] on input "undefined" at bounding box center [698, 423] width 429 height 21
paste input "27604"
type input "27604"
click at [550, 489] on input "tel" at bounding box center [624, 494] width 281 height 21
paste input "[PHONE_NUMBER]"
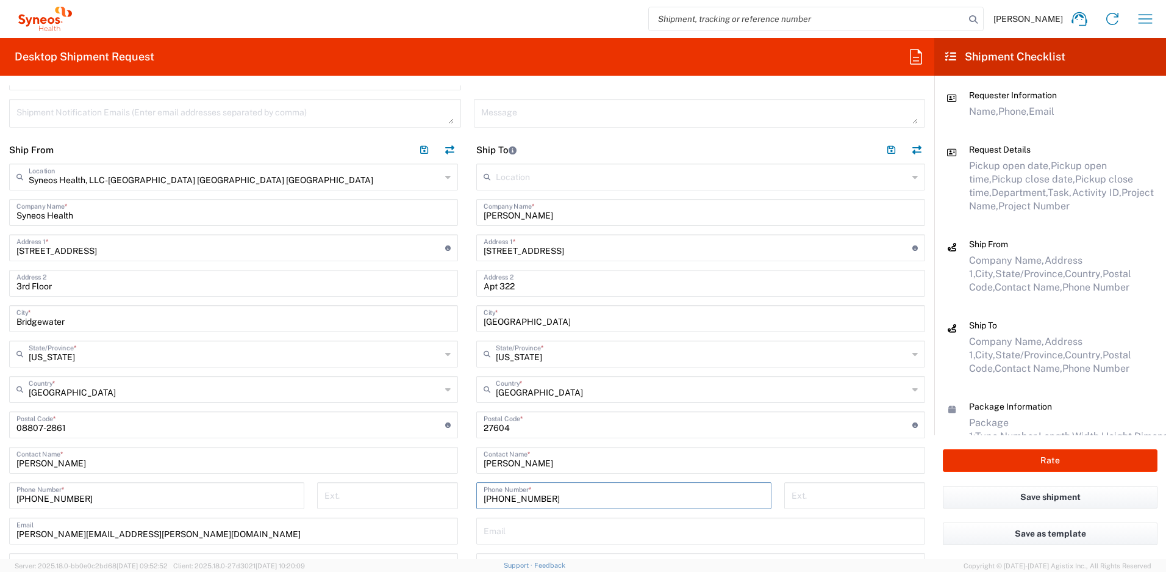
click at [491, 500] on input "[PHONE_NUMBER]" at bounding box center [624, 494] width 281 height 21
type input "[PHONE_NUMBER]"
click at [502, 533] on input "text" at bounding box center [701, 529] width 434 height 21
paste input "[PERSON_NAME][EMAIL_ADDRESS][DOMAIN_NAME]"
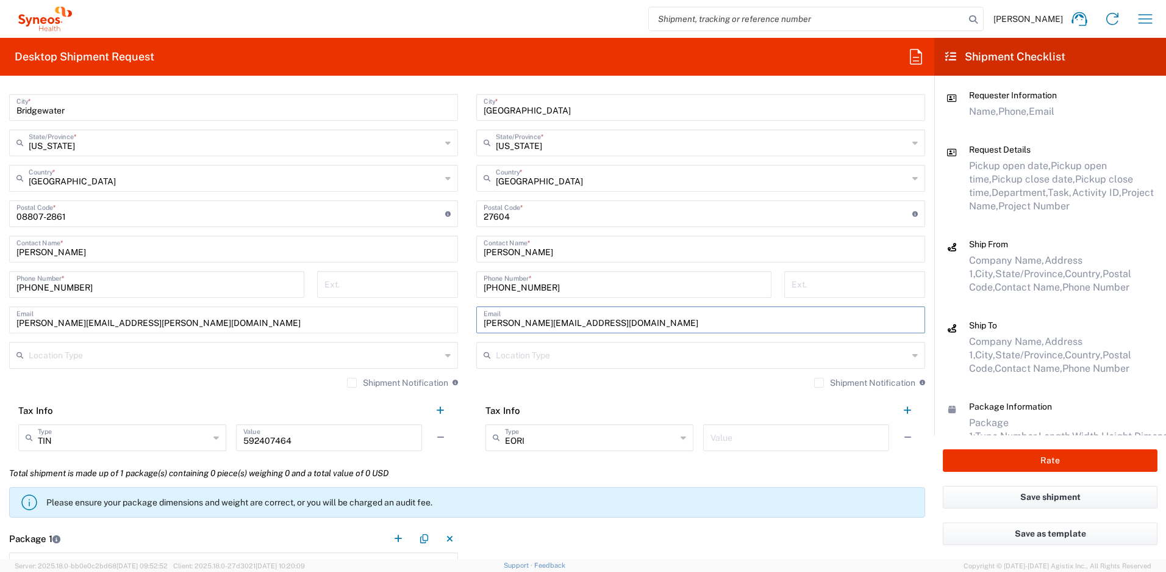
scroll to position [746, 0]
type input "[PERSON_NAME][EMAIL_ADDRESS][DOMAIN_NAME]"
click at [814, 382] on label "Shipment Notification" at bounding box center [864, 382] width 101 height 10
click at [819, 382] on input "Shipment Notification" at bounding box center [819, 382] width 0 height 0
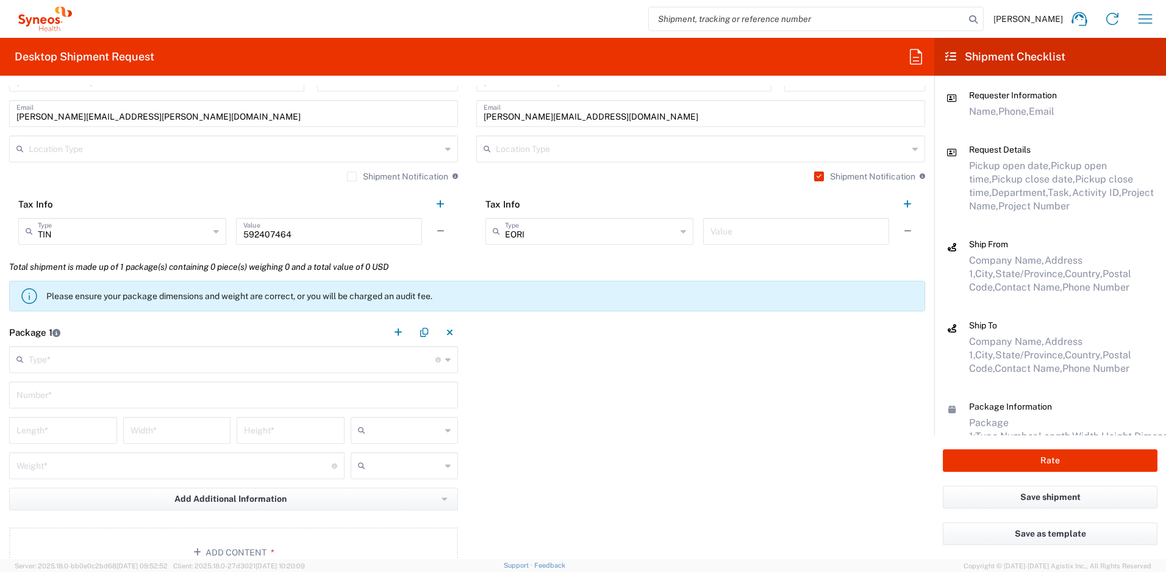
scroll to position [973, 0]
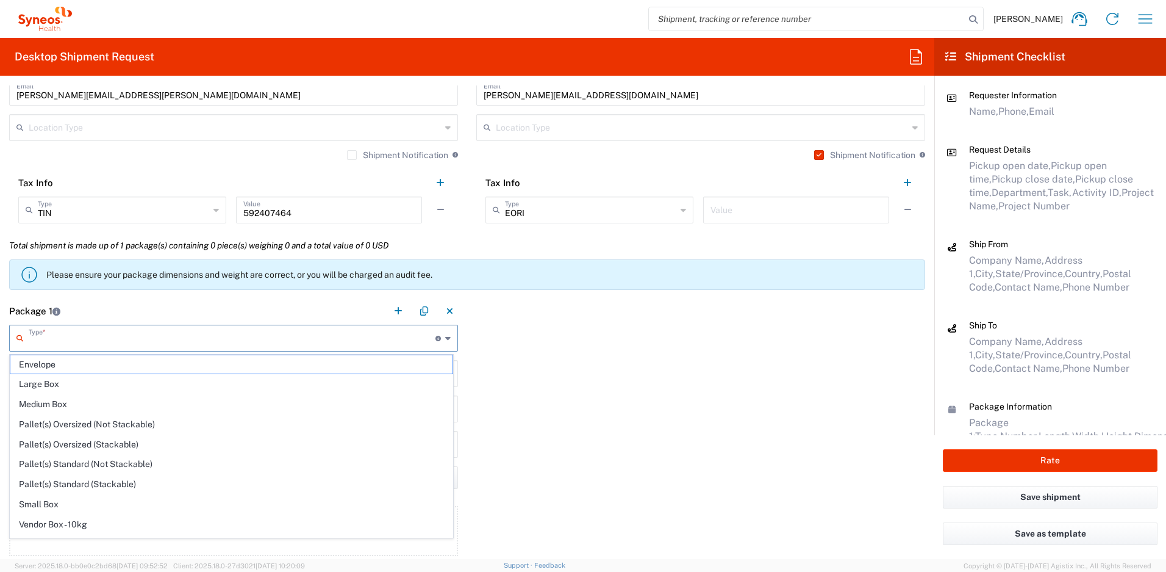
click at [89, 342] on input "text" at bounding box center [232, 336] width 407 height 21
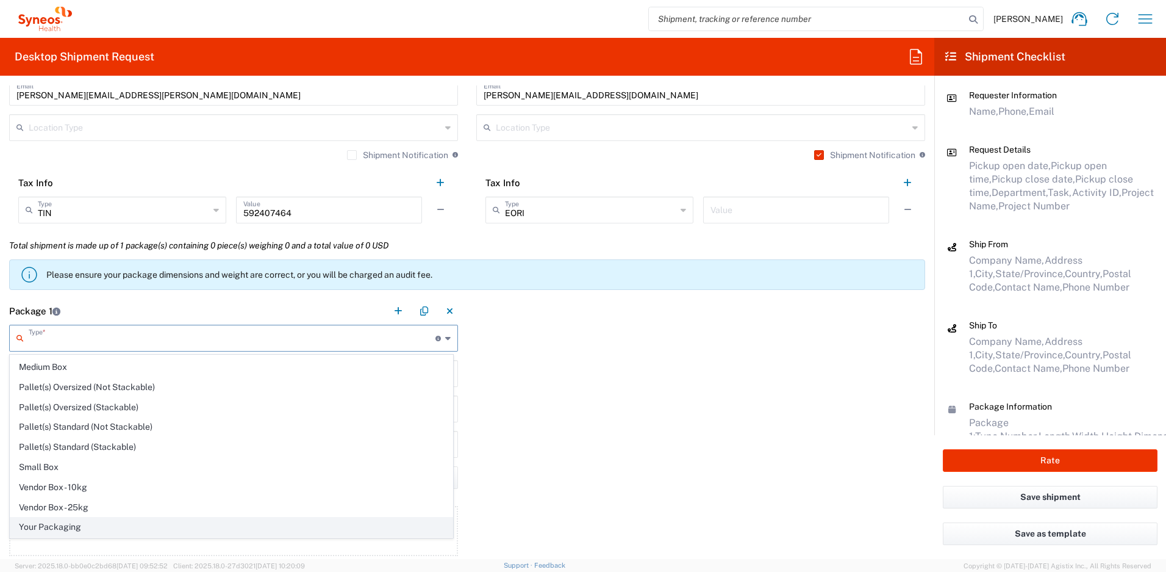
click at [121, 524] on span "Your Packaging" at bounding box center [231, 526] width 442 height 19
type input "Your Packaging"
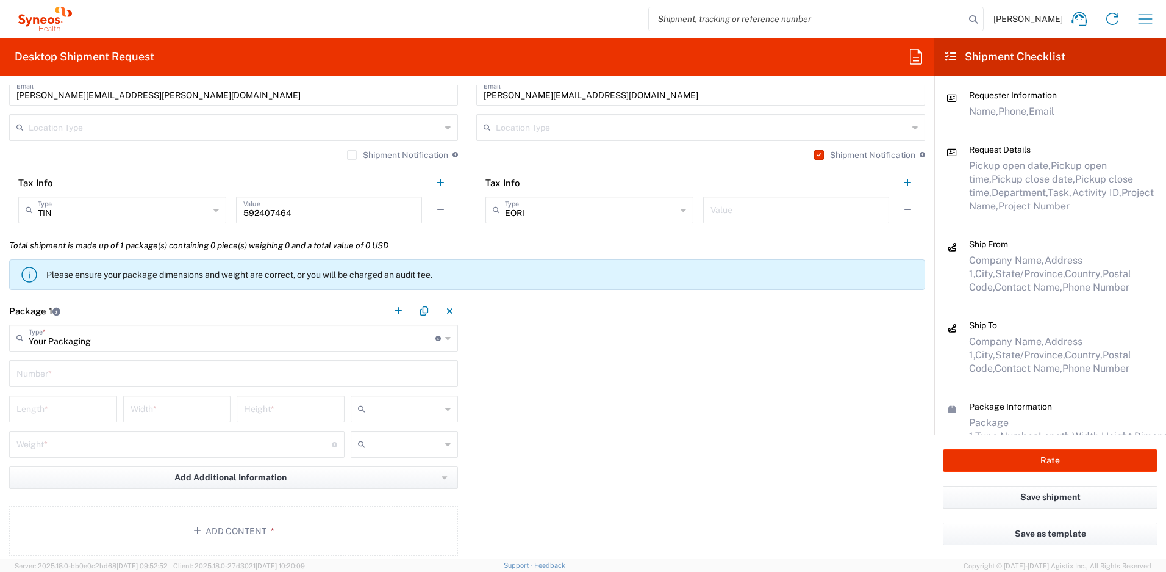
click at [53, 378] on input "text" at bounding box center [233, 372] width 434 height 21
type input "1"
click at [47, 399] on input "number" at bounding box center [62, 407] width 93 height 21
type input "16"
type input "12"
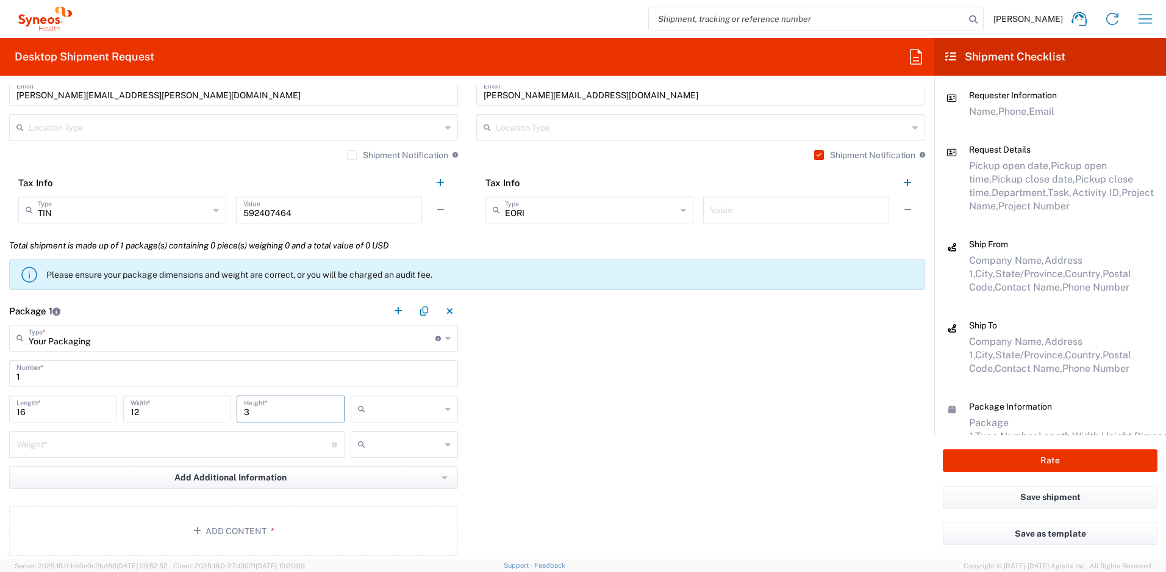
type input "3"
click at [31, 439] on input "number" at bounding box center [173, 443] width 315 height 21
type input "5"
drag, startPoint x: 370, startPoint y: 400, endPoint x: 378, endPoint y: 410, distance: 13.1
click at [372, 402] on input "text" at bounding box center [405, 409] width 71 height 20
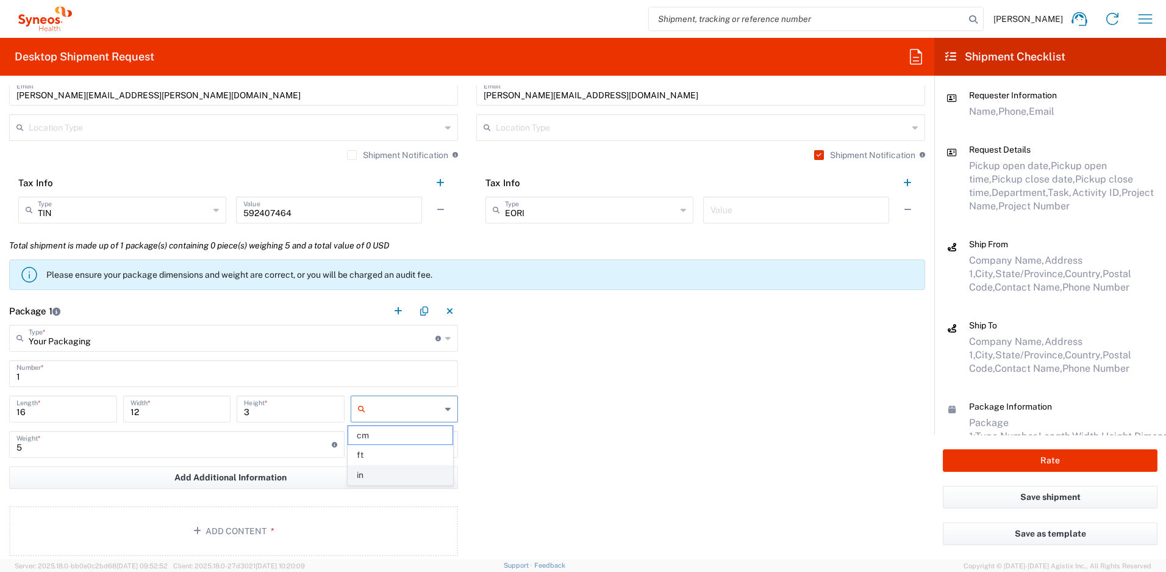
click at [387, 481] on span "in" at bounding box center [400, 474] width 104 height 19
type input "in"
click at [399, 450] on input "text" at bounding box center [405, 444] width 71 height 20
click at [393, 489] on span "lbs" at bounding box center [400, 490] width 104 height 19
type input "lbs"
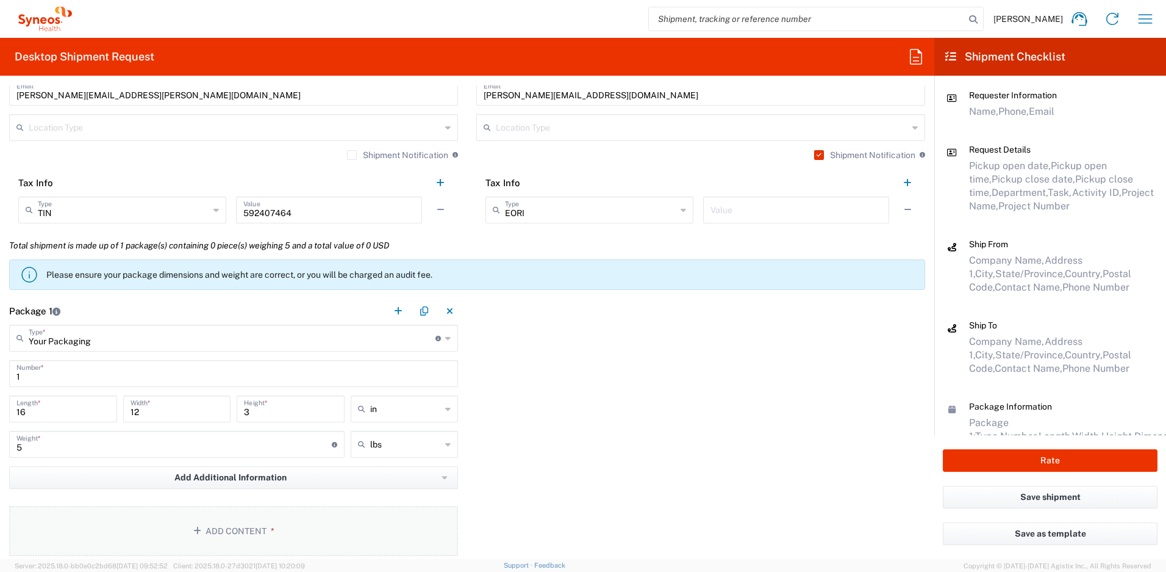
click at [385, 542] on button "Add Content *" at bounding box center [233, 531] width 449 height 50
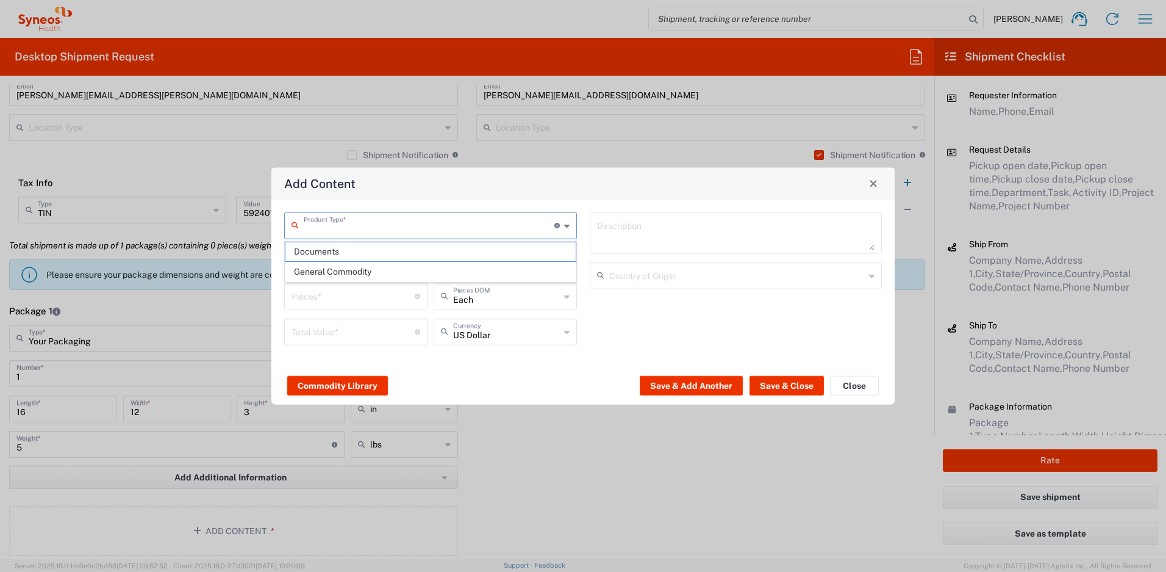
click at [434, 229] on input "text" at bounding box center [429, 224] width 251 height 21
click at [383, 271] on span "General Commodity" at bounding box center [431, 271] width 290 height 19
type input "General Commodity"
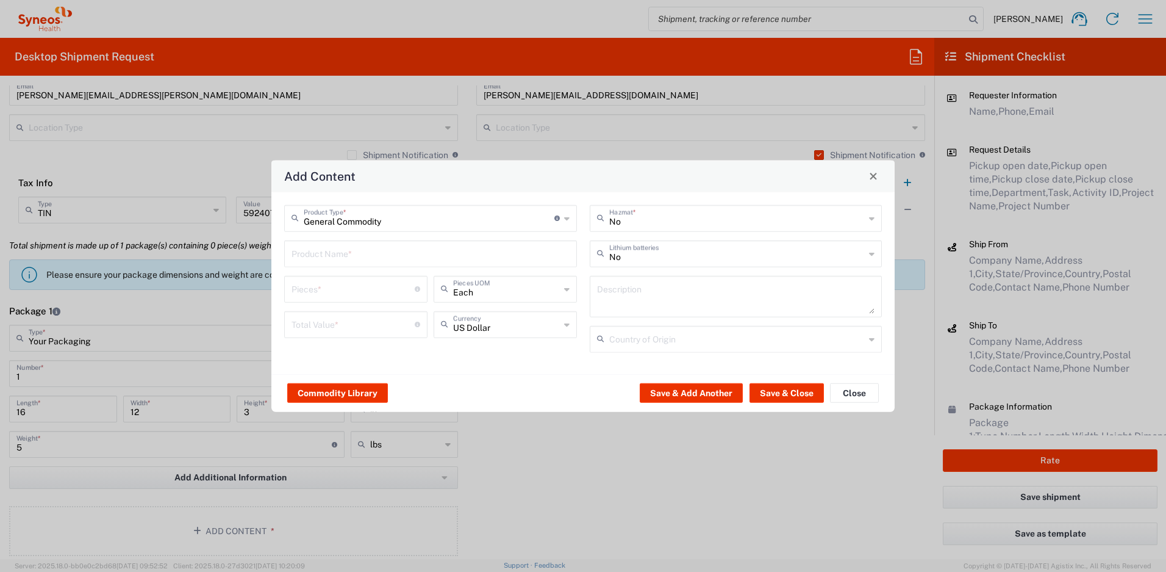
click at [348, 257] on input "text" at bounding box center [431, 252] width 278 height 21
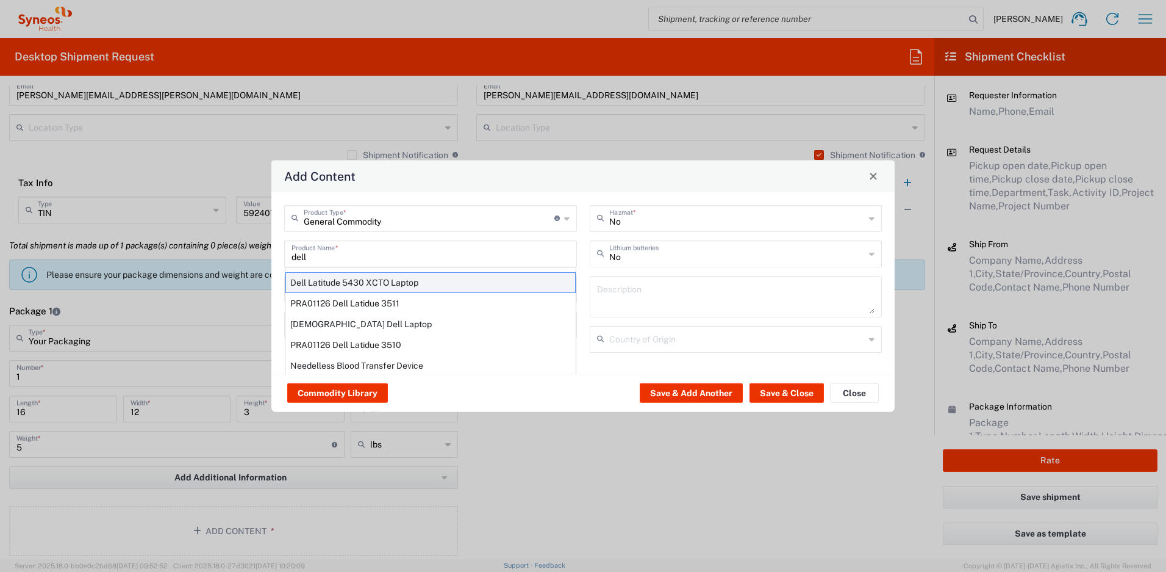
click at [314, 282] on div "Dell Latitude 5430 XCTO Laptop" at bounding box center [431, 281] width 290 height 21
type input "Dell Latitude 5430 XCTO Laptop"
type input "1"
type textarea "BaseIntel Core i7-1265U vProÂ® Processor - 14" 16 GB RAM - 512 GB SSD"
type input "[GEOGRAPHIC_DATA]"
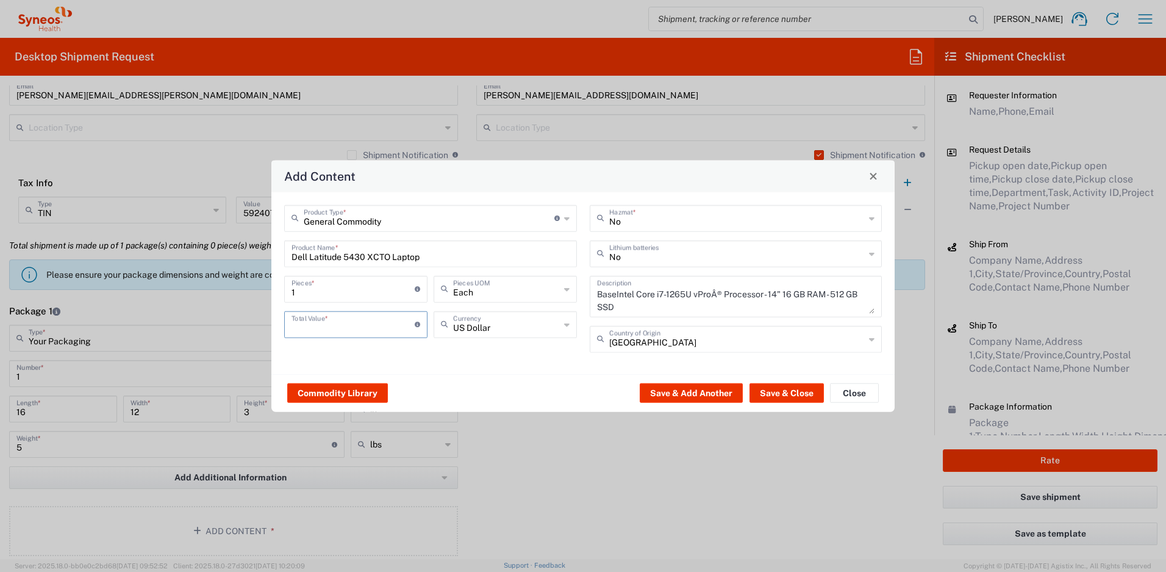
click at [331, 321] on input "number" at bounding box center [353, 322] width 123 height 21
type input "1000"
click at [615, 256] on input "text" at bounding box center [737, 252] width 256 height 21
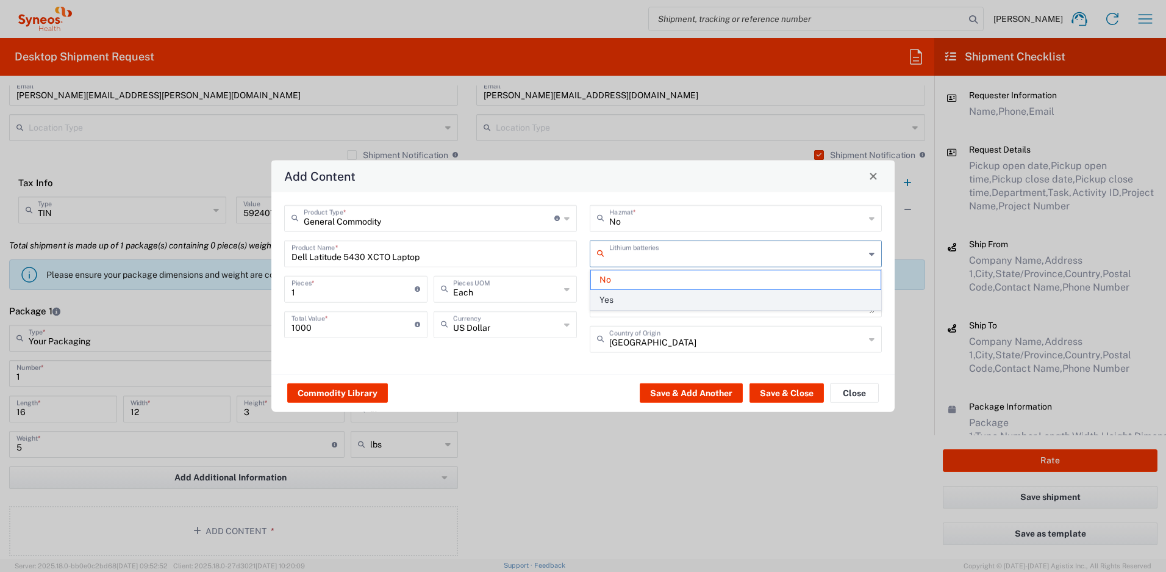
click at [622, 295] on span "Yes" at bounding box center [736, 299] width 290 height 19
type input "Yes"
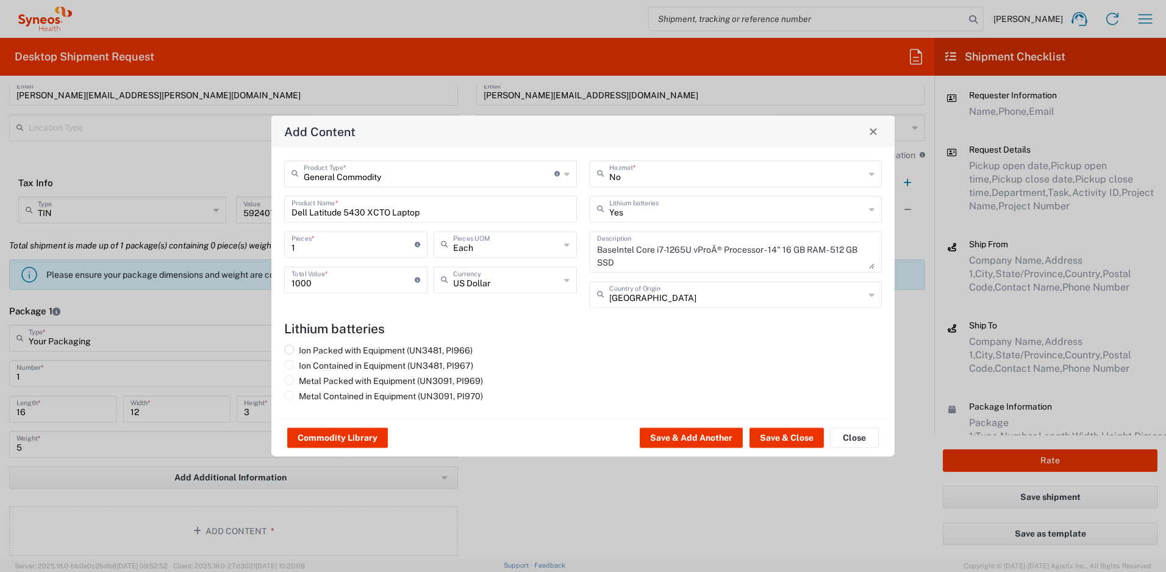
click at [415, 348] on label "Ion Packed with Equipment (UN3481, PI966)" at bounding box center [378, 349] width 189 height 11
click at [307, 348] on input "Ion Packed with Equipment (UN3481, PI966)" at bounding box center [303, 348] width 8 height 8
radio input "true"
click at [770, 442] on button "Save & Close" at bounding box center [787, 438] width 74 height 20
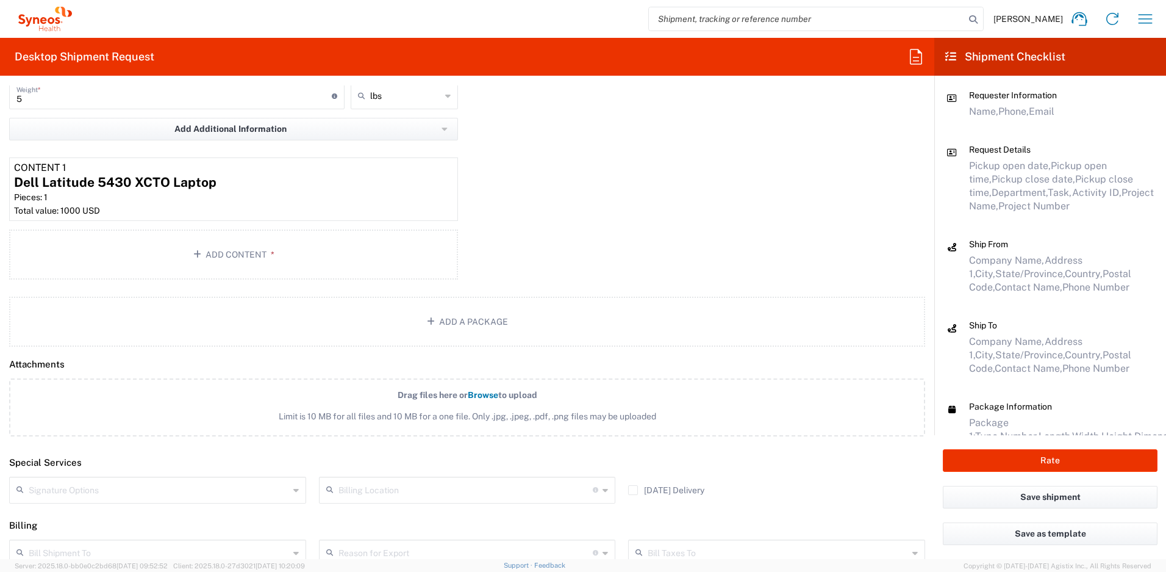
scroll to position [1321, 0]
click at [179, 486] on input "text" at bounding box center [159, 488] width 260 height 21
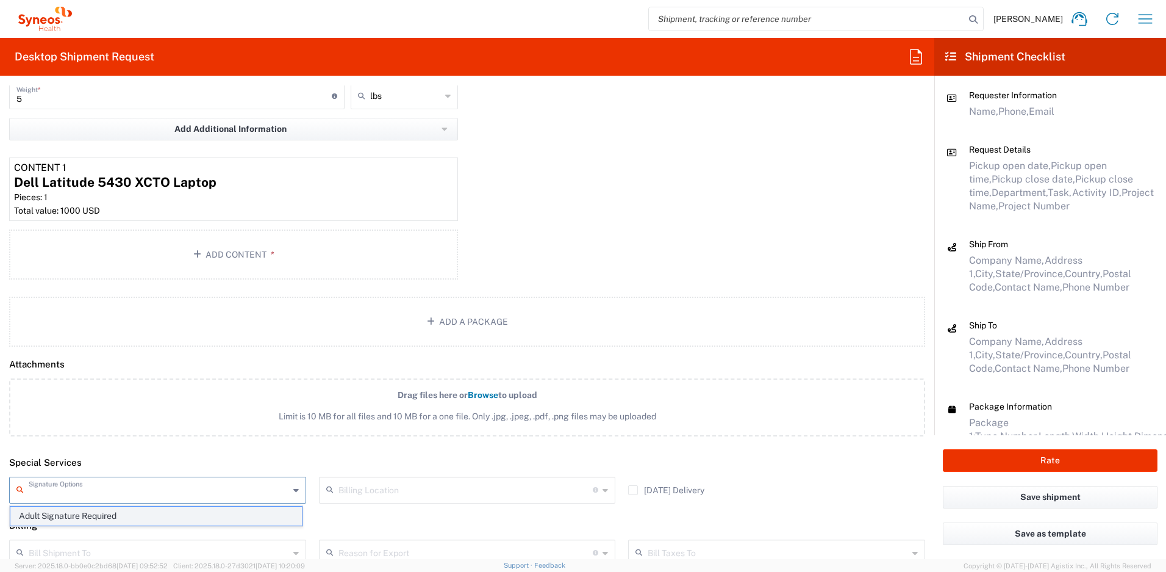
click at [142, 514] on span "Adult Signature Required" at bounding box center [156, 515] width 292 height 19
type input "Adult Signature Required"
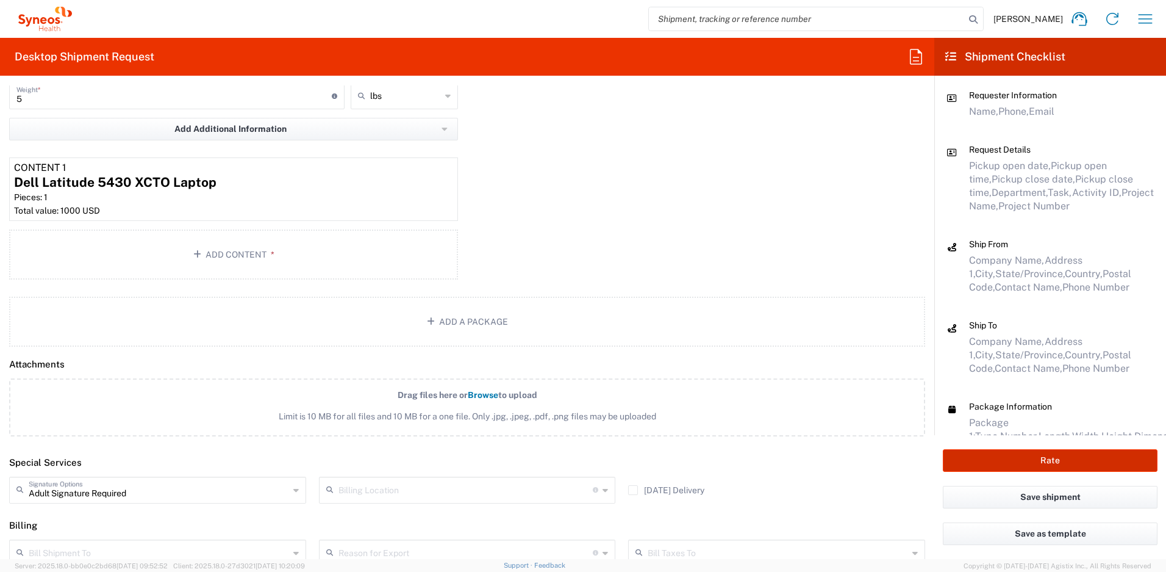
click at [957, 458] on button "Rate" at bounding box center [1050, 460] width 215 height 23
type input "4510 DEPARTMENTAL EXPENSE"
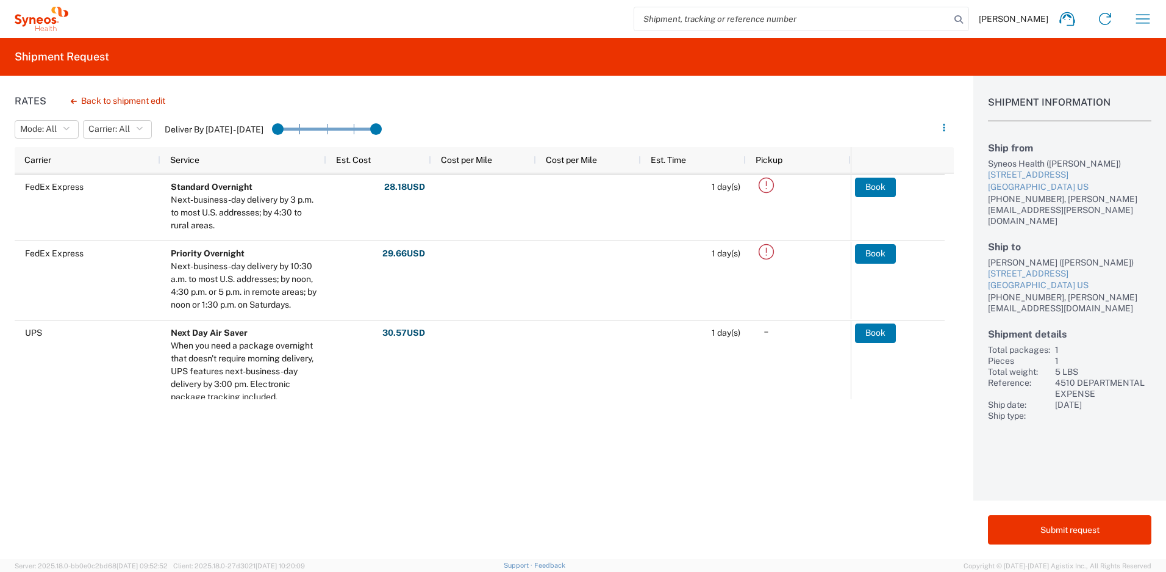
scroll to position [348, 0]
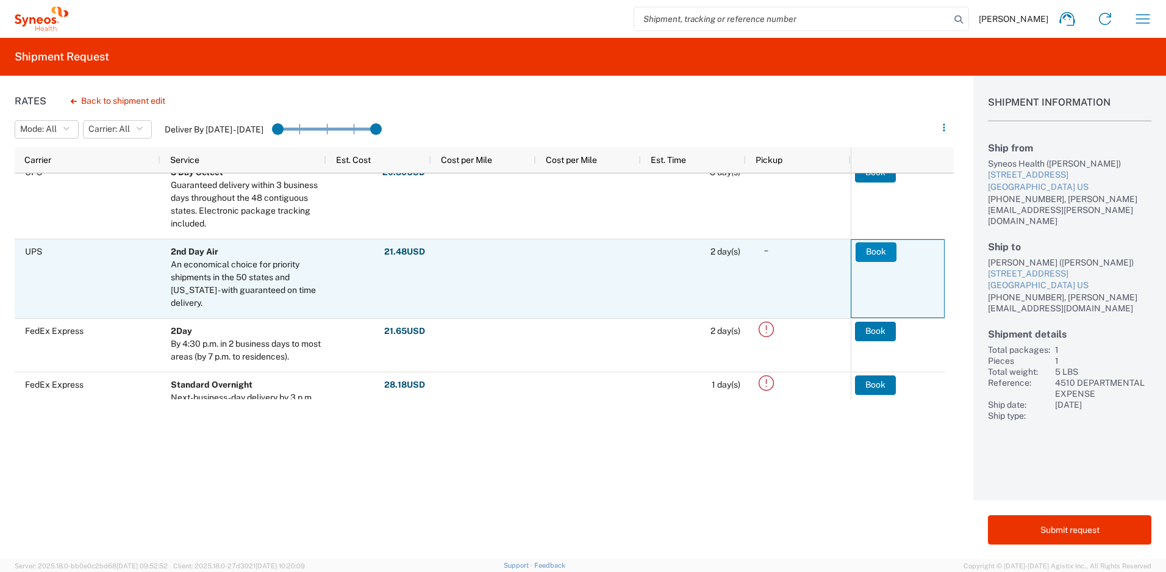
click at [870, 251] on button "Book" at bounding box center [876, 252] width 41 height 20
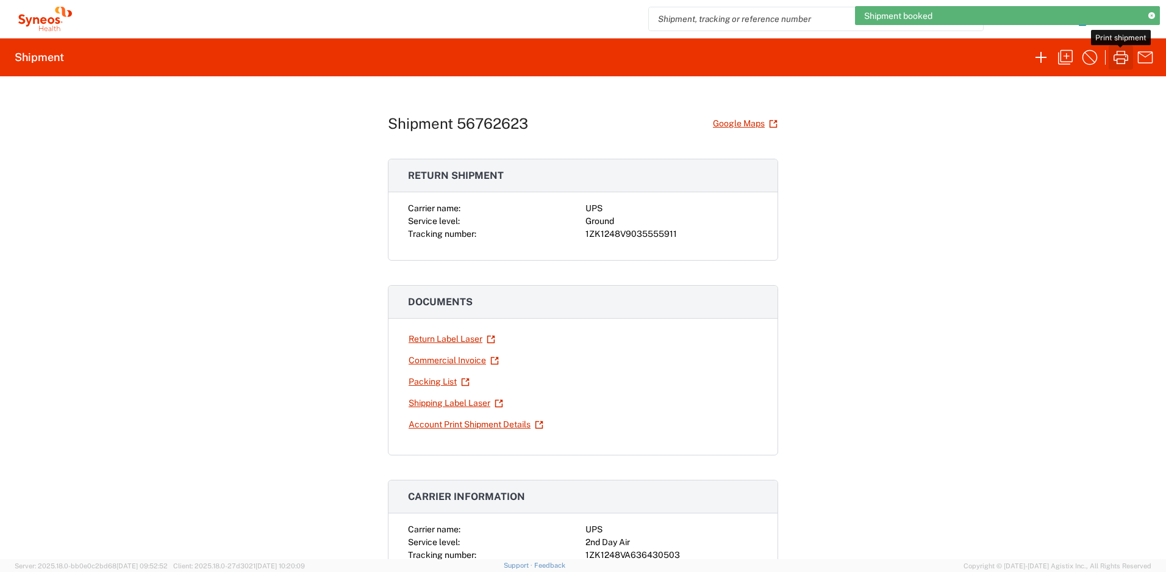
click at [1126, 56] on icon "button" at bounding box center [1122, 58] width 20 height 20
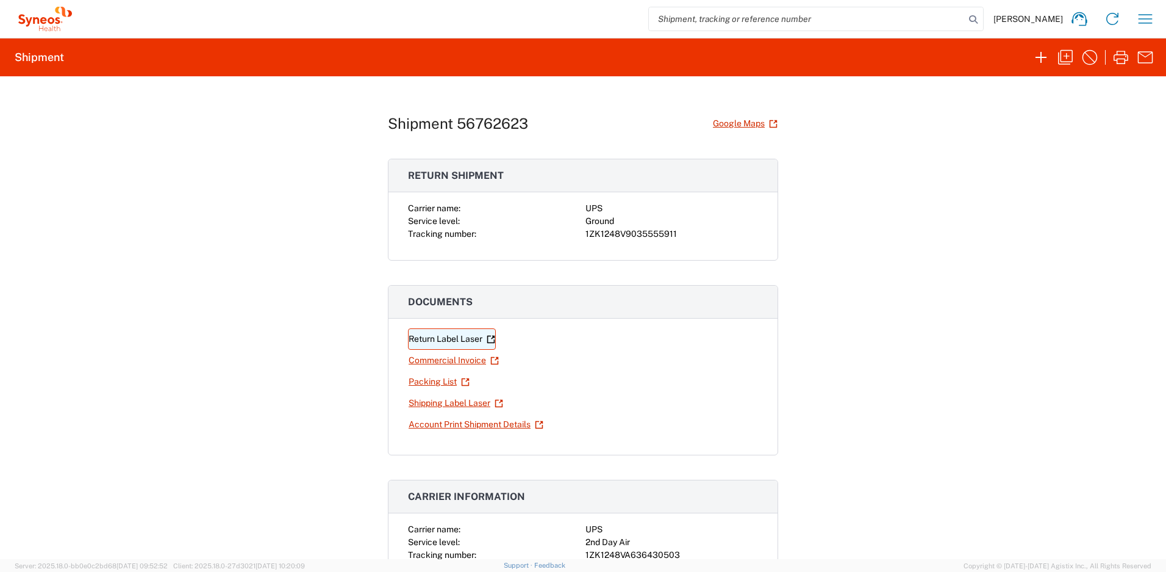
click at [467, 340] on link "Return Label Laser" at bounding box center [452, 338] width 88 height 21
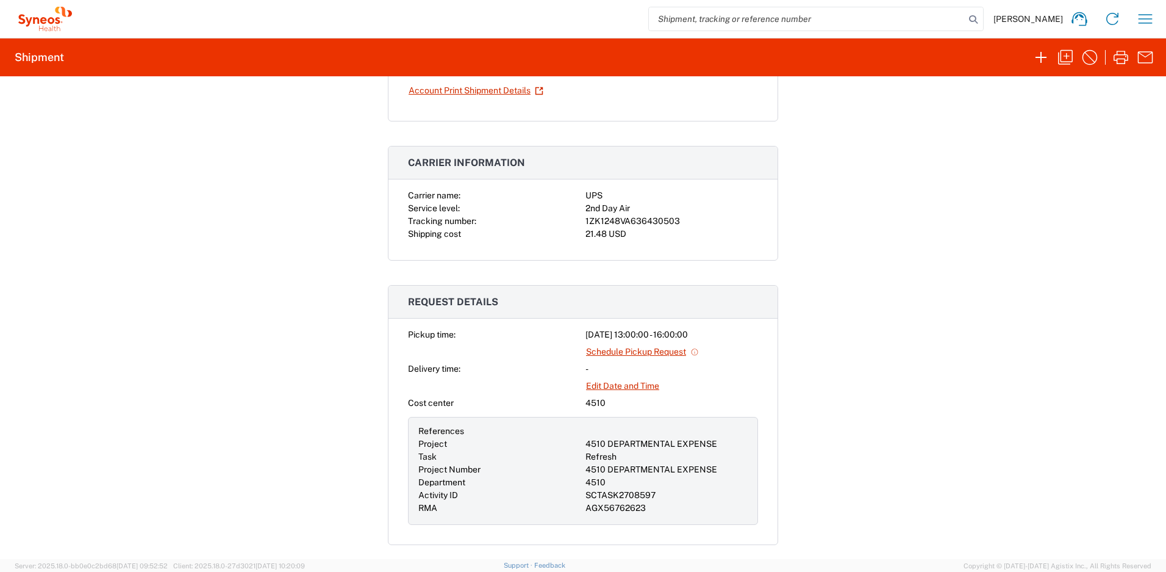
scroll to position [298, 0]
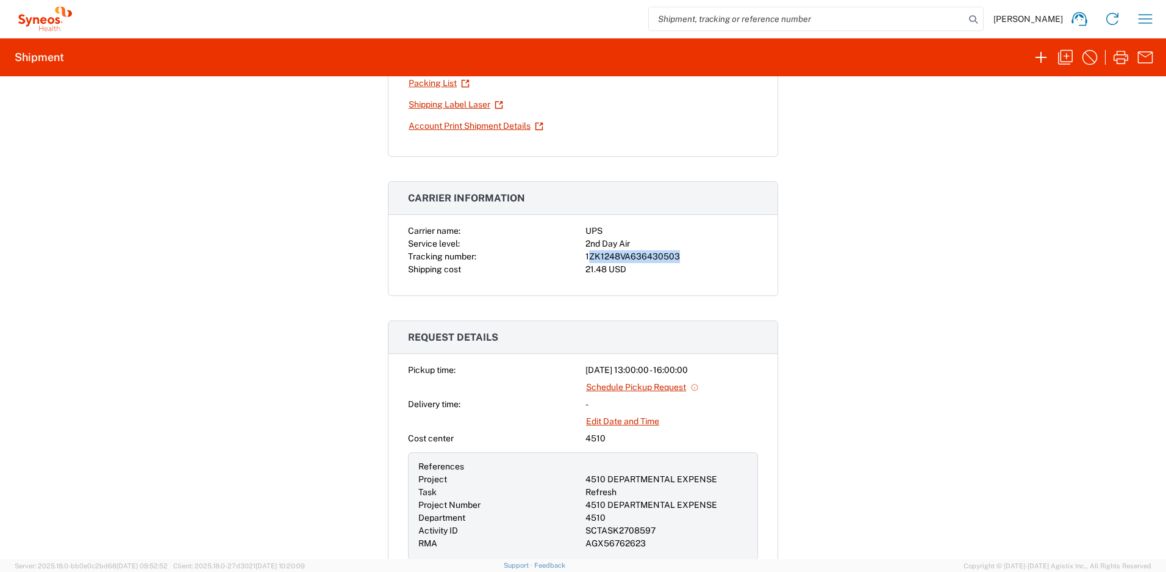
drag, startPoint x: 674, startPoint y: 257, endPoint x: 583, endPoint y: 256, distance: 91.5
click at [586, 256] on div "1ZK1248VA636430503" at bounding box center [672, 256] width 173 height 13
click at [673, 254] on div "1ZK1248VA636430503" at bounding box center [672, 256] width 173 height 13
drag, startPoint x: 675, startPoint y: 255, endPoint x: 582, endPoint y: 259, distance: 92.8
click at [586, 259] on div "1ZK1248VA636430503" at bounding box center [672, 256] width 173 height 13
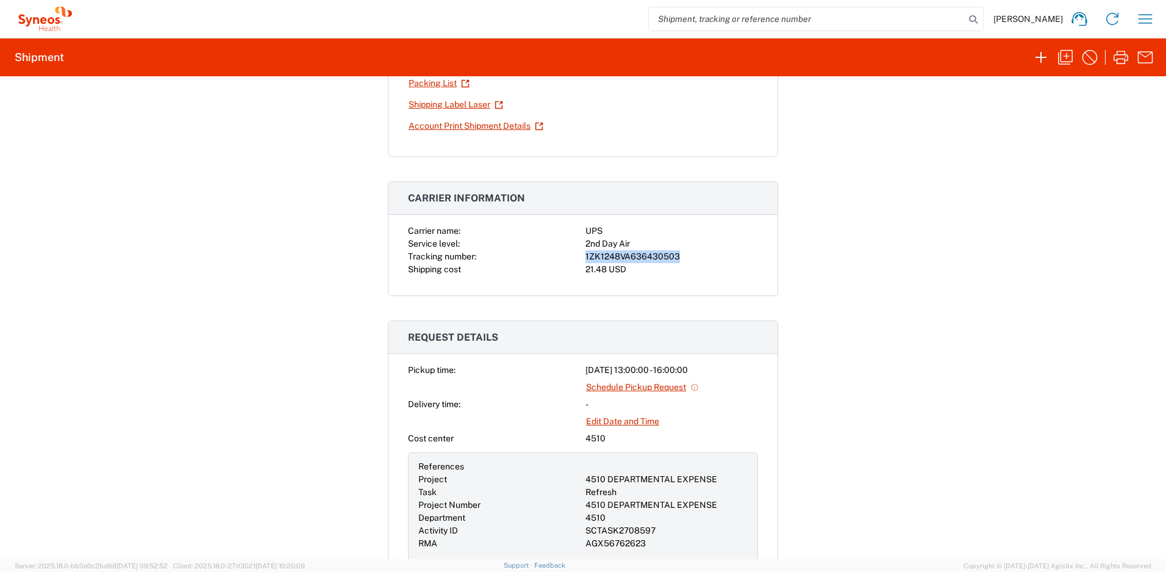
copy div "1ZK1248VA636430503"
click at [1143, 18] on icon "button" at bounding box center [1146, 18] width 14 height 9
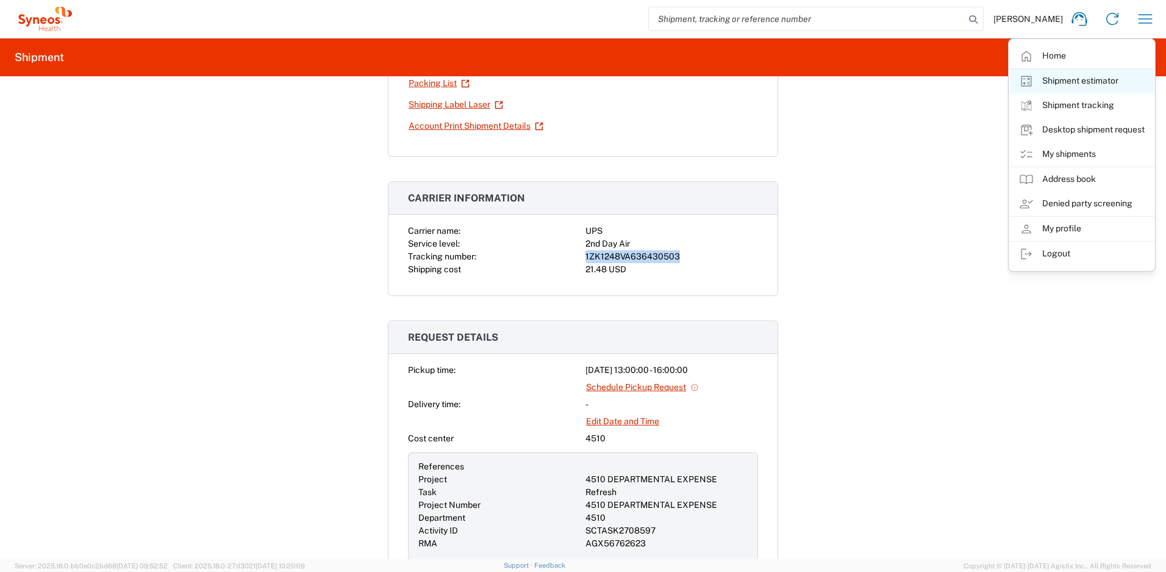
click at [1096, 73] on link "Shipment estimator" at bounding box center [1082, 81] width 145 height 24
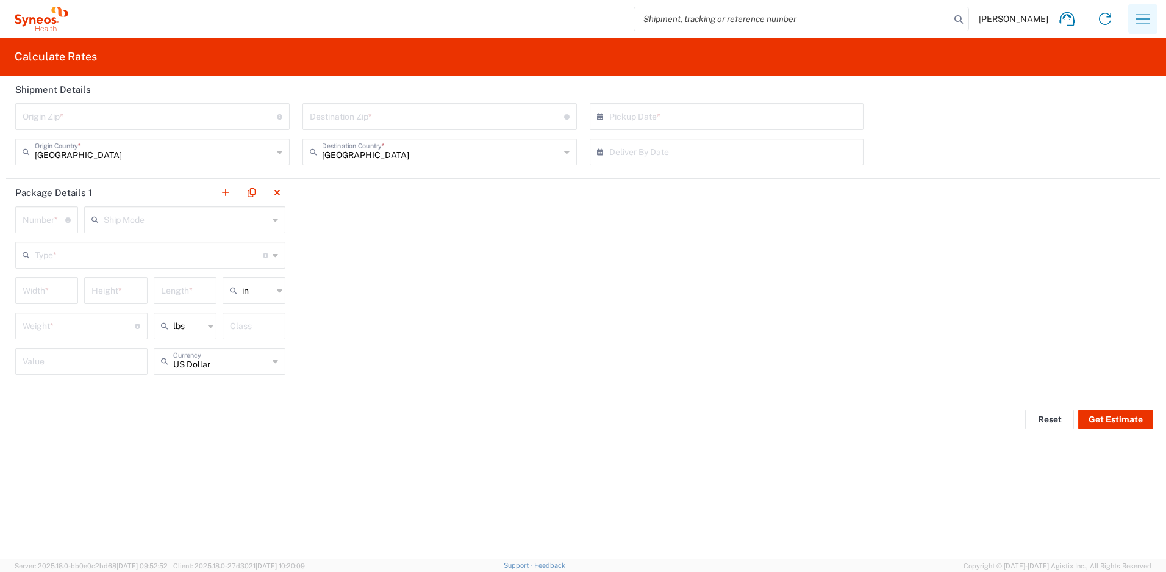
click at [1149, 27] on icon "button" at bounding box center [1143, 19] width 20 height 20
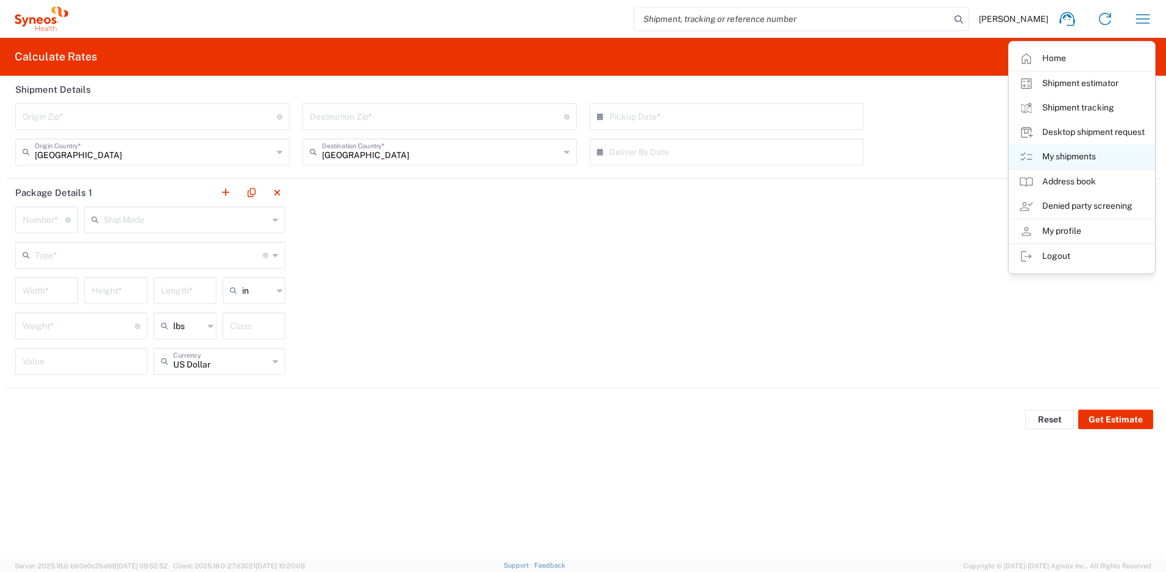
click at [1060, 159] on link "My shipments" at bounding box center [1082, 157] width 145 height 24
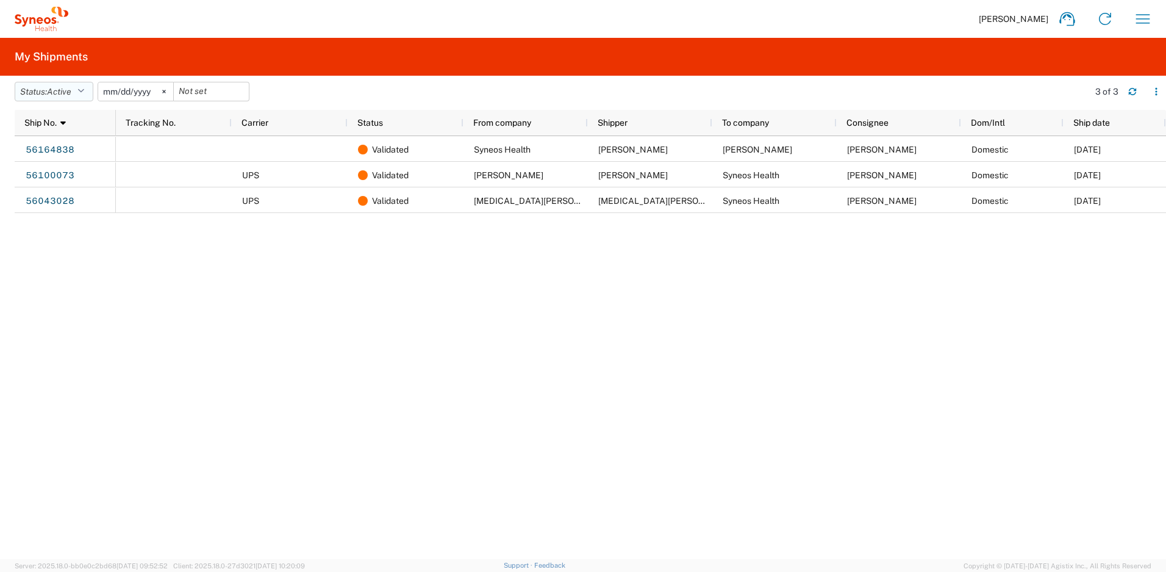
click at [91, 90] on button "Status: Active" at bounding box center [54, 92] width 79 height 20
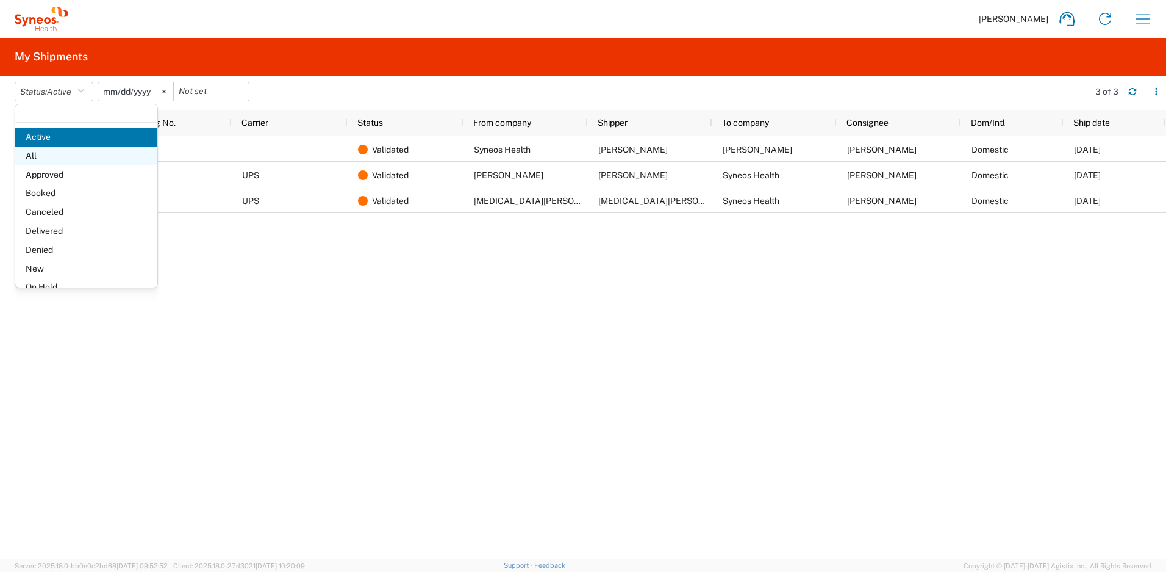
click at [61, 156] on span "All" at bounding box center [86, 155] width 142 height 19
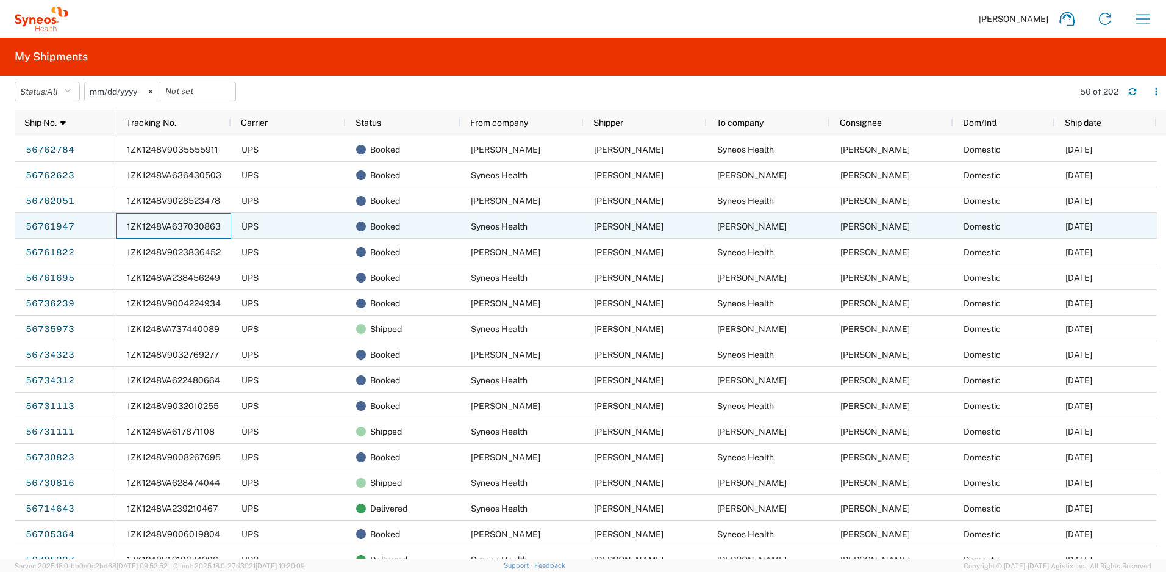
click at [161, 226] on span "1ZK1248VA637030863" at bounding box center [174, 226] width 94 height 10
click at [206, 222] on span "1ZK1248VA637030863" at bounding box center [174, 226] width 94 height 10
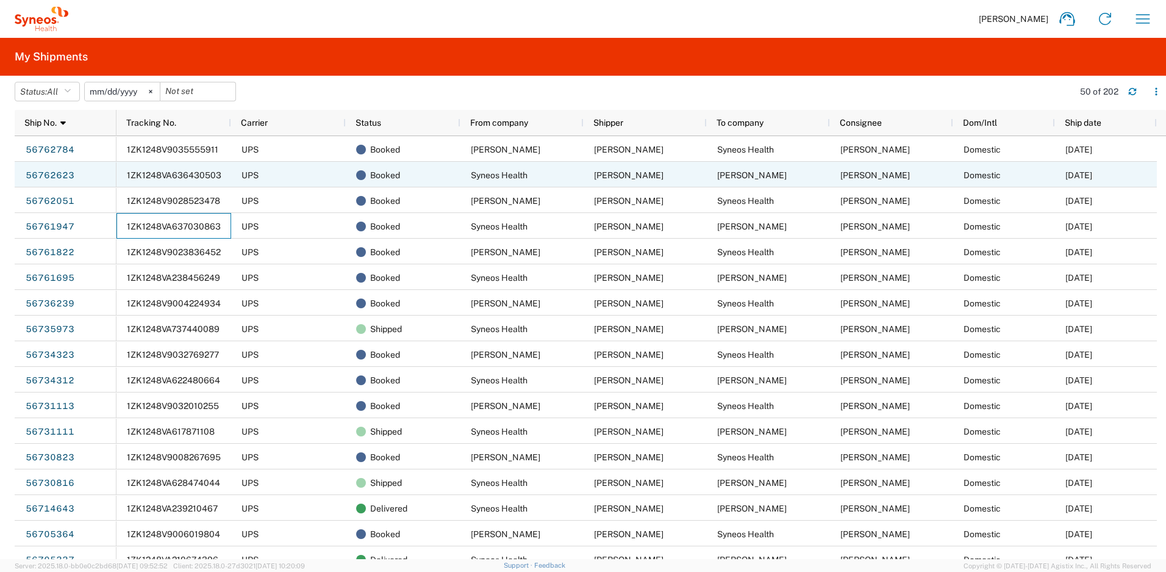
click at [185, 173] on span "1ZK1248VA636430503" at bounding box center [174, 175] width 95 height 10
click at [198, 177] on span "1ZK1248VA636430503" at bounding box center [174, 175] width 95 height 10
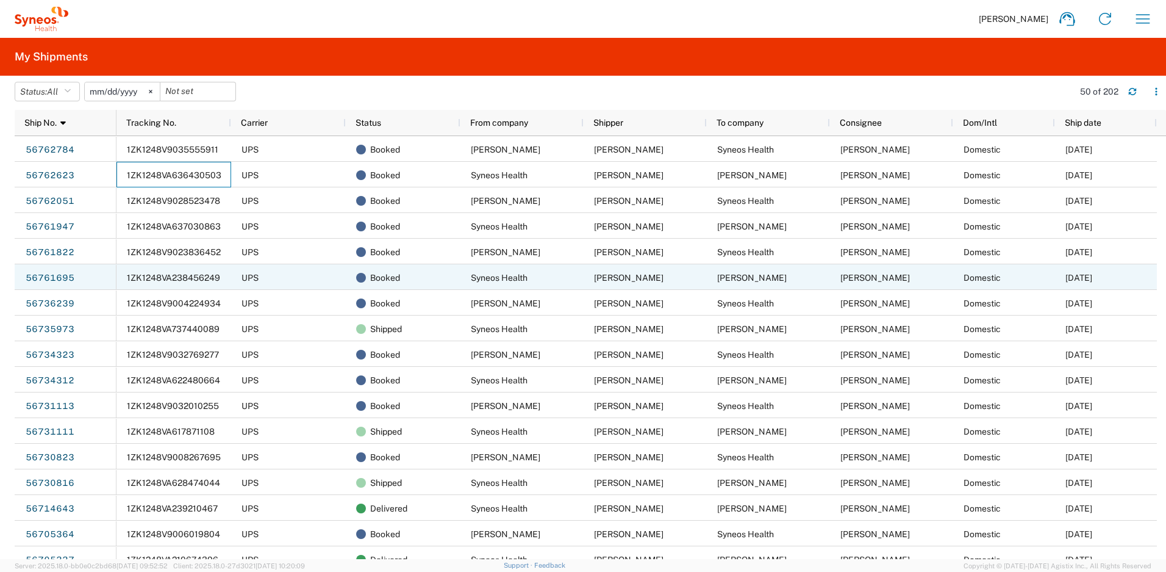
click at [185, 279] on span "1ZK1248VA238456249" at bounding box center [173, 278] width 93 height 10
click at [48, 279] on link "56761695" at bounding box center [50, 278] width 50 height 20
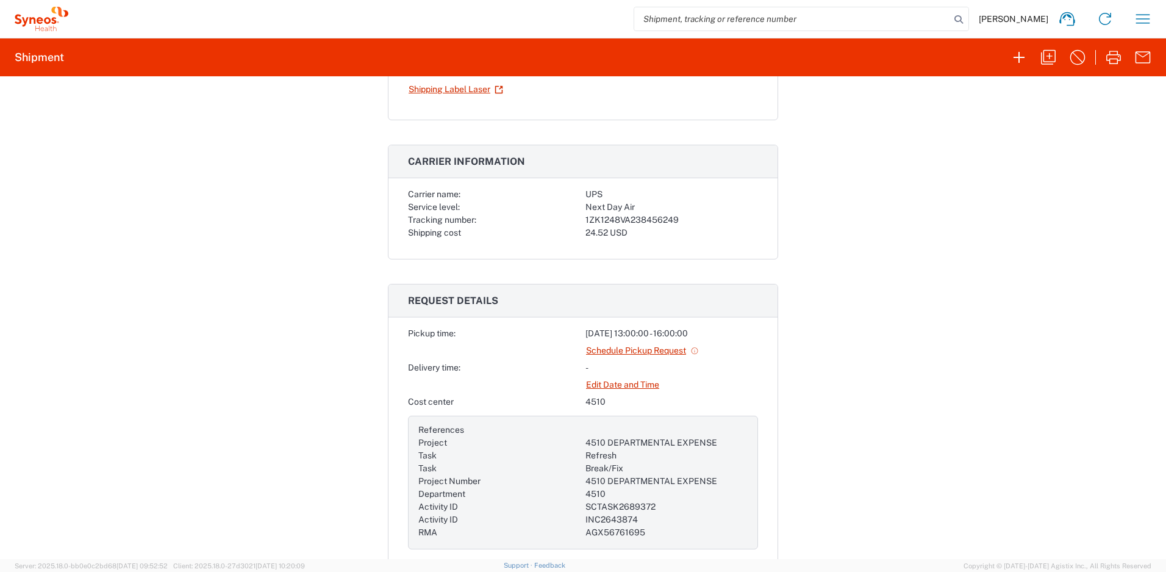
scroll to position [363, 0]
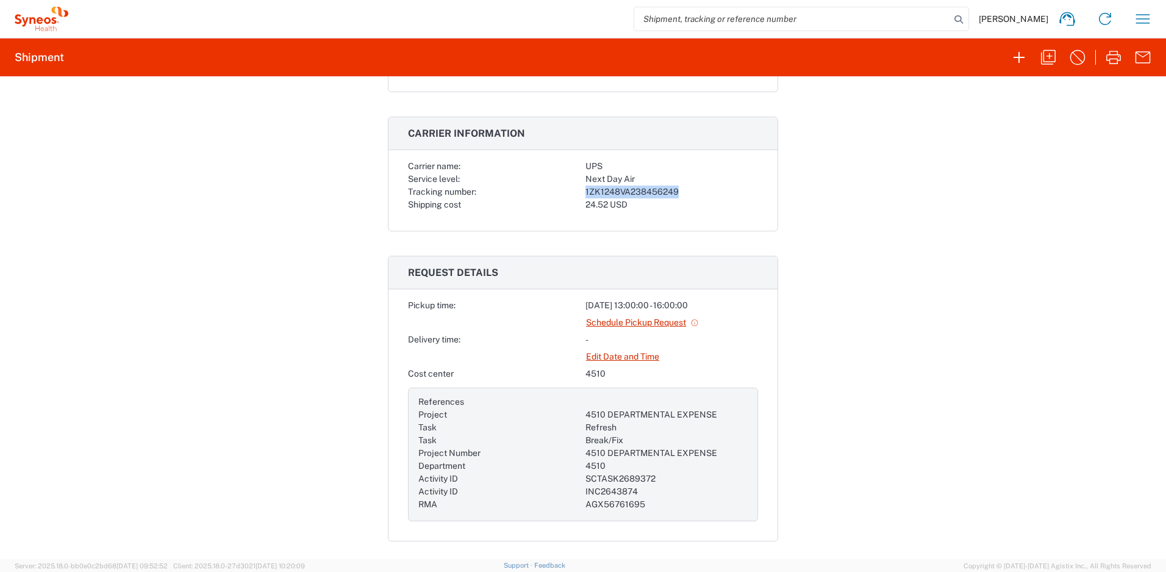
drag, startPoint x: 674, startPoint y: 193, endPoint x: 582, endPoint y: 191, distance: 92.2
click at [586, 191] on div "1ZK1248VA238456249" at bounding box center [672, 191] width 173 height 13
copy div "1ZK1248VA238456249"
